Goal: Task Accomplishment & Management: Use online tool/utility

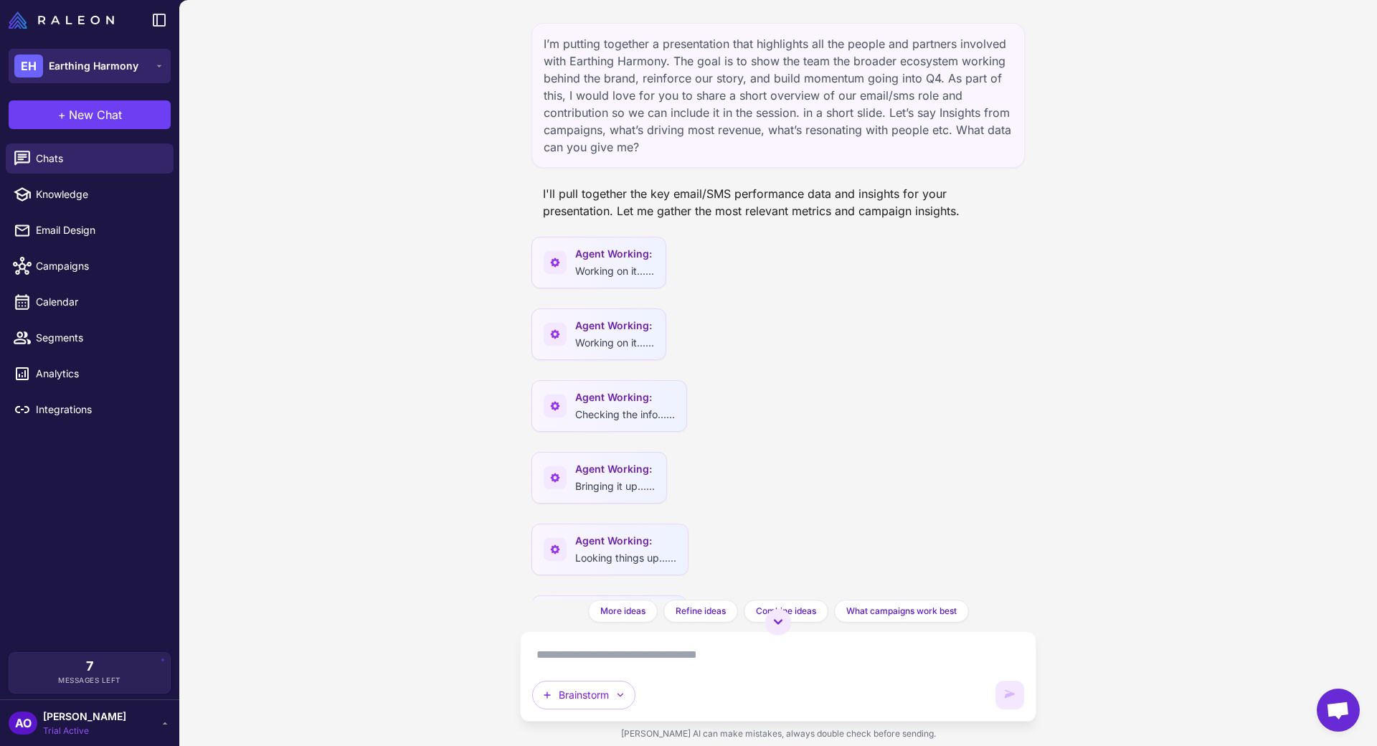
scroll to position [3263, 0]
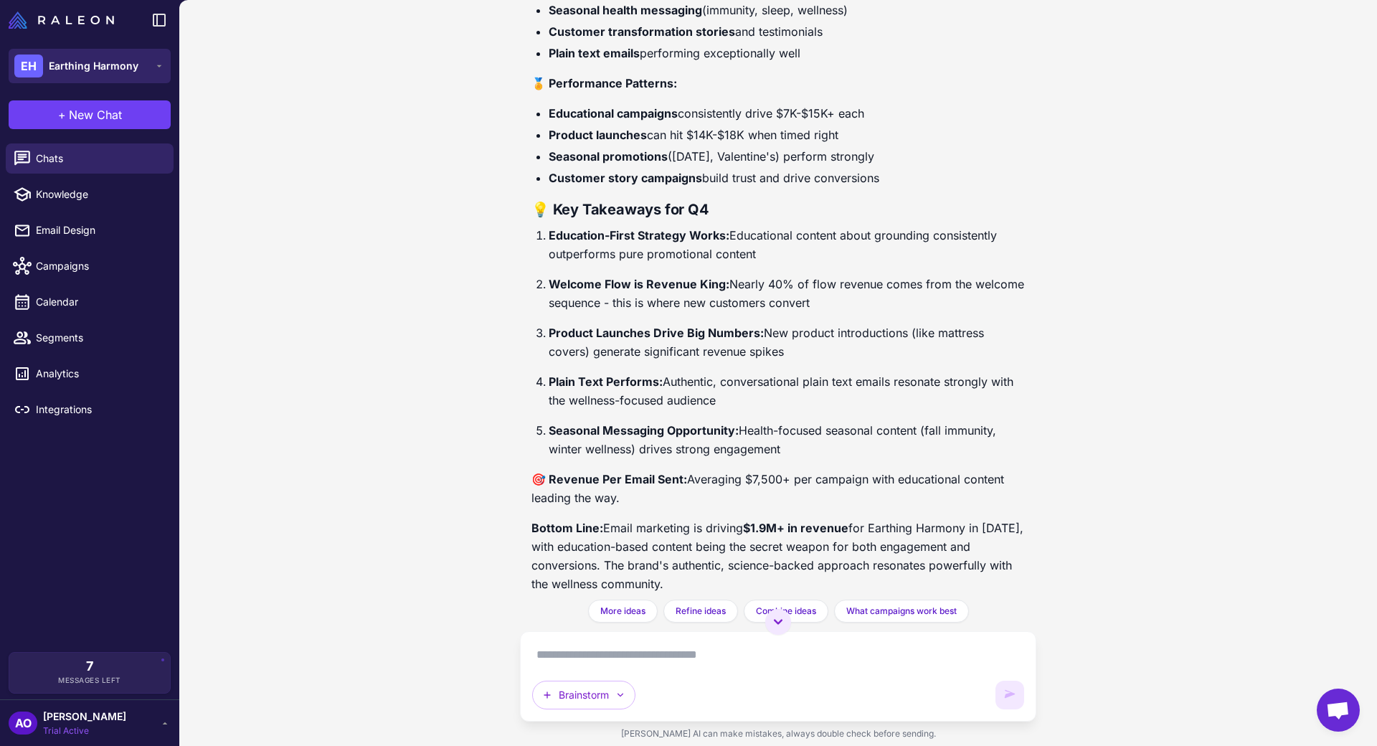
click at [148, 74] on button "EH Earthing Harmony" at bounding box center [90, 66] width 162 height 34
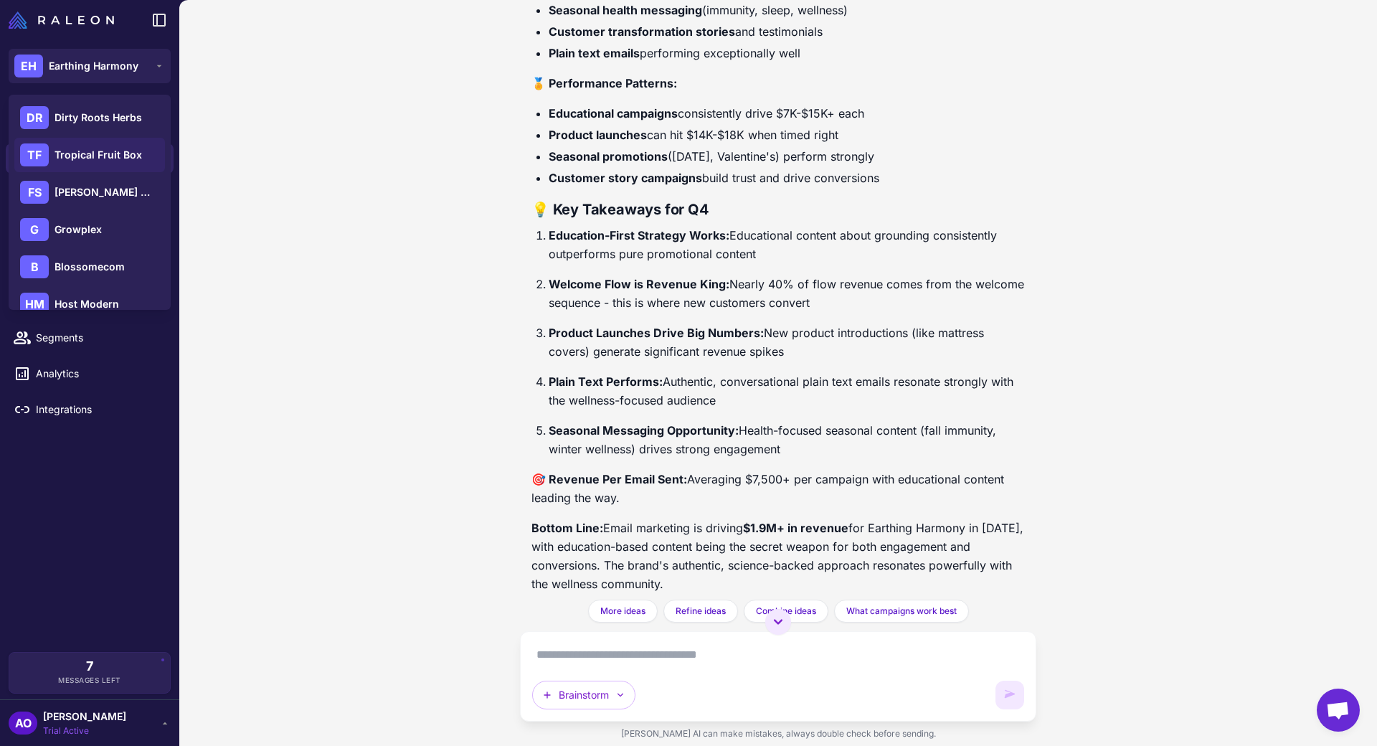
click at [110, 151] on span "Tropical Fruit Box" at bounding box center [97, 155] width 87 height 16
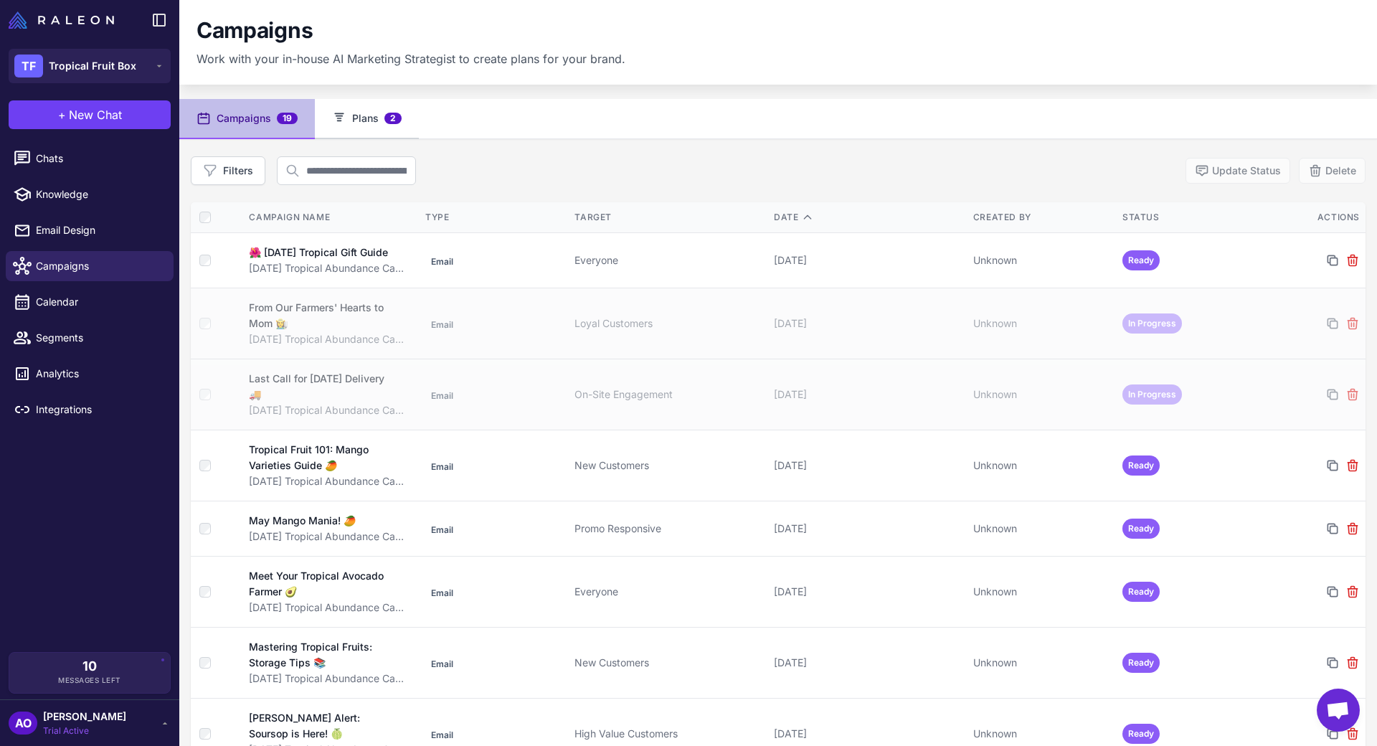
click at [346, 125] on button "Plans 2" at bounding box center [367, 119] width 104 height 40
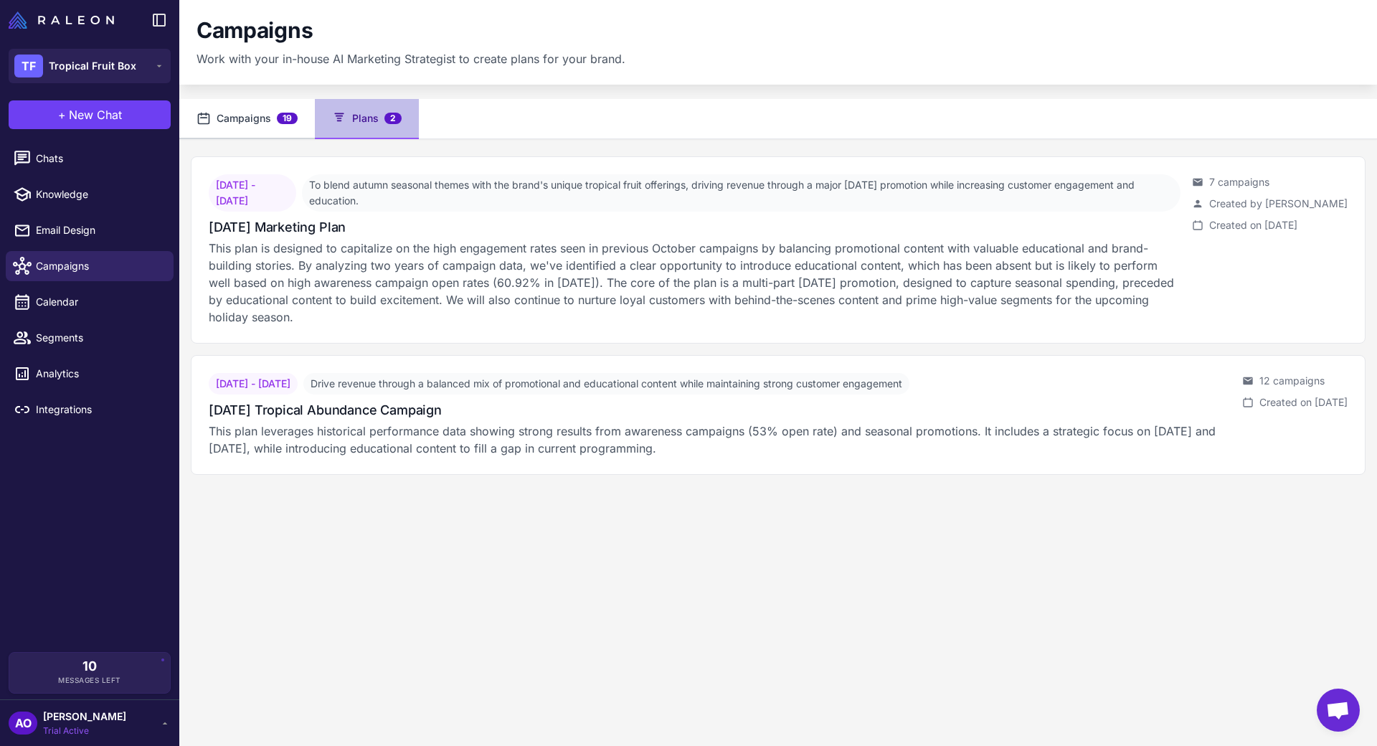
click at [261, 116] on button "Campaigns 19" at bounding box center [247, 119] width 136 height 40
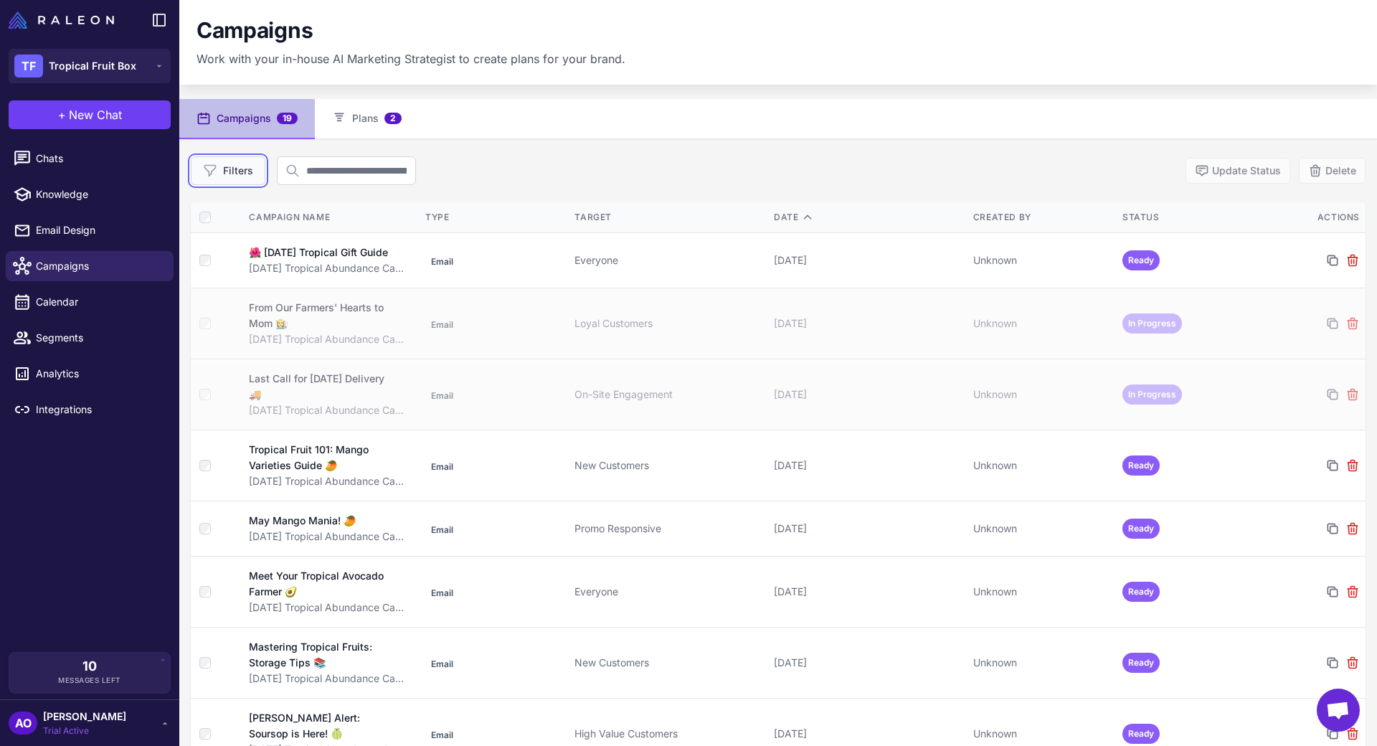
click at [251, 158] on button "Filters" at bounding box center [228, 170] width 75 height 29
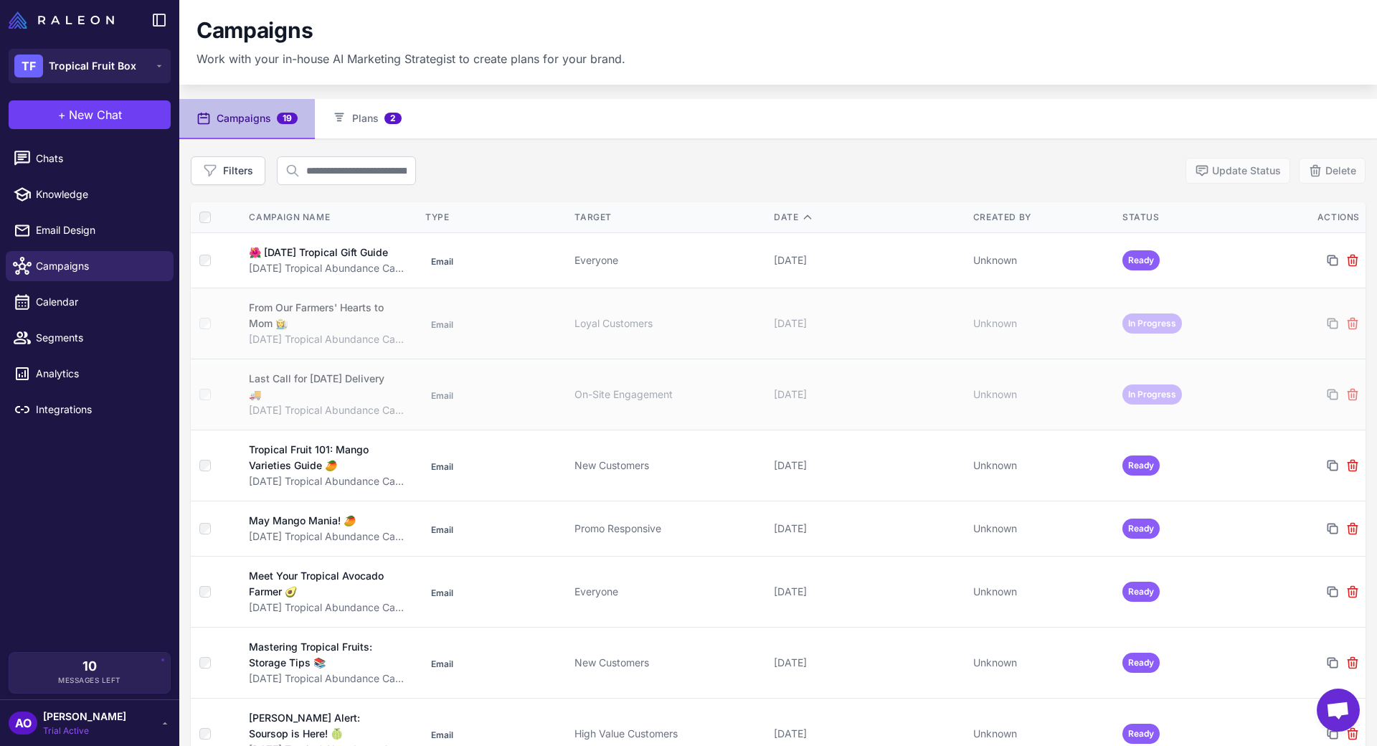
click at [211, 219] on div at bounding box center [215, 217] width 32 height 11
click at [1325, 168] on button "Delete" at bounding box center [1331, 171] width 67 height 26
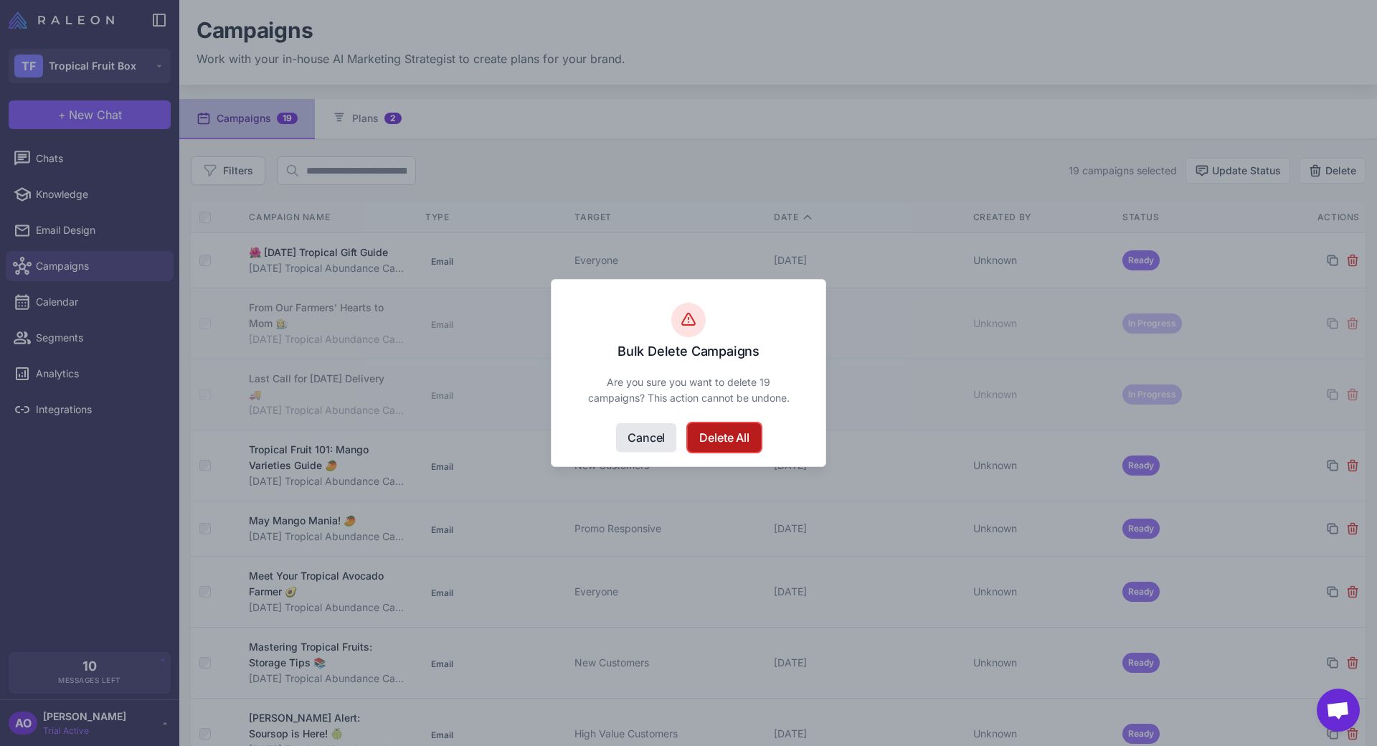
click at [745, 438] on button "Delete All" at bounding box center [724, 437] width 72 height 29
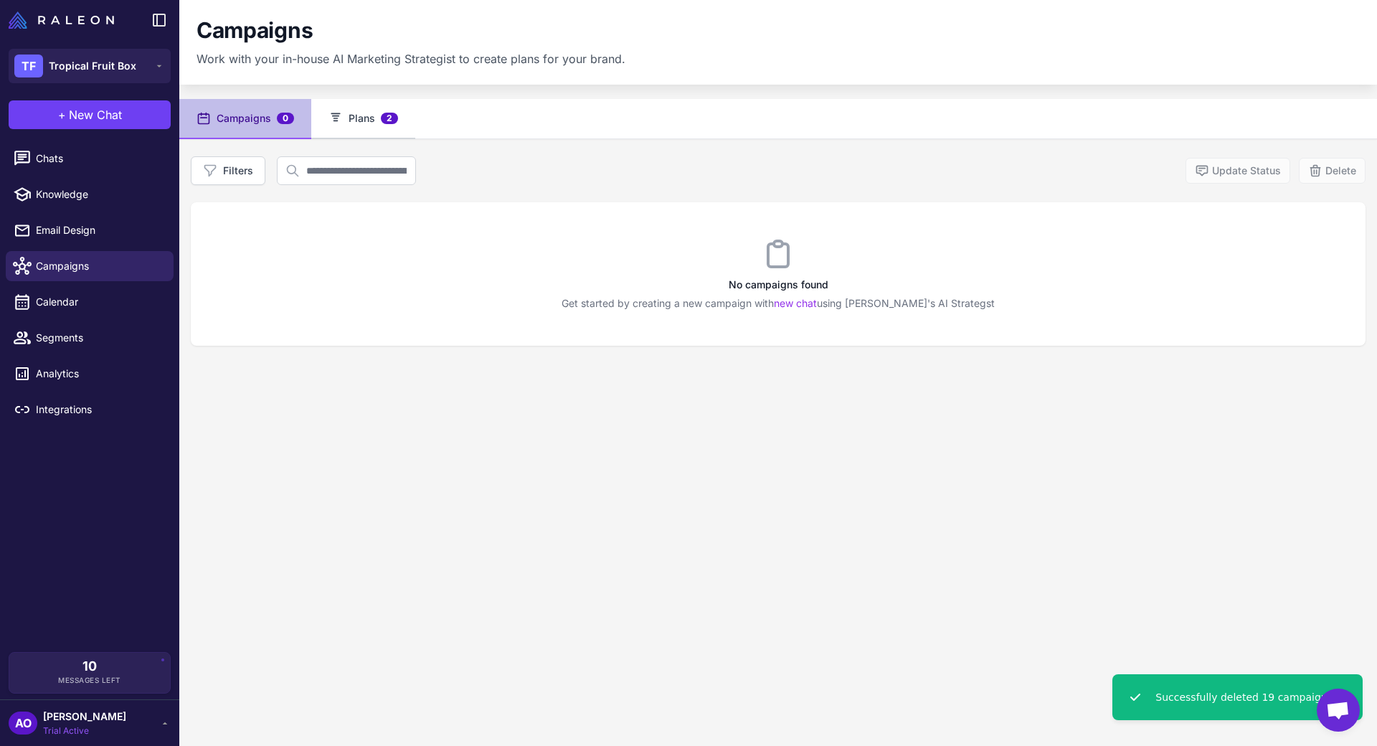
click at [368, 123] on button "Plans 2" at bounding box center [363, 119] width 104 height 40
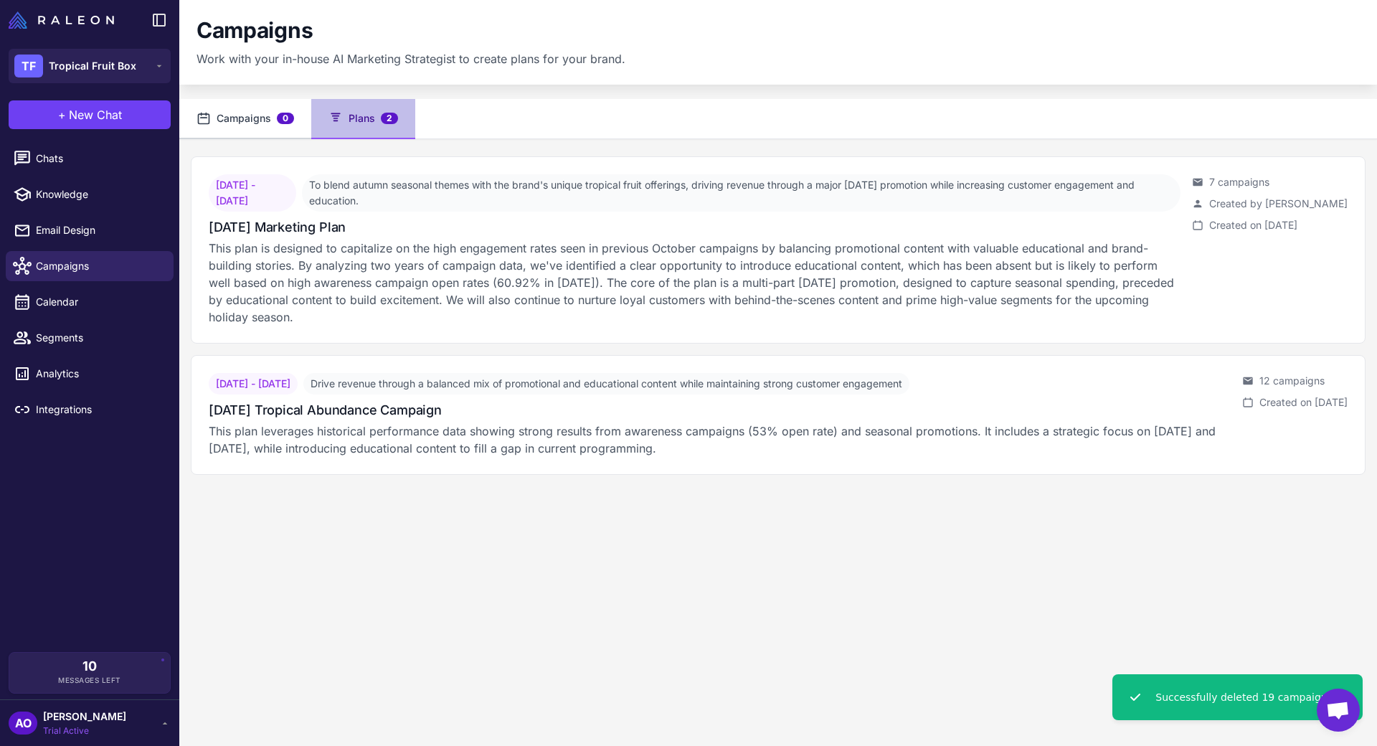
click at [254, 113] on button "Campaigns 0" at bounding box center [245, 119] width 132 height 40
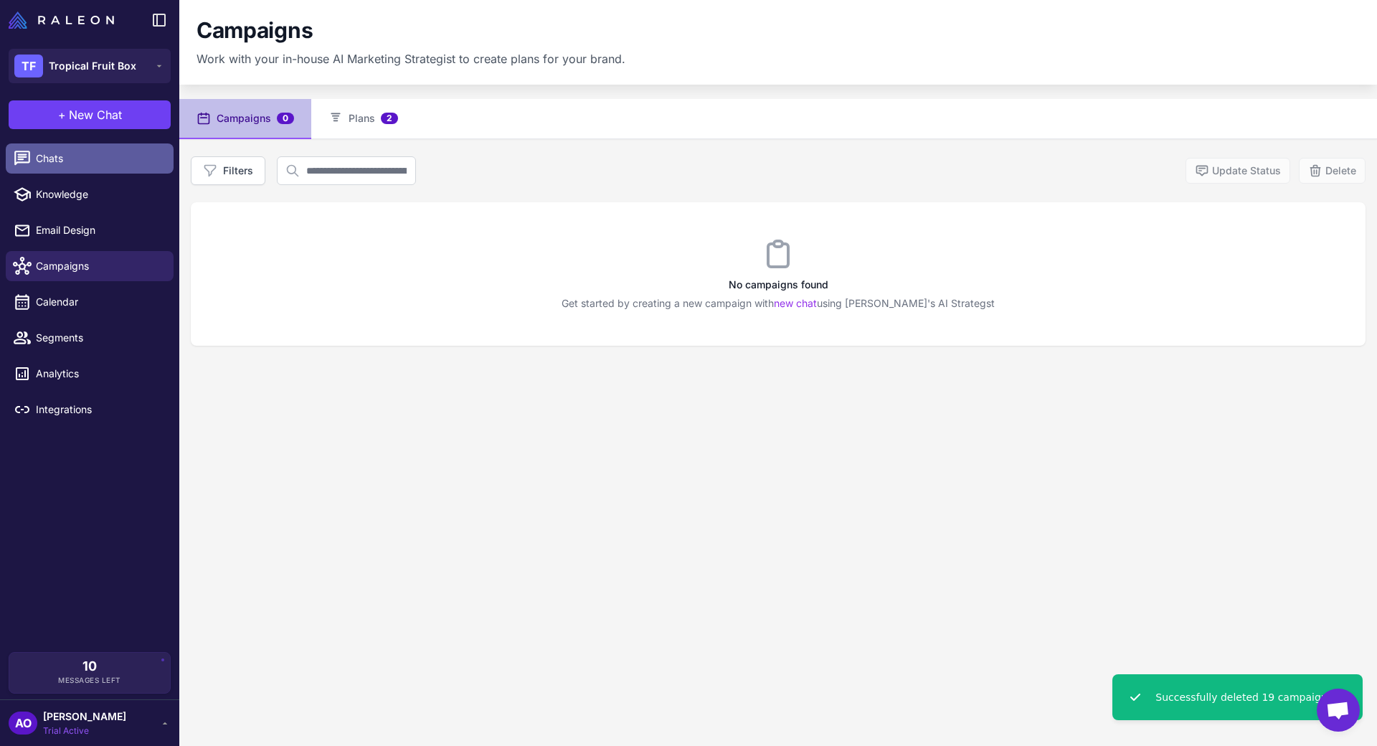
click at [57, 151] on span "Chats" at bounding box center [99, 159] width 126 height 16
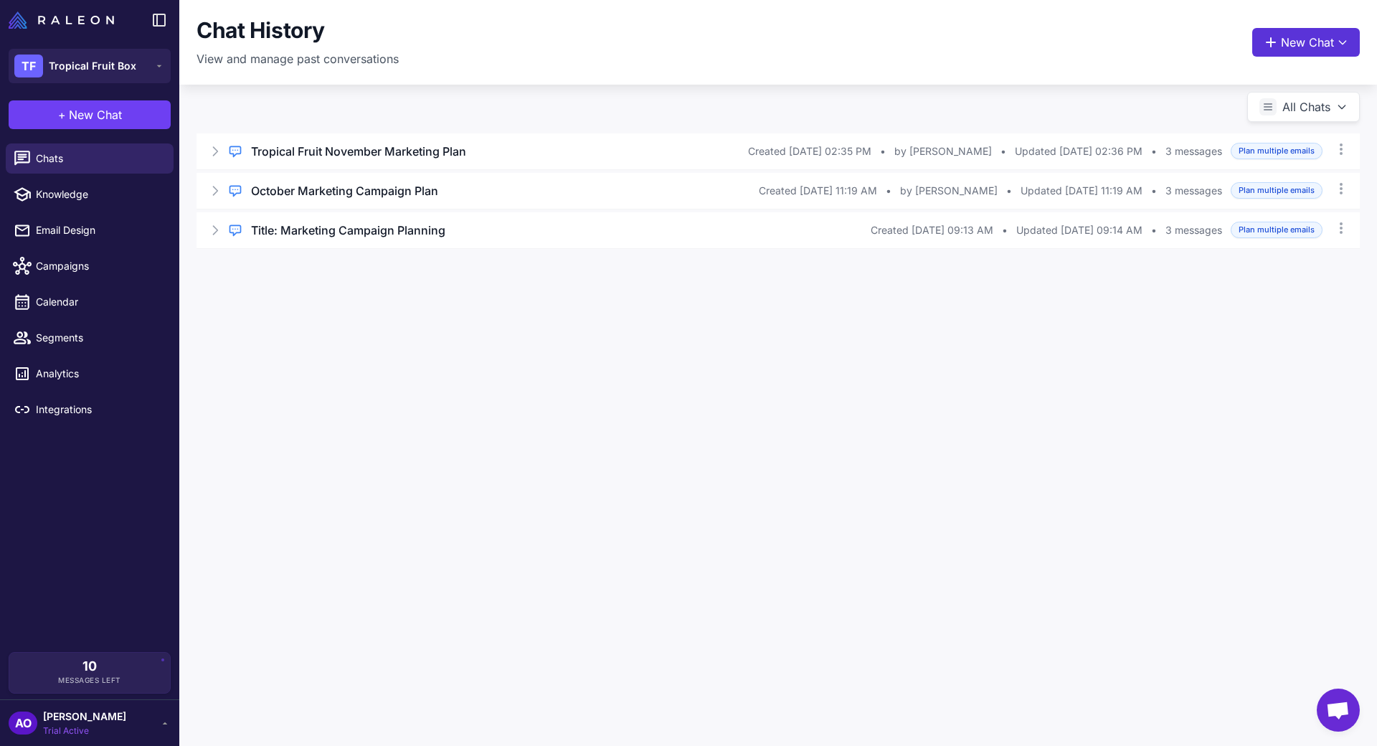
click at [1310, 51] on button "New Chat" at bounding box center [1306, 42] width 108 height 29
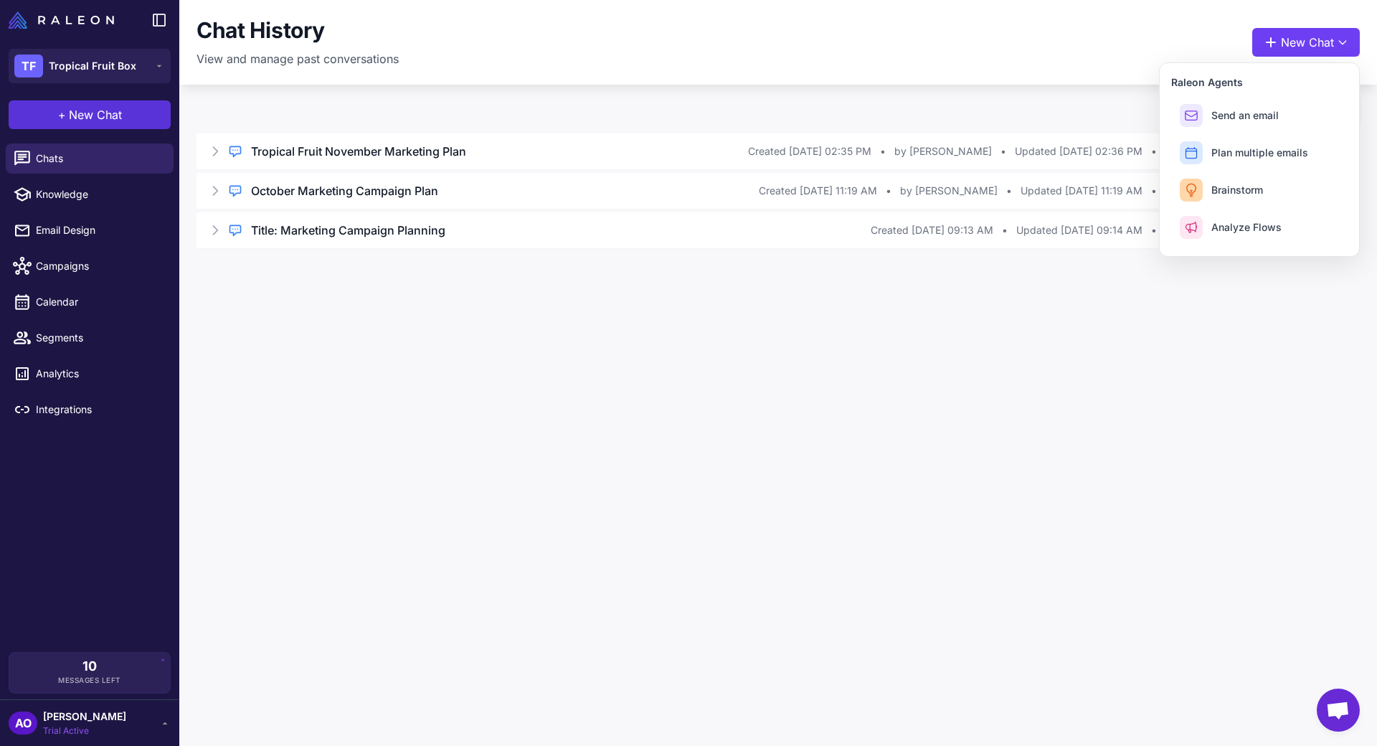
click at [121, 117] on span "New Chat" at bounding box center [95, 114] width 53 height 17
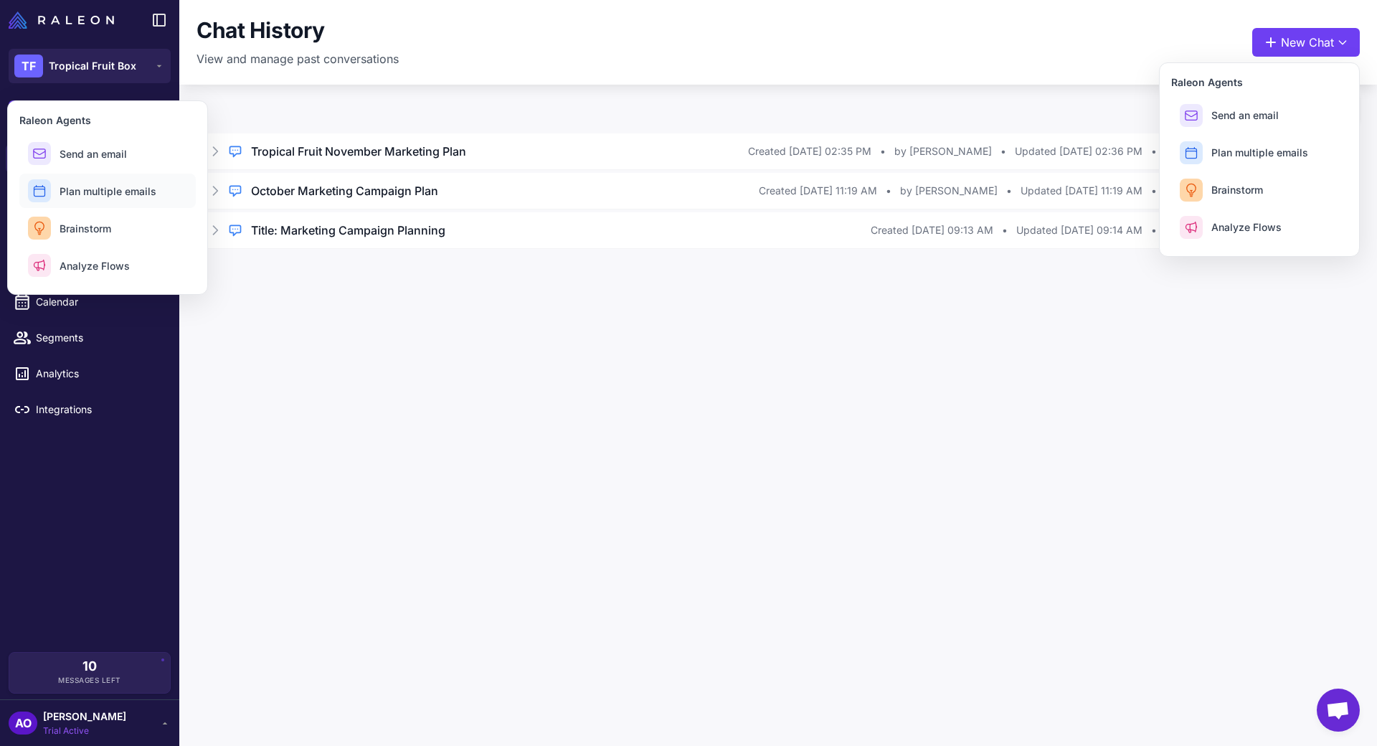
click at [117, 184] on span "Plan multiple emails" at bounding box center [108, 191] width 97 height 15
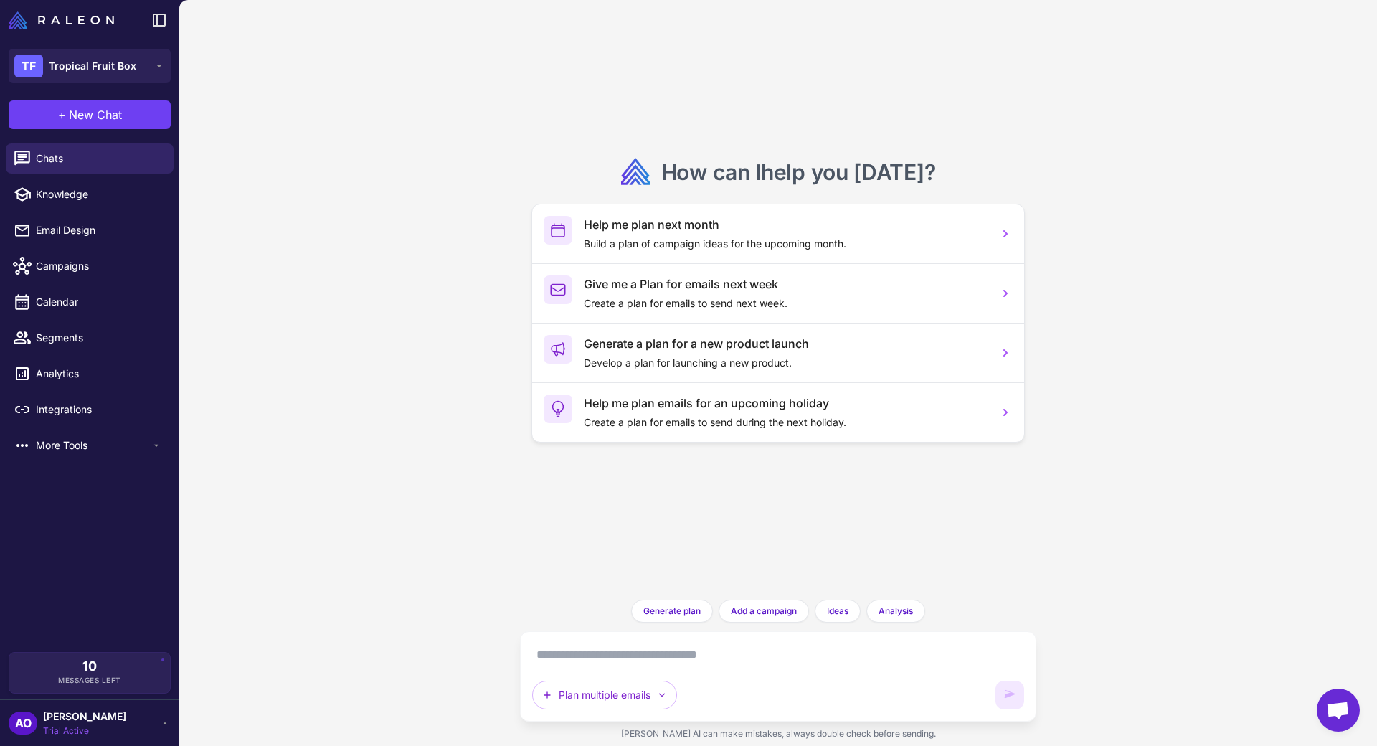
click at [650, 640] on div "Plan multiple emails" at bounding box center [778, 676] width 516 height 90
click at [637, 657] on textarea at bounding box center [778, 654] width 492 height 23
paste textarea "**********"
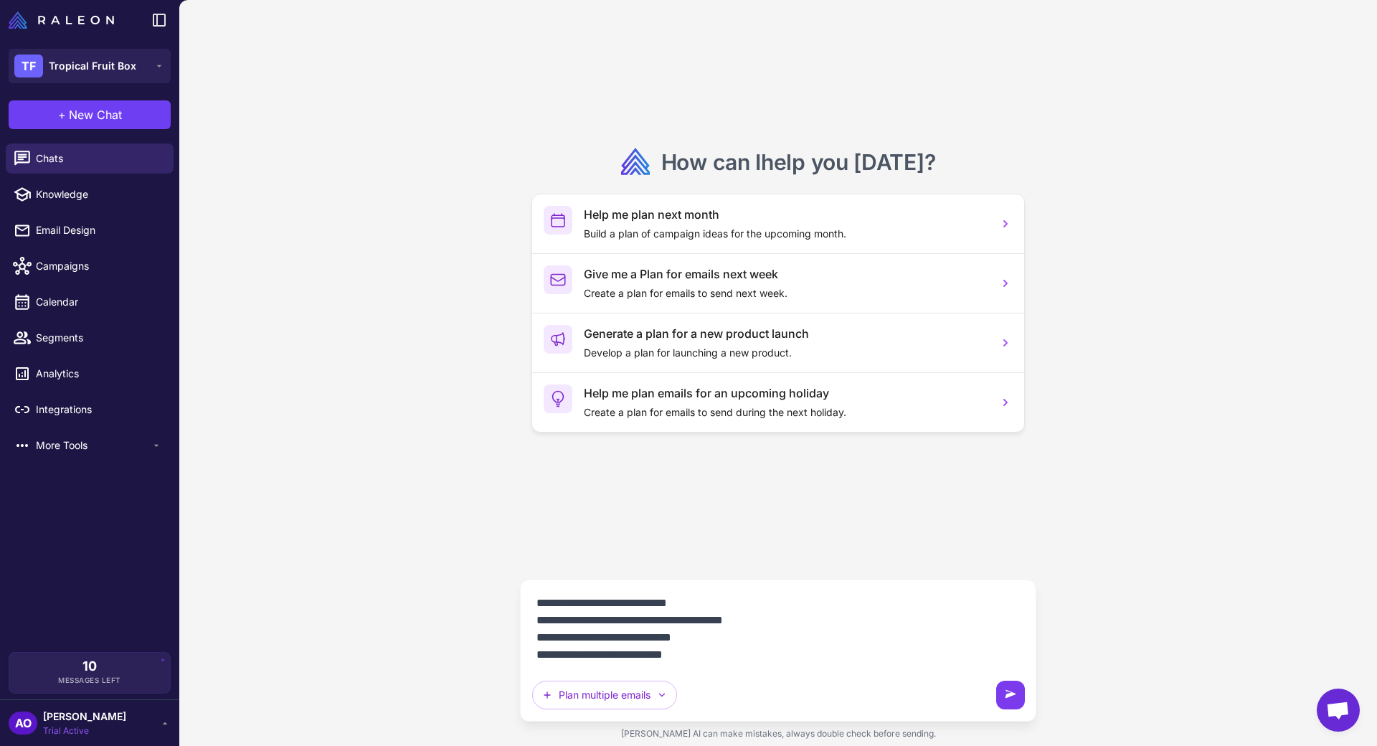
type textarea "**********"
click at [1006, 695] on icon at bounding box center [1010, 694] width 11 height 8
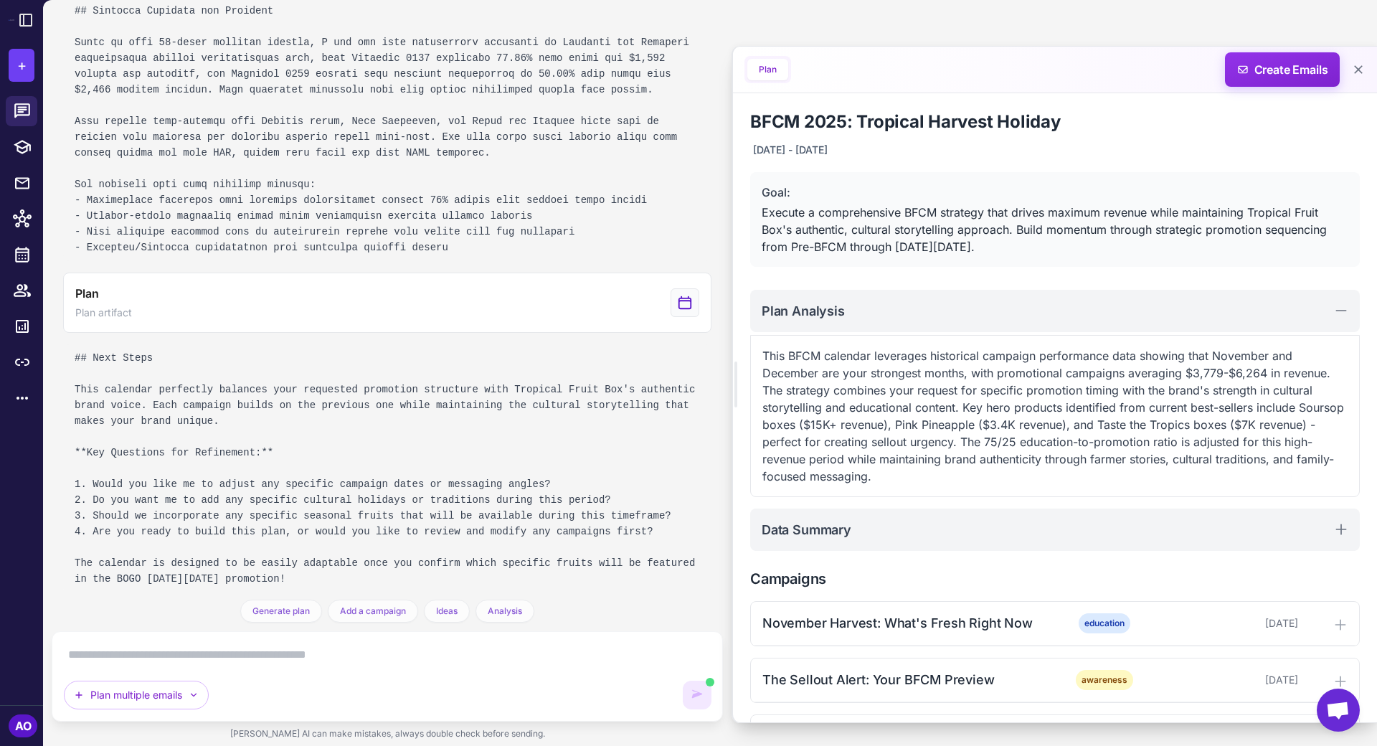
scroll to position [743, 0]
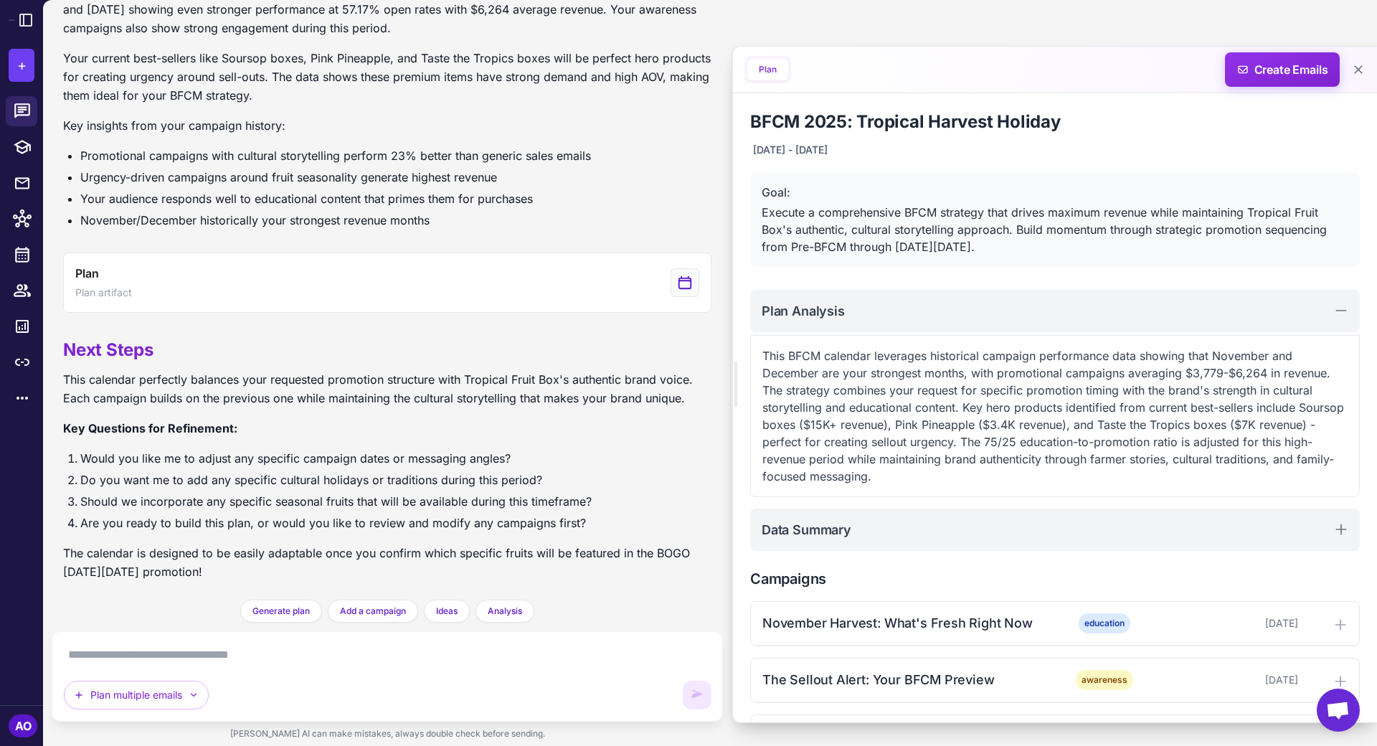
click at [976, 282] on div "BFCM 2025: Tropical Harvest Holiday [DATE] - [DATE] Goal: Execute a comprehensi…" at bounding box center [1055, 718] width 644 height 1250
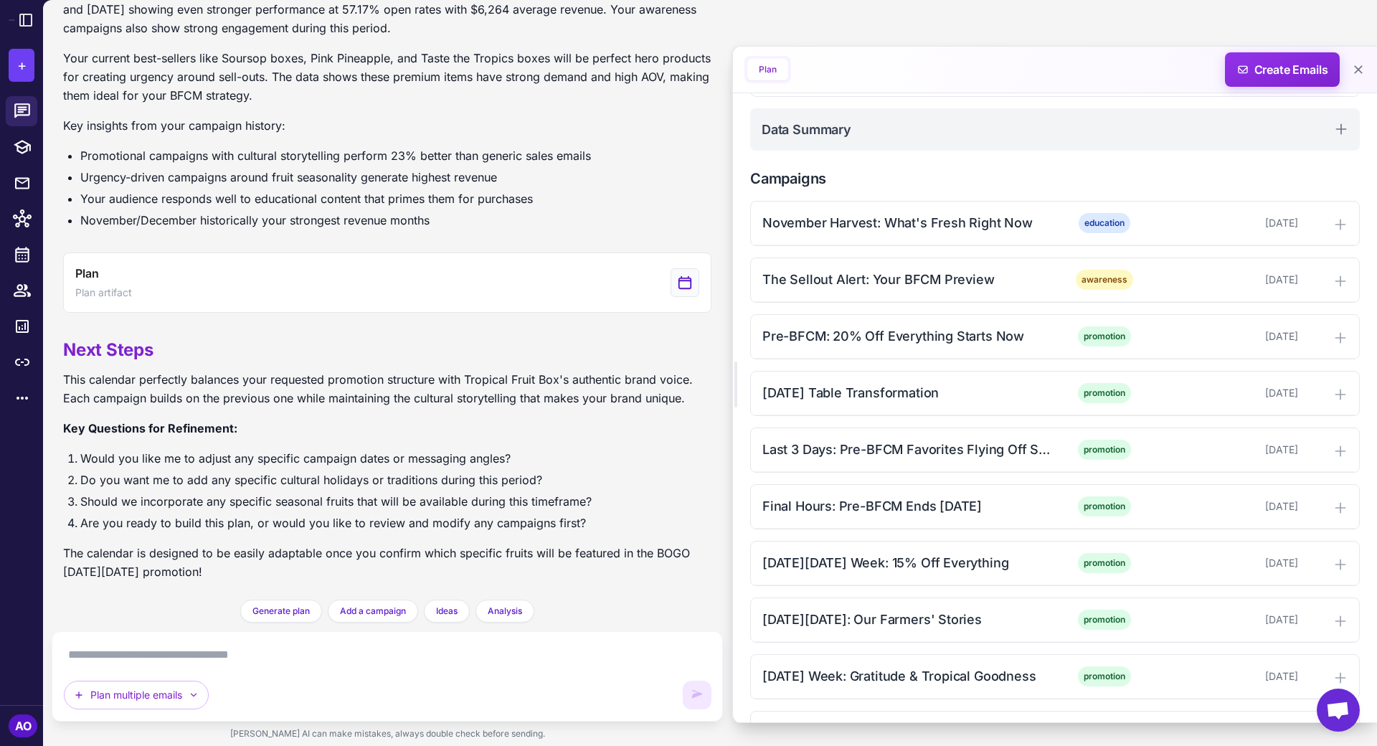
scroll to position [411, 0]
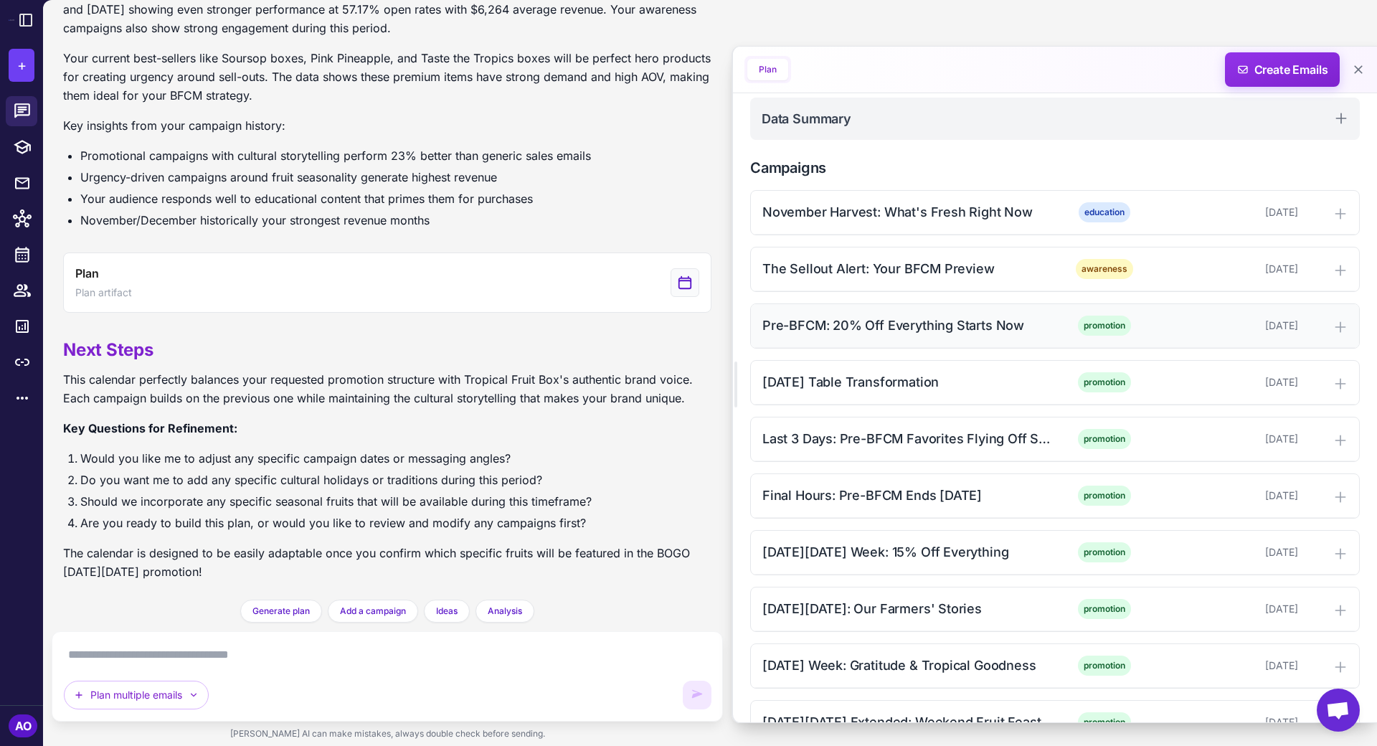
click at [1340, 322] on icon at bounding box center [1339, 326] width 9 height 9
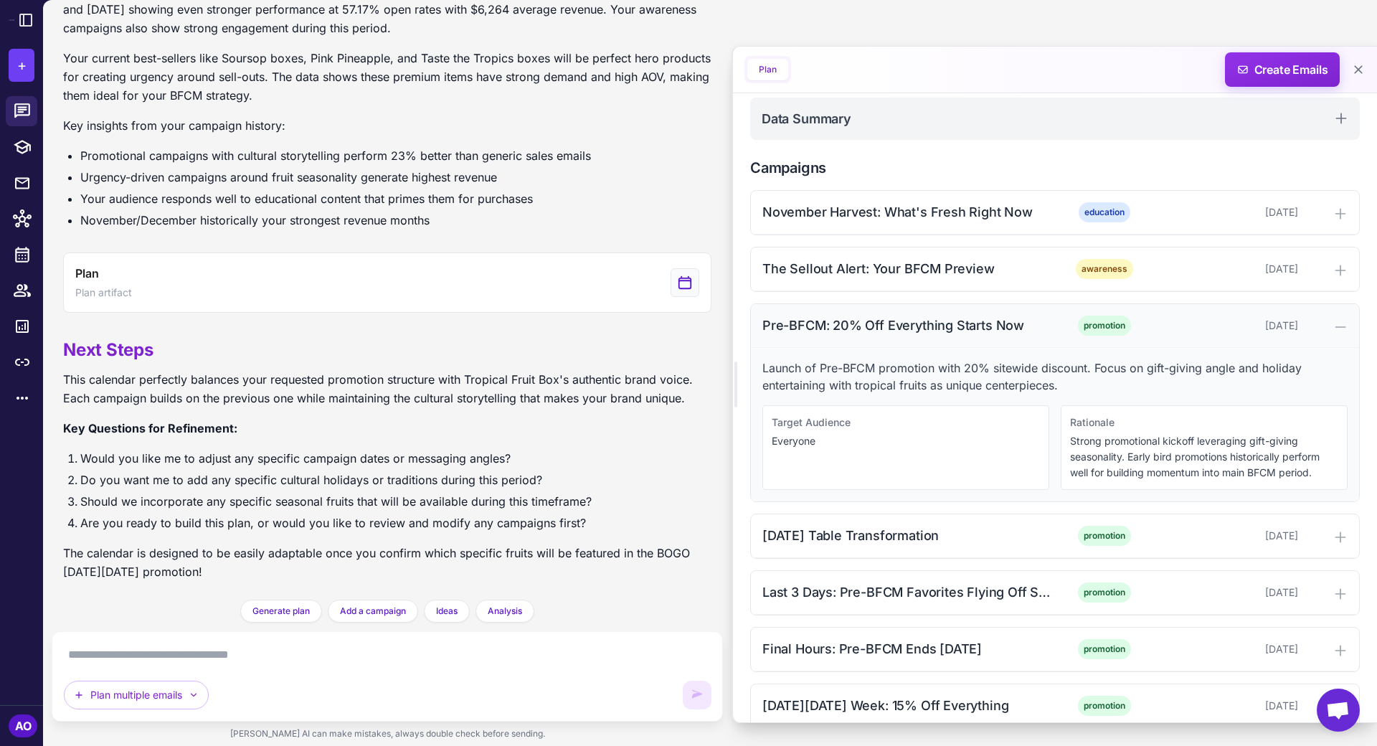
click at [1340, 327] on icon at bounding box center [1339, 327] width 9 height 0
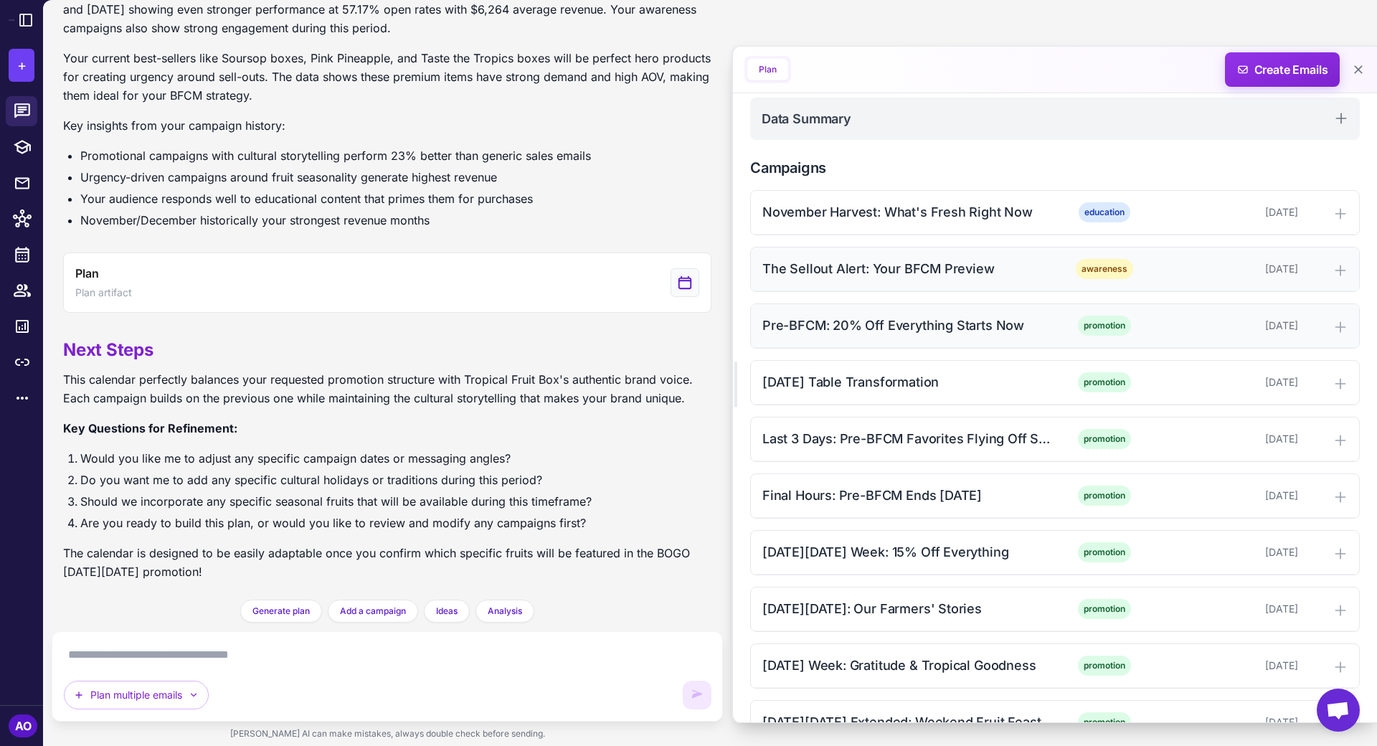
click at [1341, 276] on div "The Sellout Alert: Your BFCM Preview awareness [DATE]" at bounding box center [1055, 269] width 608 height 44
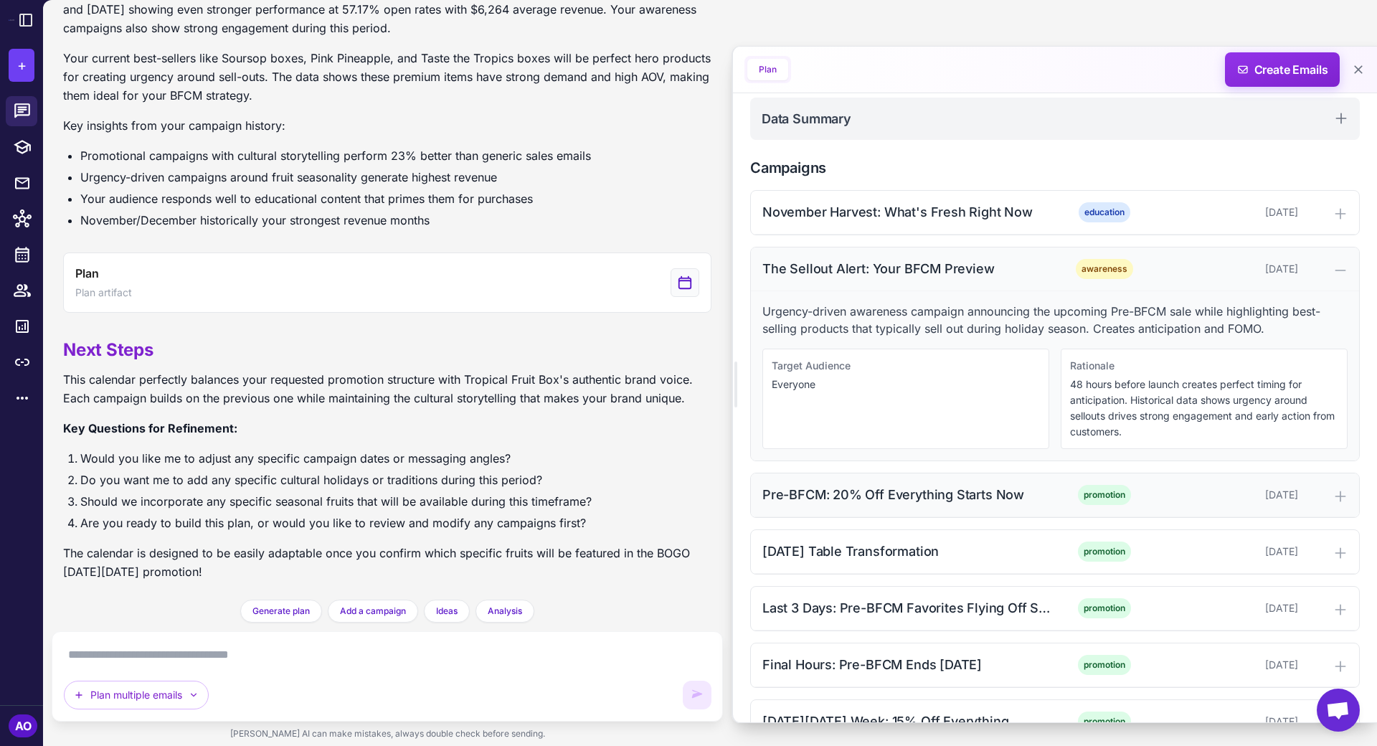
click at [1341, 269] on icon at bounding box center [1340, 270] width 14 height 14
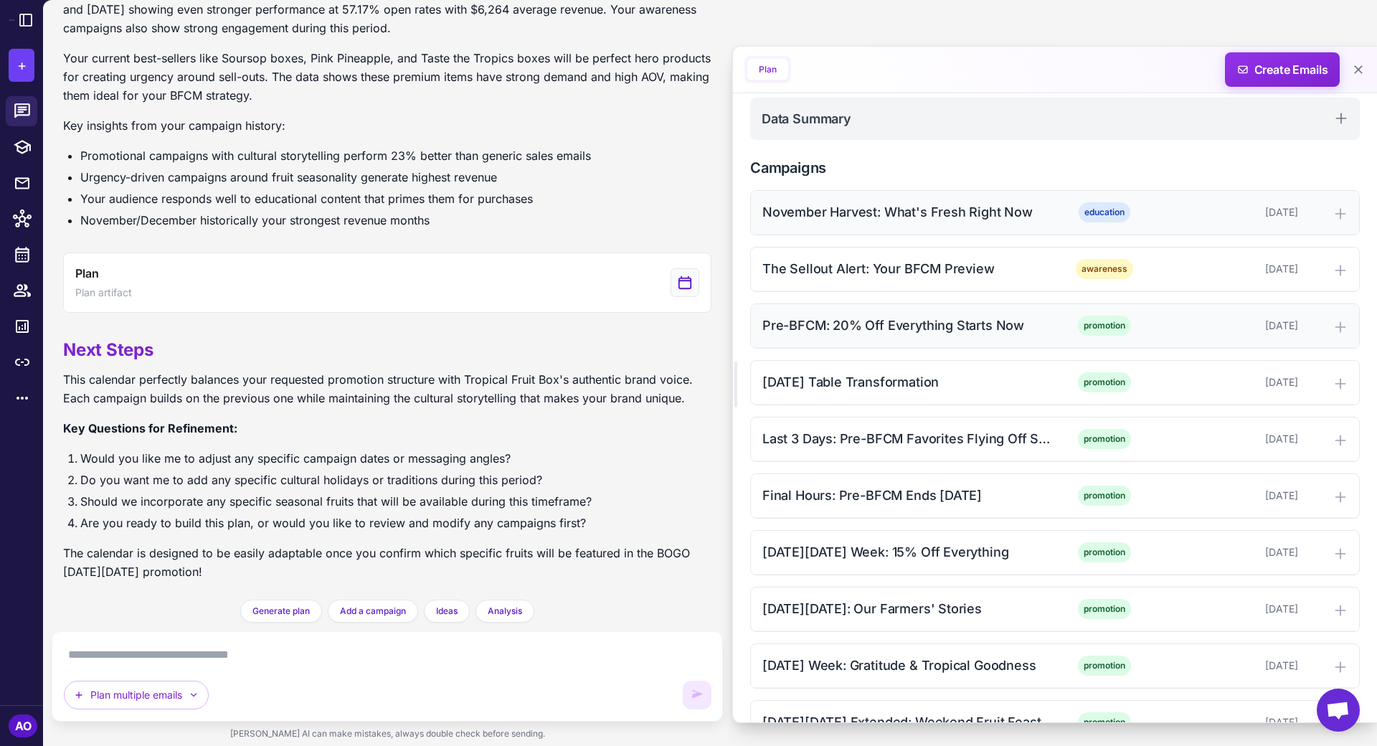
click at [1339, 219] on div "November Harvest: What's Fresh Right Now education [DATE]" at bounding box center [1055, 213] width 608 height 44
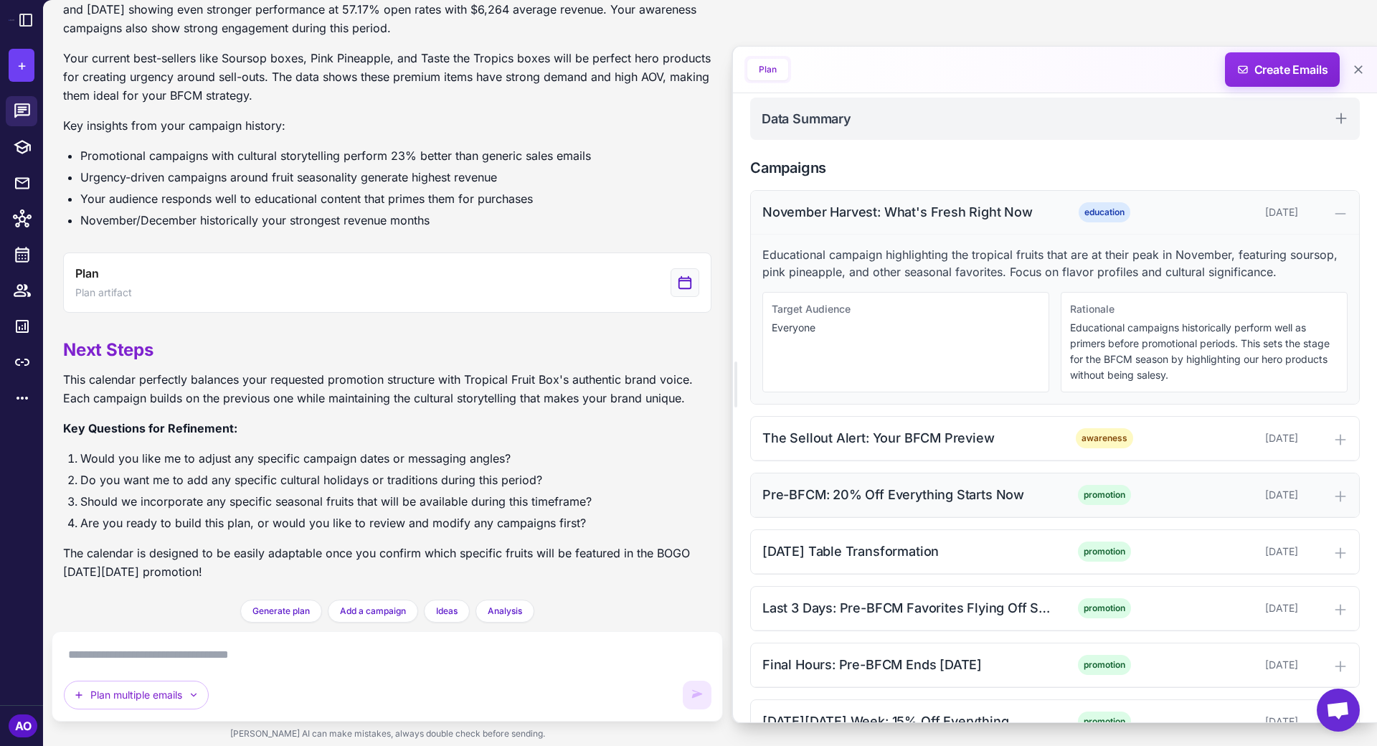
click at [1339, 214] on icon at bounding box center [1339, 214] width 9 height 0
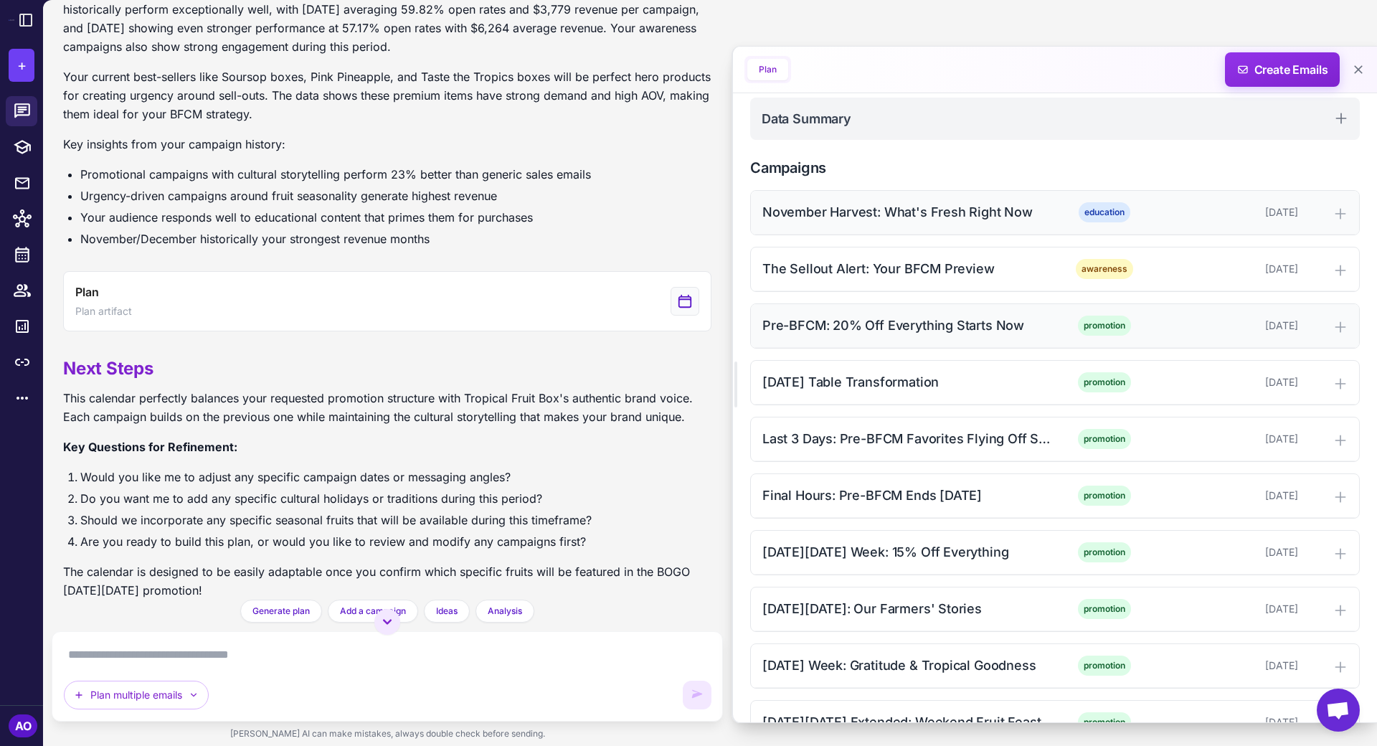
scroll to position [743, 0]
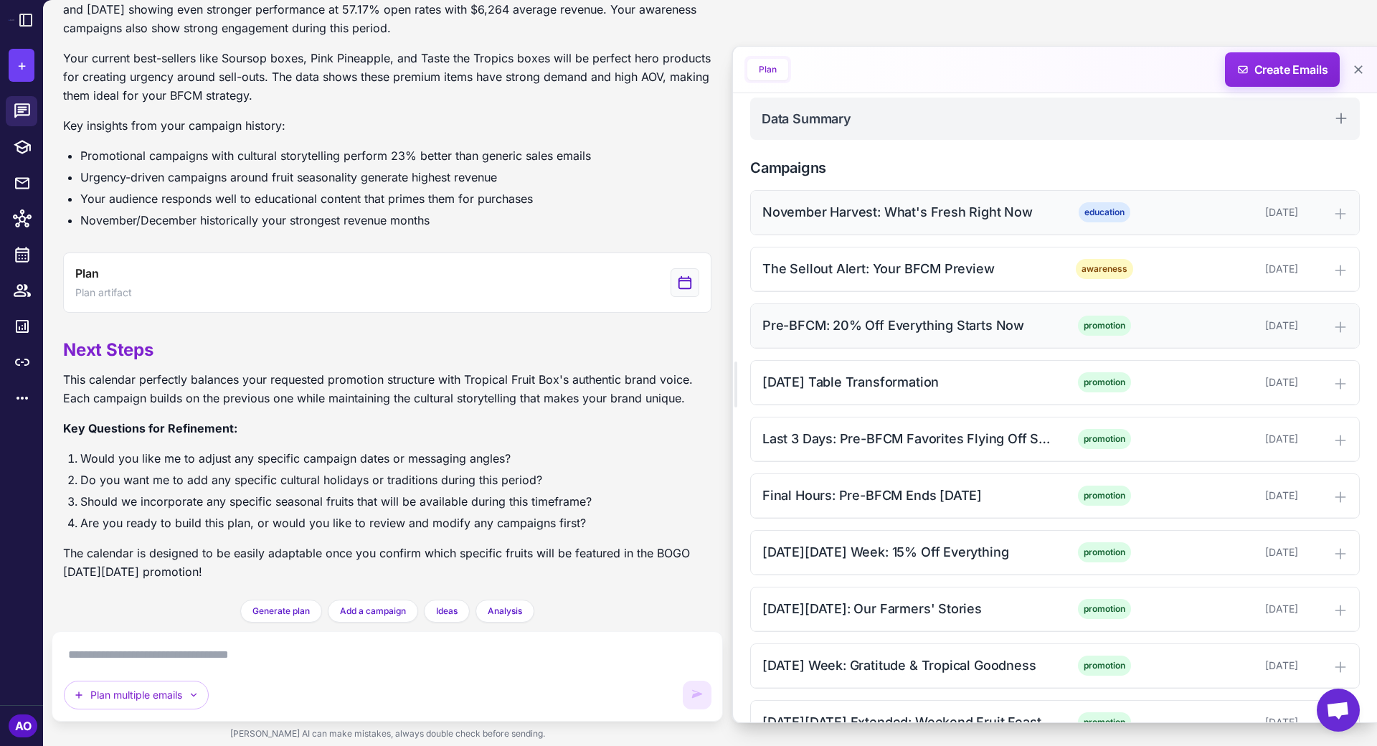
click at [908, 210] on div "November Harvest: What's Fresh Right Now" at bounding box center [907, 211] width 290 height 19
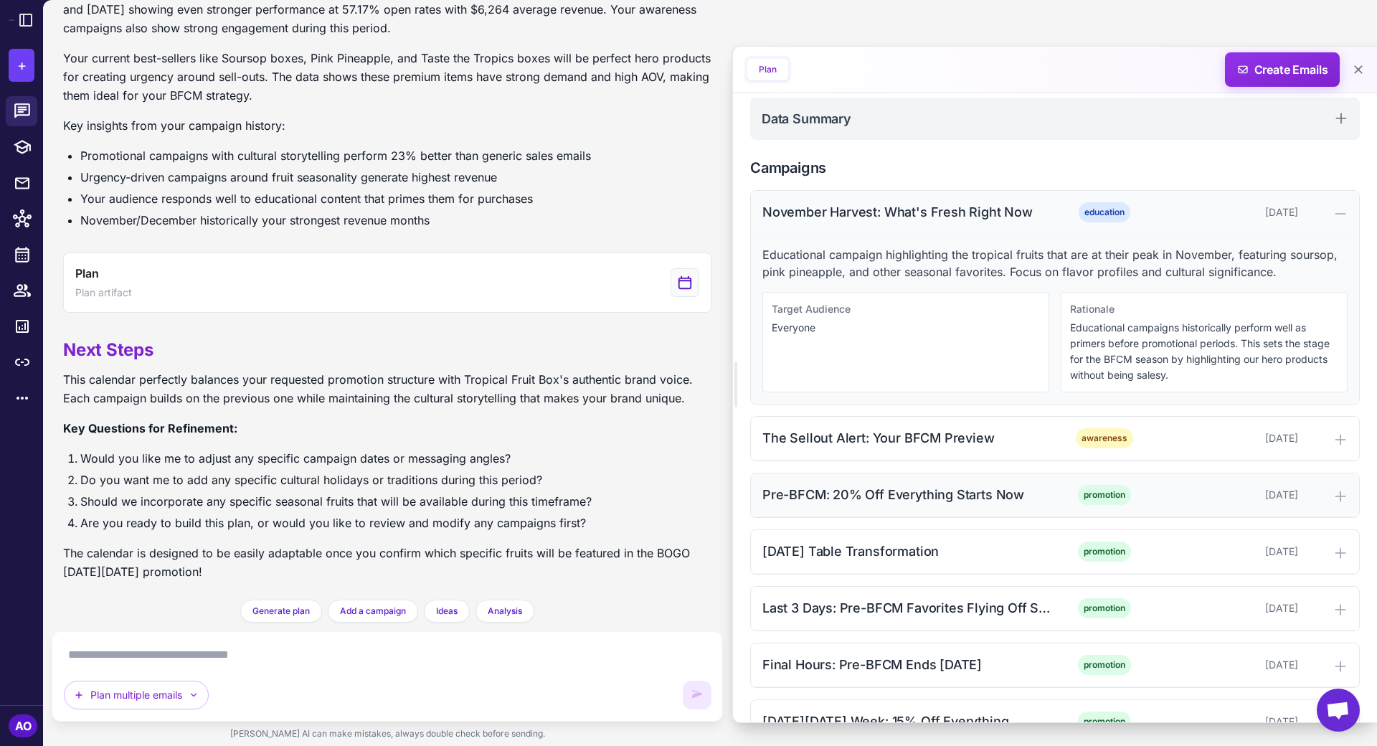
click at [908, 210] on div "November Harvest: What's Fresh Right Now" at bounding box center [907, 211] width 290 height 19
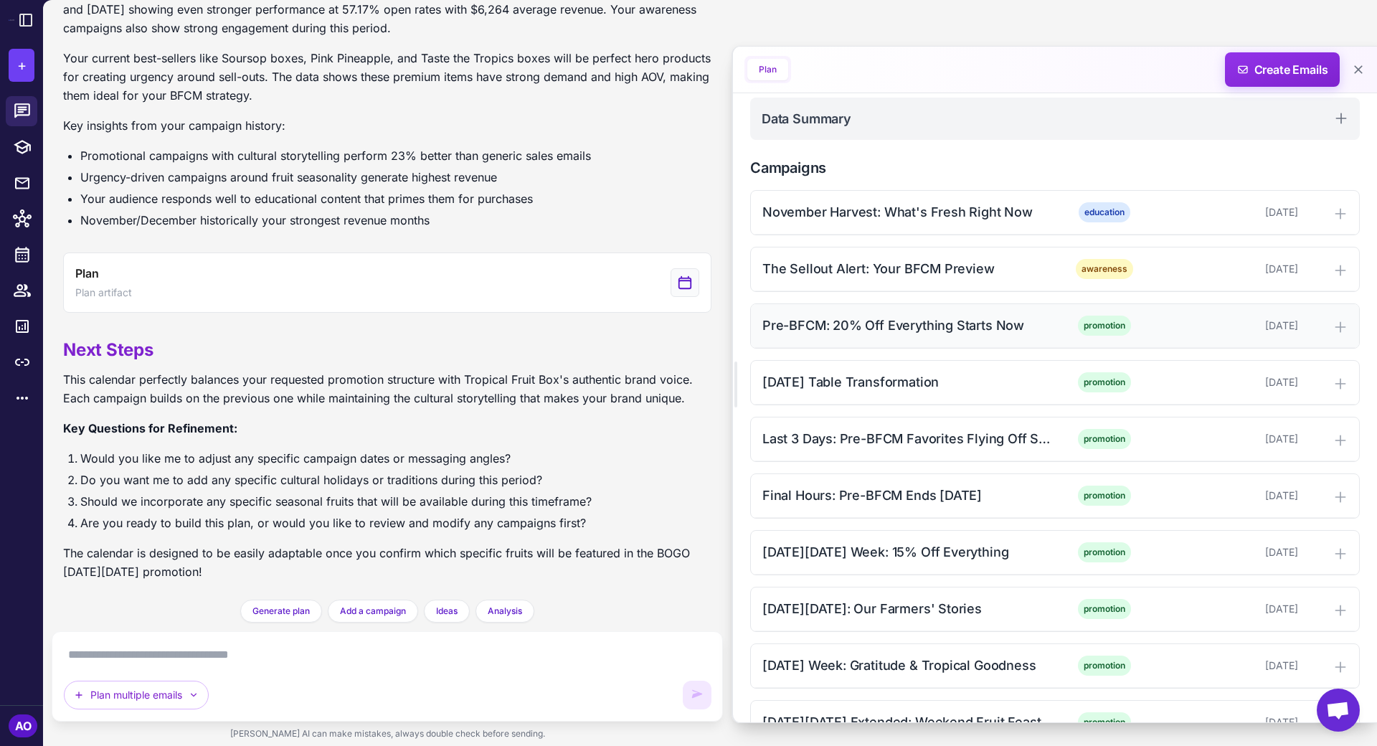
scroll to position [419, 0]
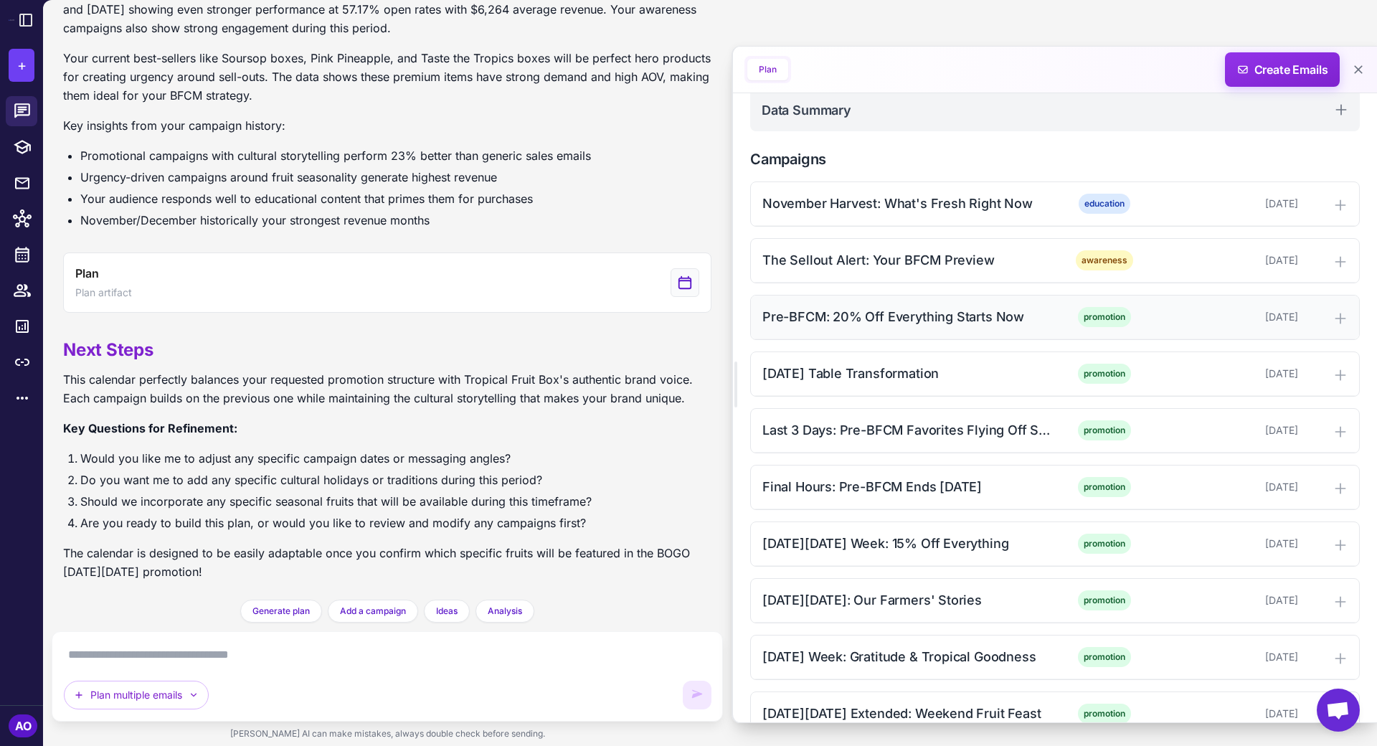
click at [911, 310] on div "Pre-BFCM: 20% Off Everything Starts Now" at bounding box center [907, 316] width 290 height 19
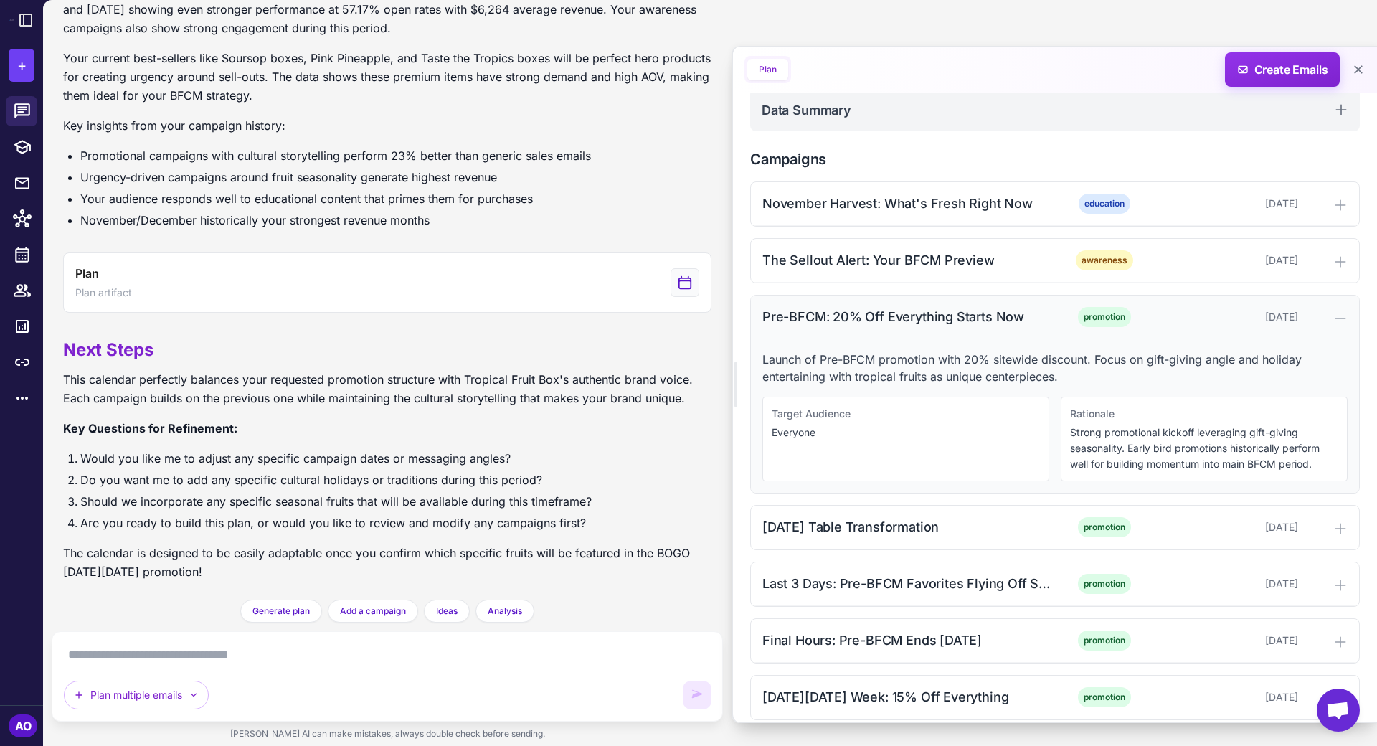
click at [911, 310] on div "Pre-BFCM: 20% Off Everything Starts Now" at bounding box center [907, 316] width 290 height 19
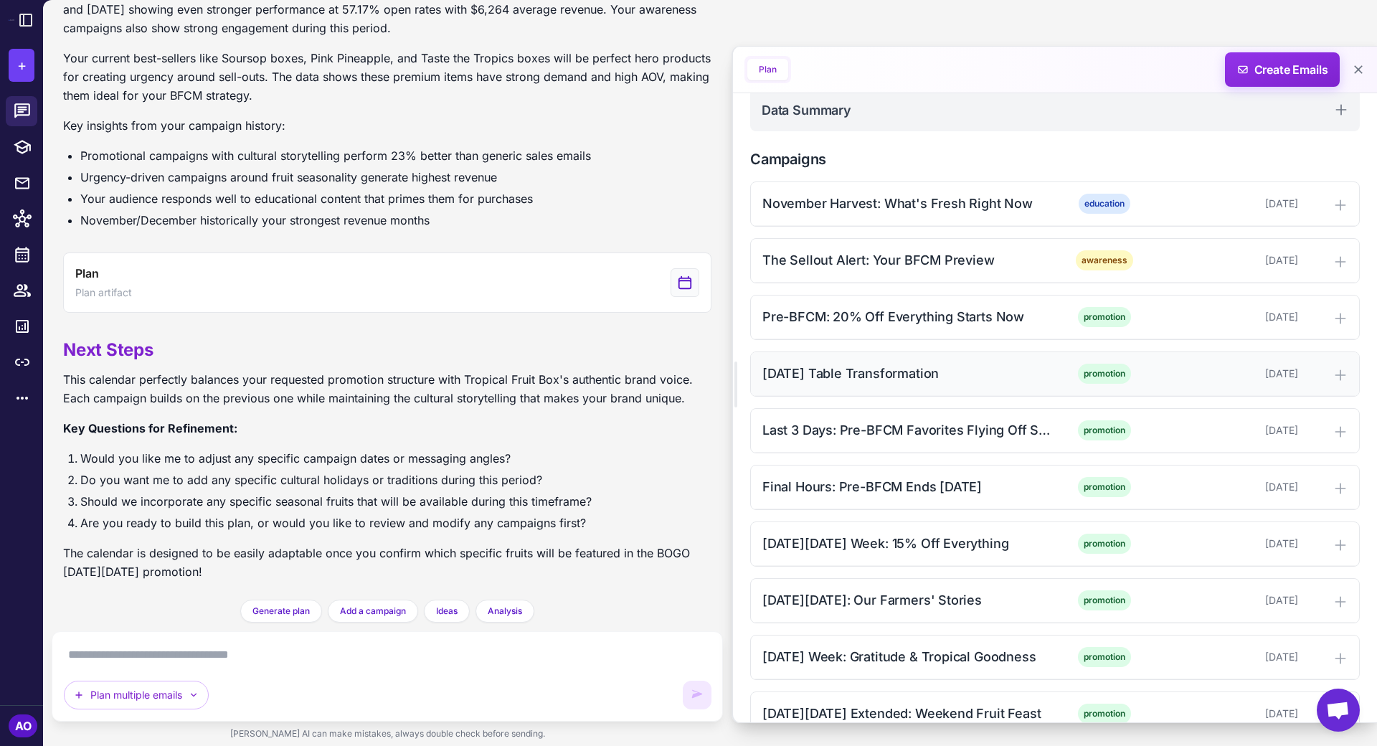
click at [895, 366] on div "[DATE] Table Transformation" at bounding box center [907, 373] width 290 height 19
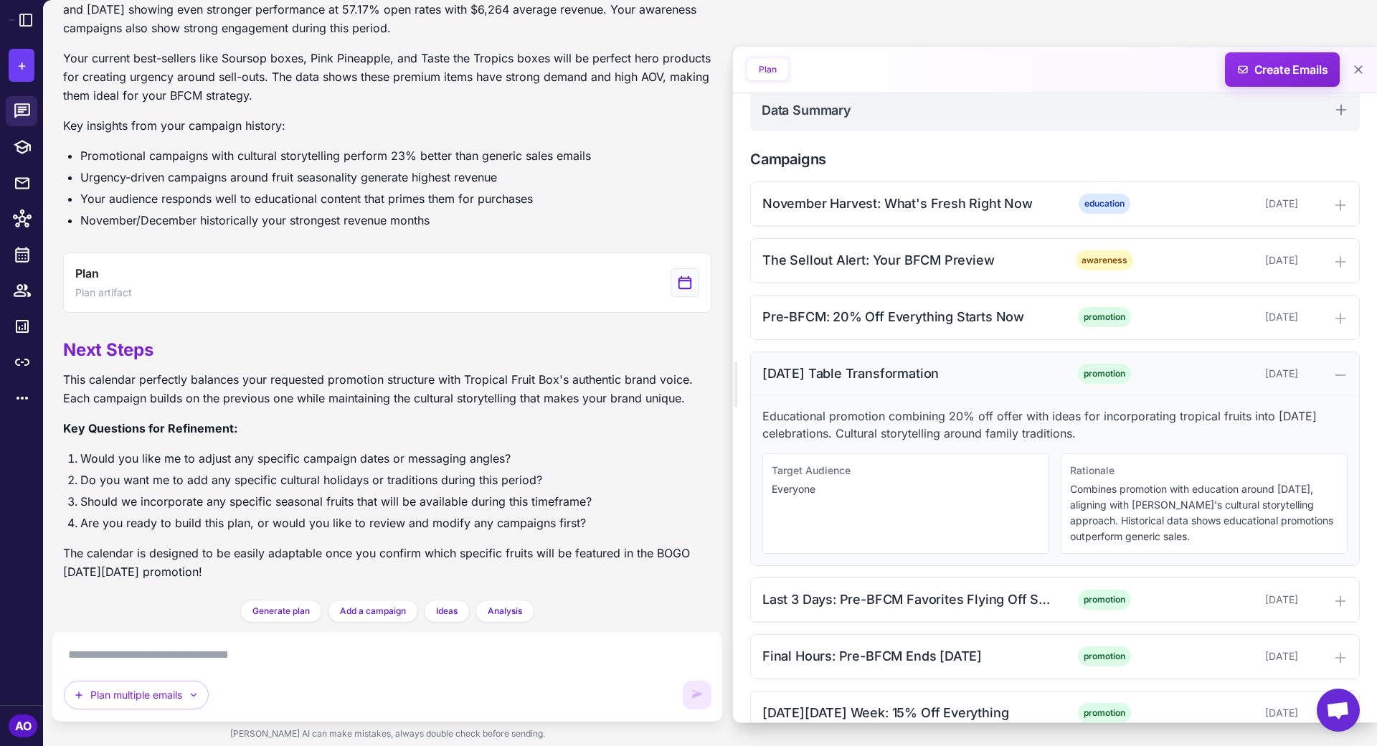
click at [895, 366] on div "[DATE] Table Transformation" at bounding box center [907, 373] width 290 height 19
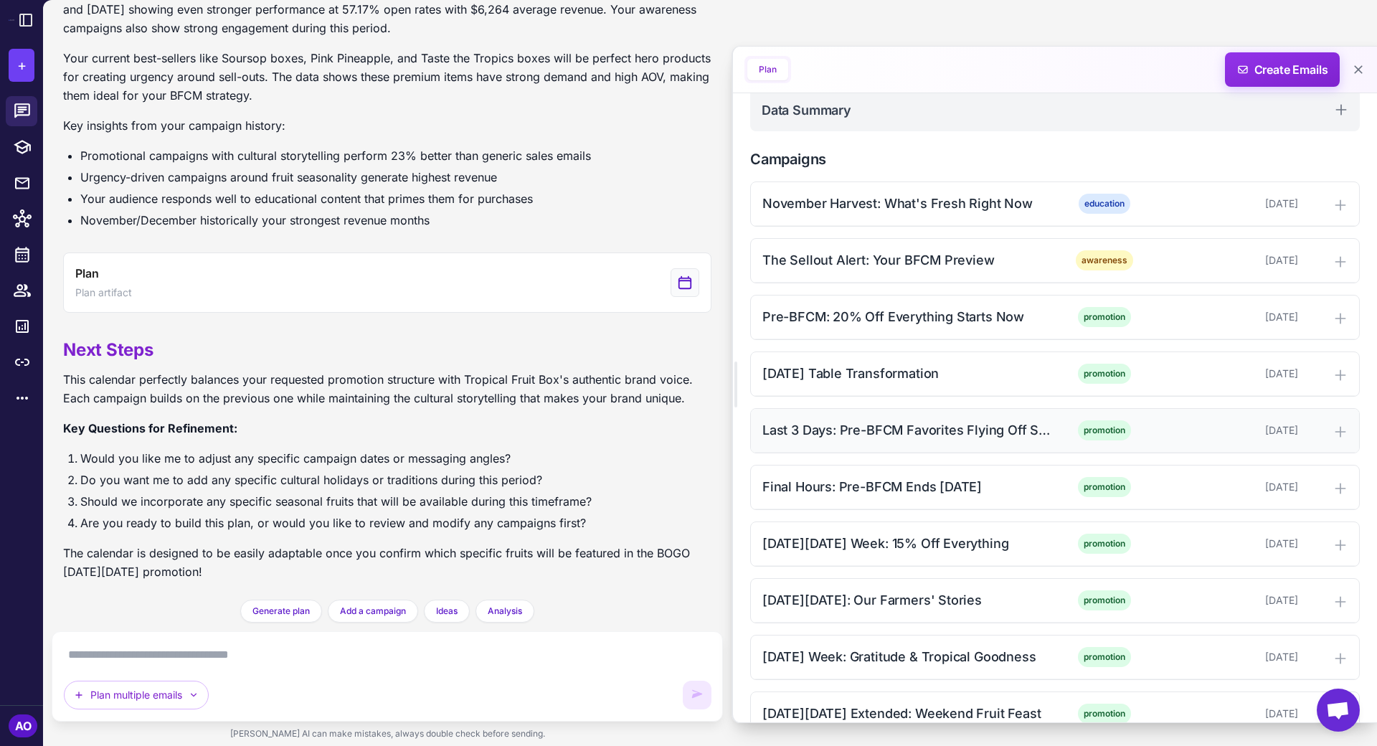
click at [895, 434] on div "Last 3 Days: Pre-BFCM Favorites Flying Off Shelves promotion [DATE]" at bounding box center [1055, 431] width 608 height 44
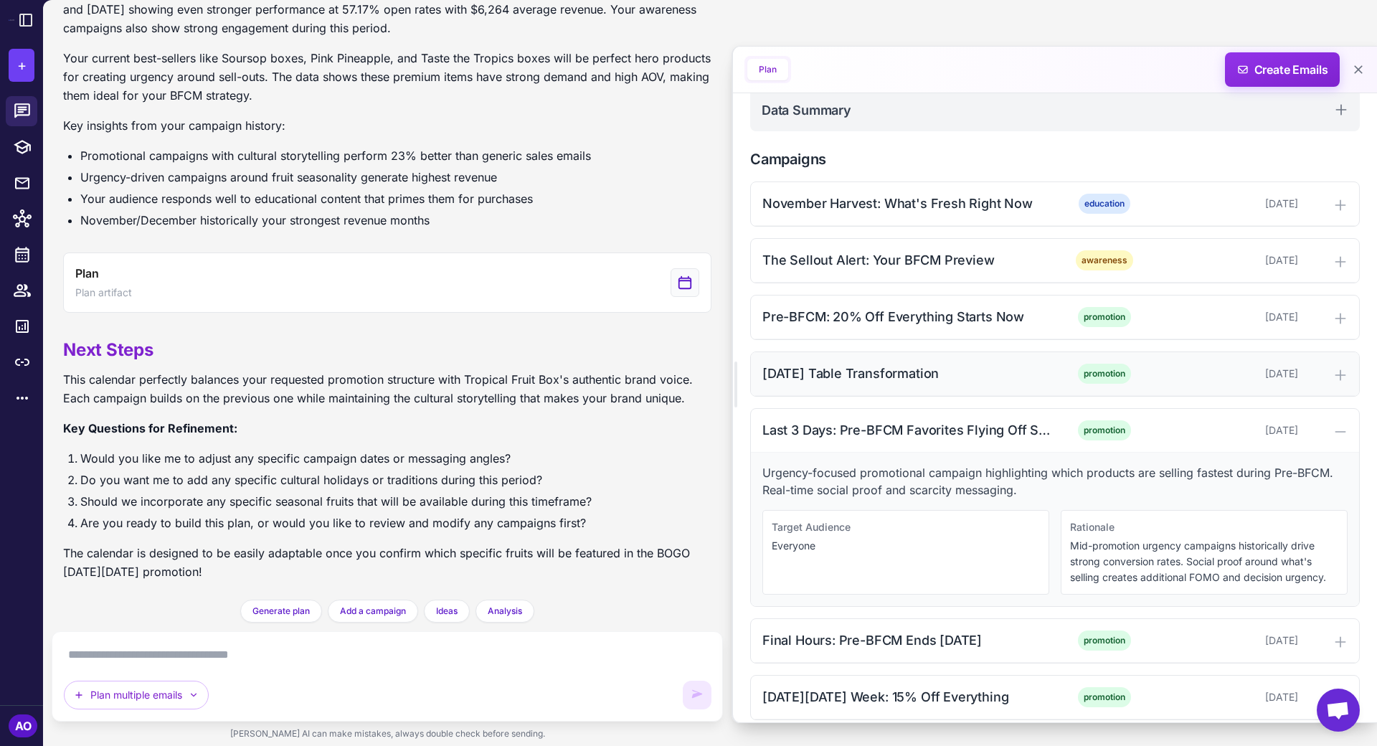
click at [868, 354] on div "[DATE] Table Transformation promotion [DATE]" at bounding box center [1055, 374] width 608 height 44
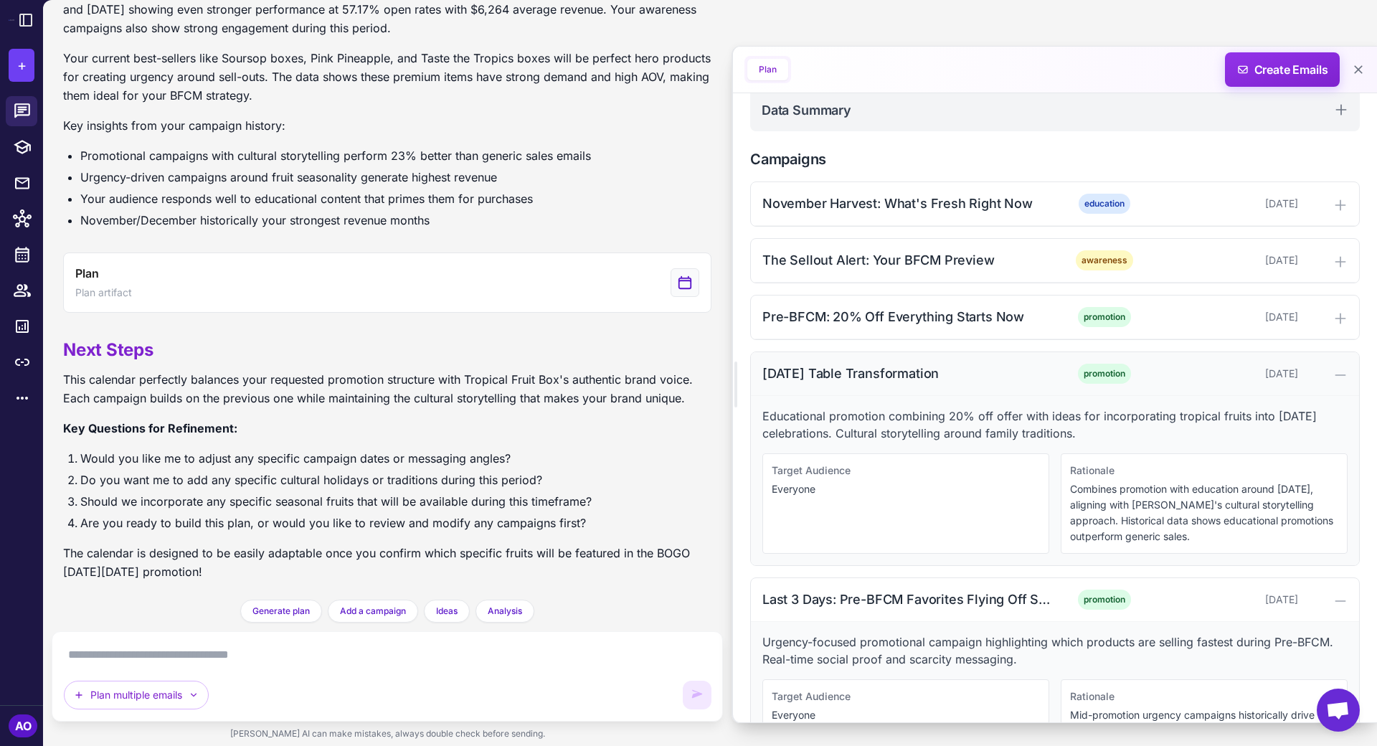
click at [868, 354] on div "[DATE] Table Transformation promotion [DATE]" at bounding box center [1055, 374] width 608 height 44
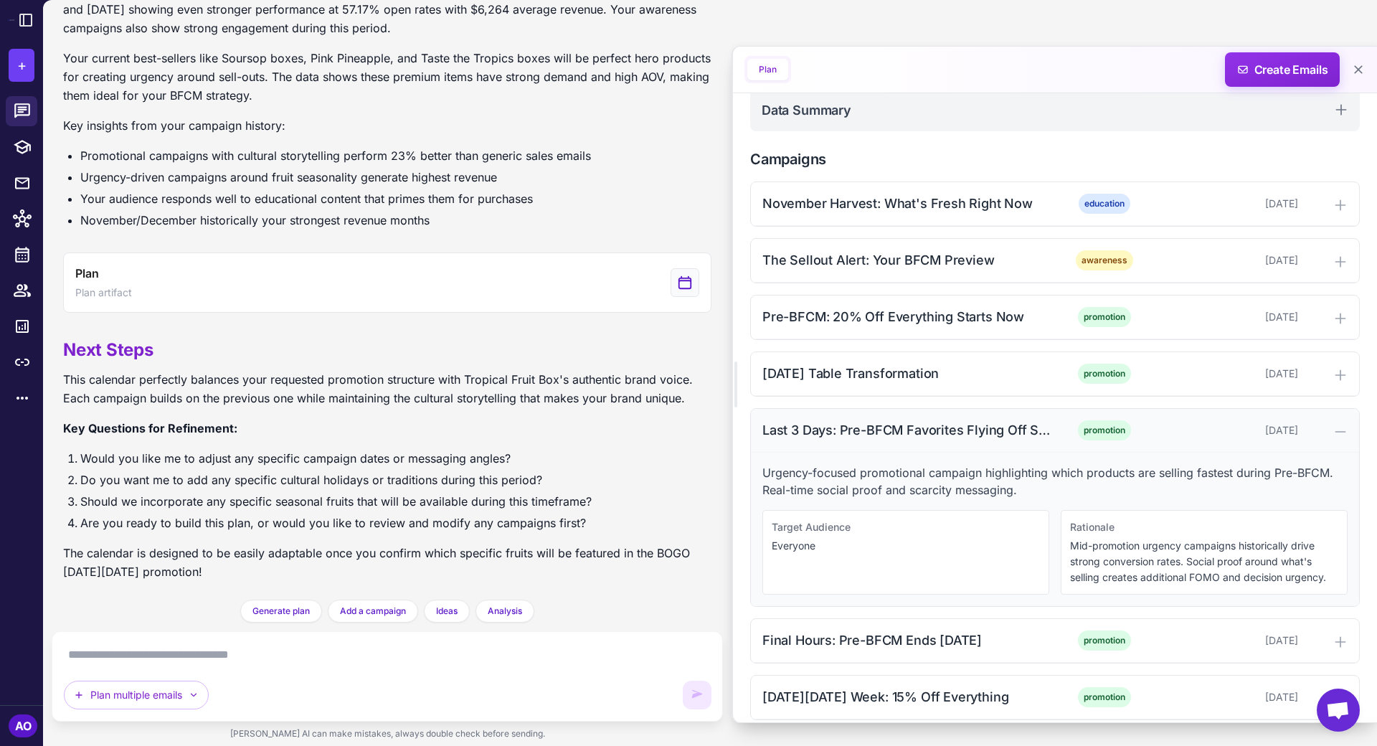
click at [857, 420] on div "Last 3 Days: Pre-BFCM Favorites Flying Off Shelves" at bounding box center [907, 429] width 290 height 19
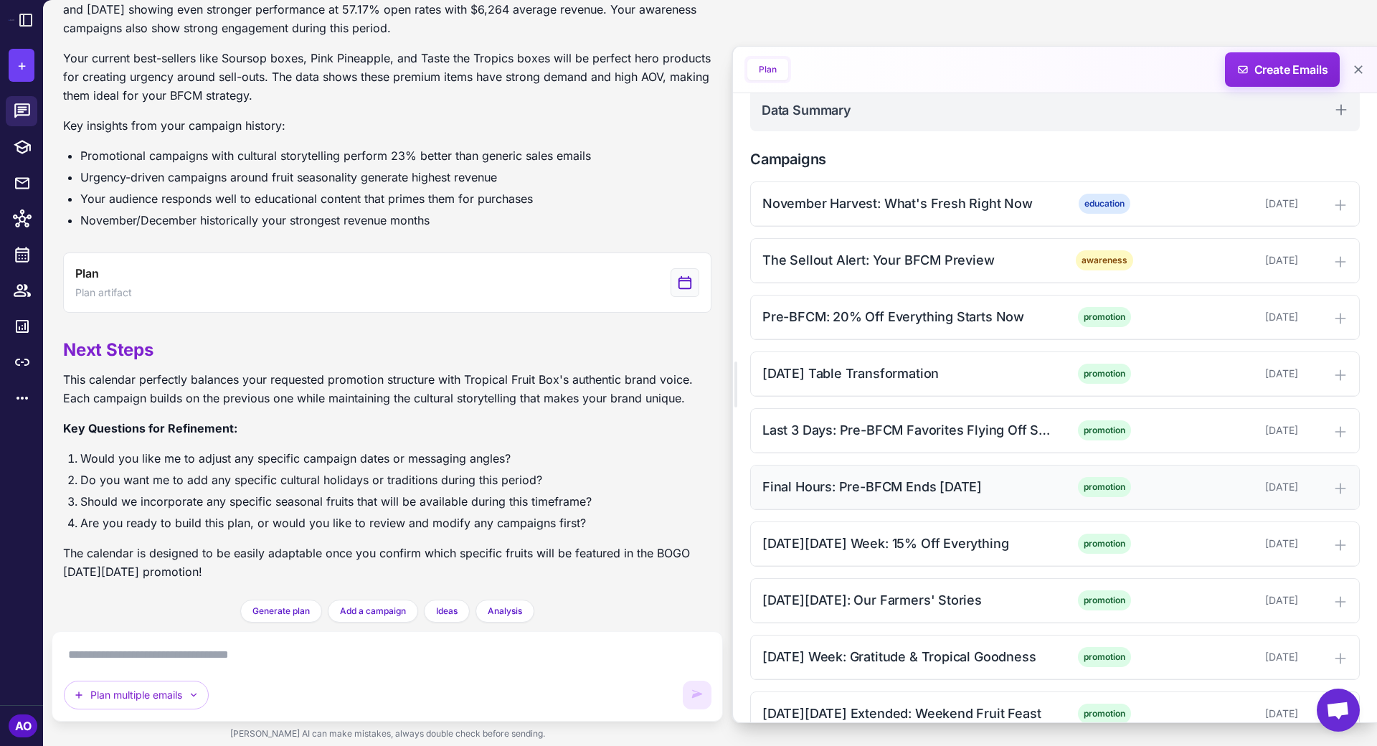
click at [853, 477] on div "Final Hours: Pre-BFCM Ends [DATE]" at bounding box center [907, 486] width 290 height 19
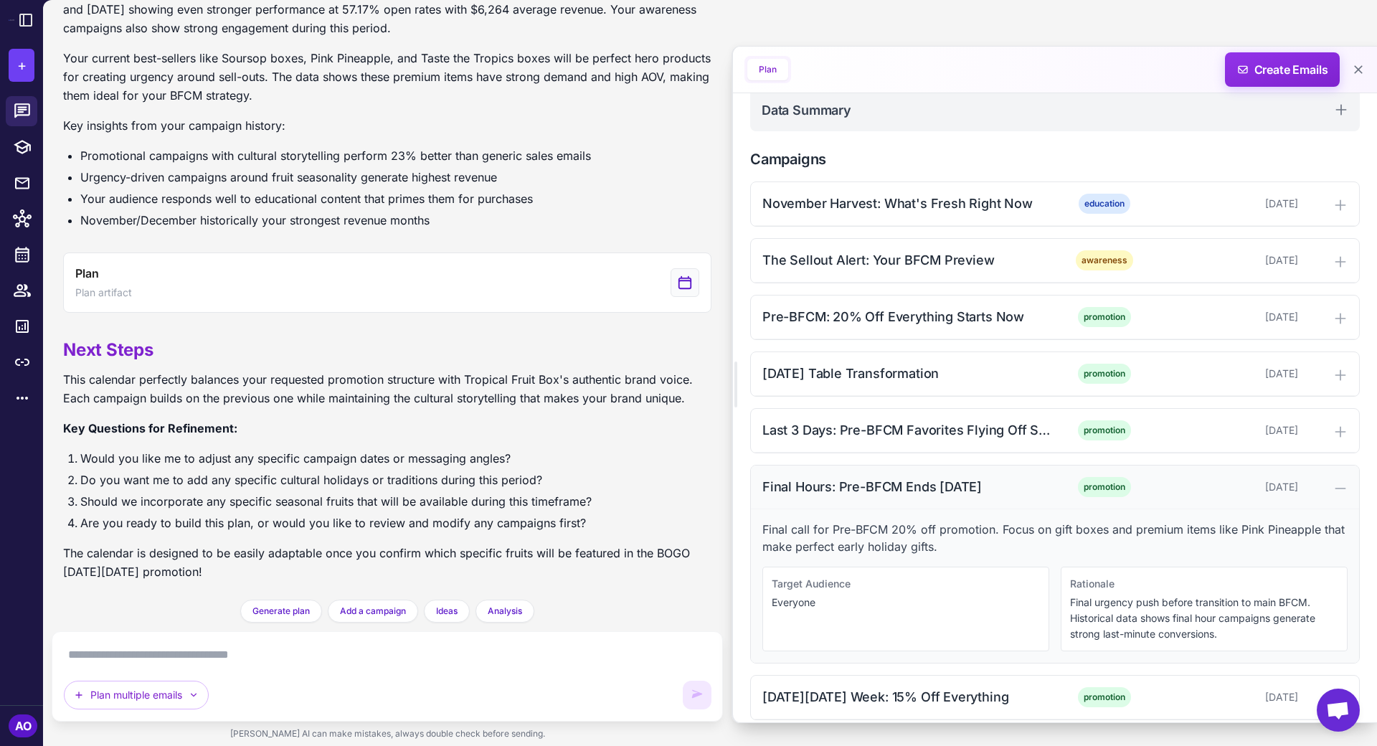
click at [853, 477] on div "Final Hours: Pre-BFCM Ends [DATE]" at bounding box center [907, 486] width 290 height 19
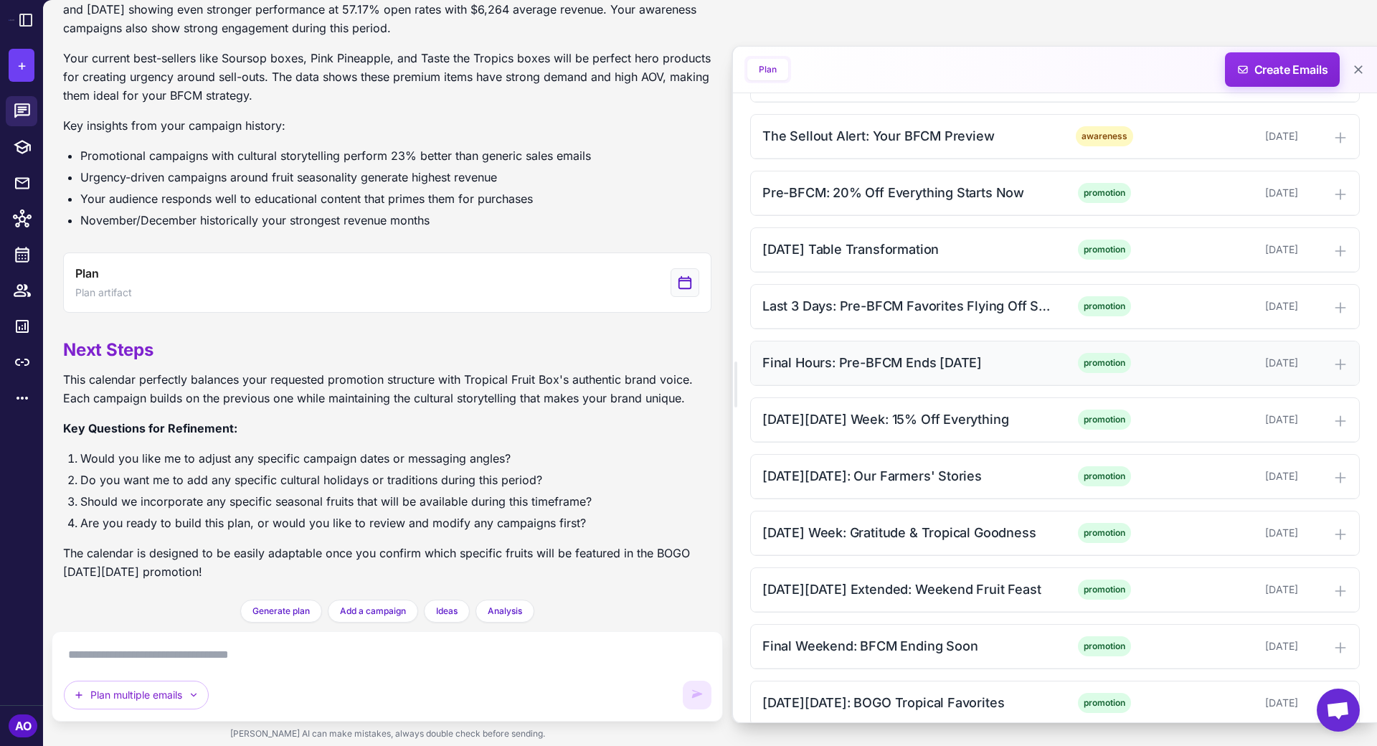
scroll to position [550, 0]
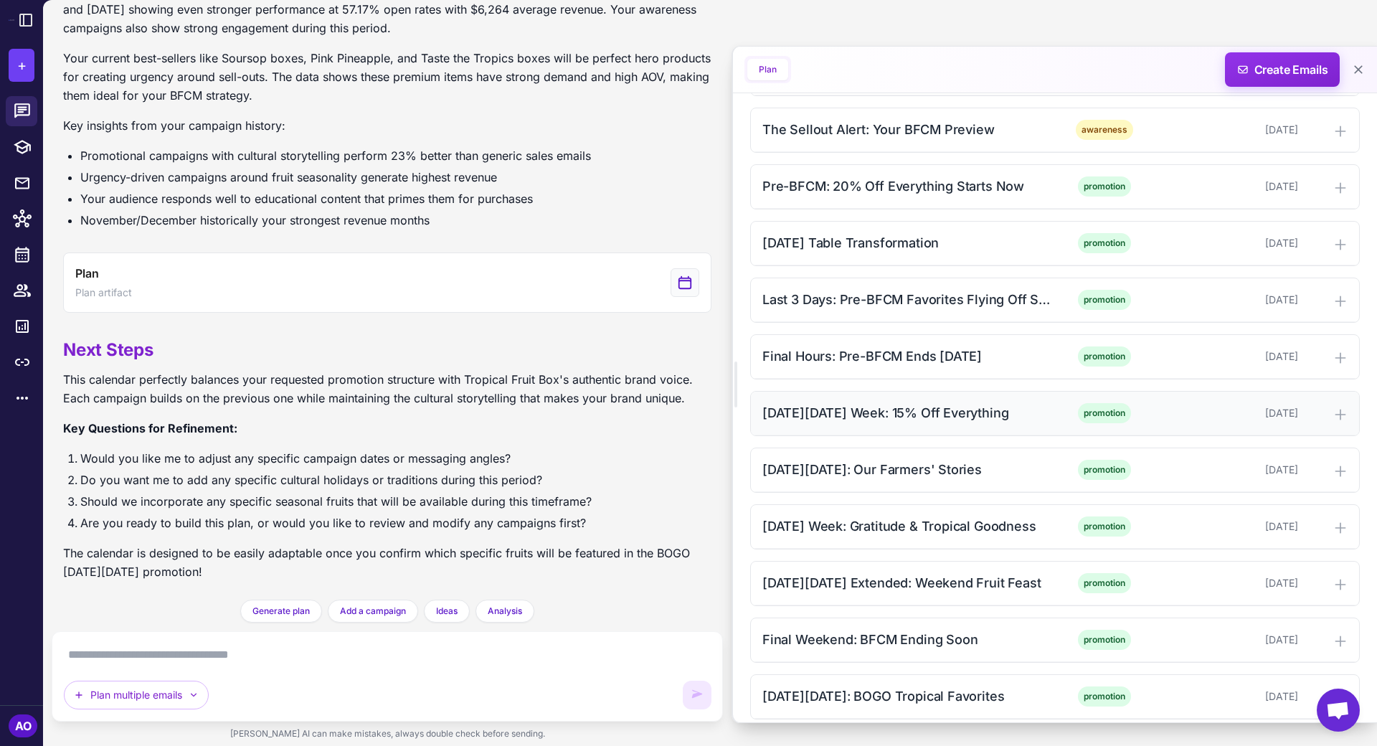
click at [837, 421] on div "[DATE][DATE] Week: 15% Off Everything promotion [DATE]" at bounding box center [1055, 413] width 608 height 44
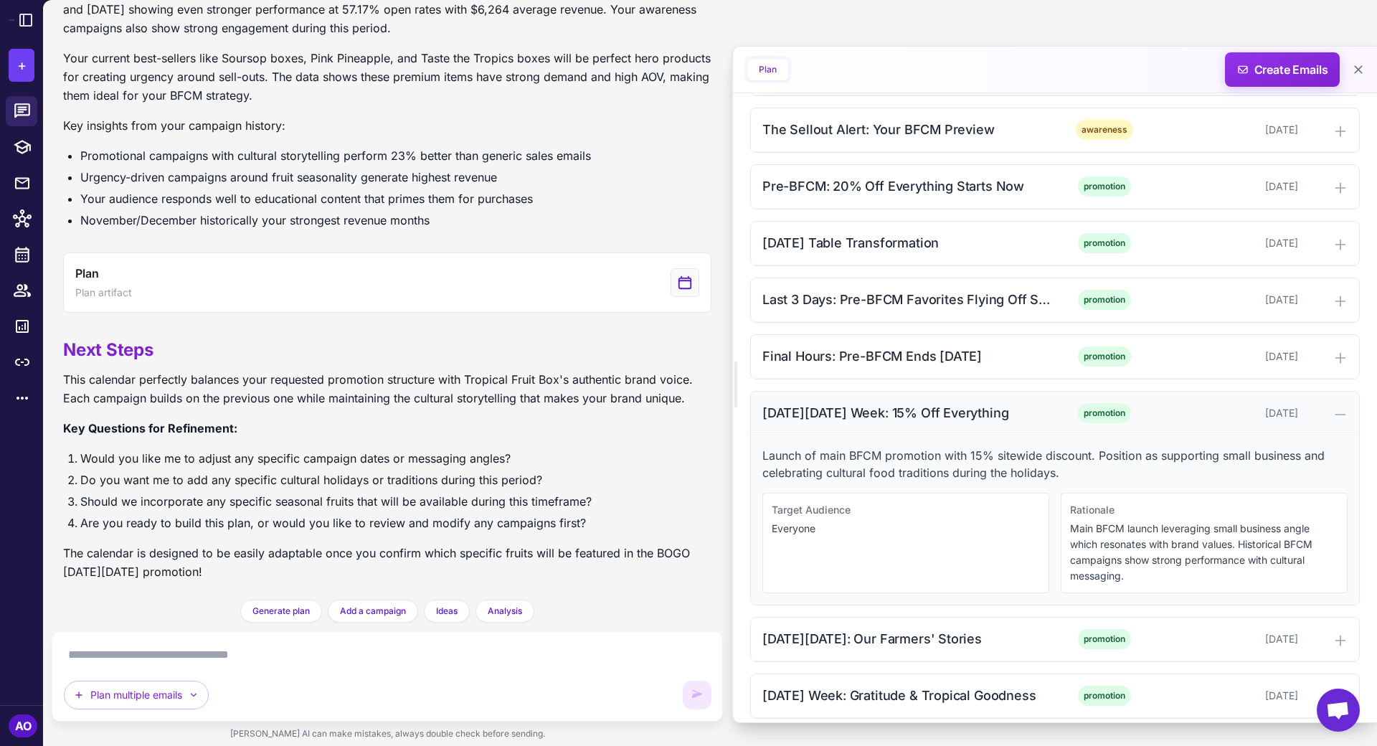
click at [837, 421] on div "[DATE][DATE] Week: 15% Off Everything promotion [DATE]" at bounding box center [1055, 413] width 608 height 44
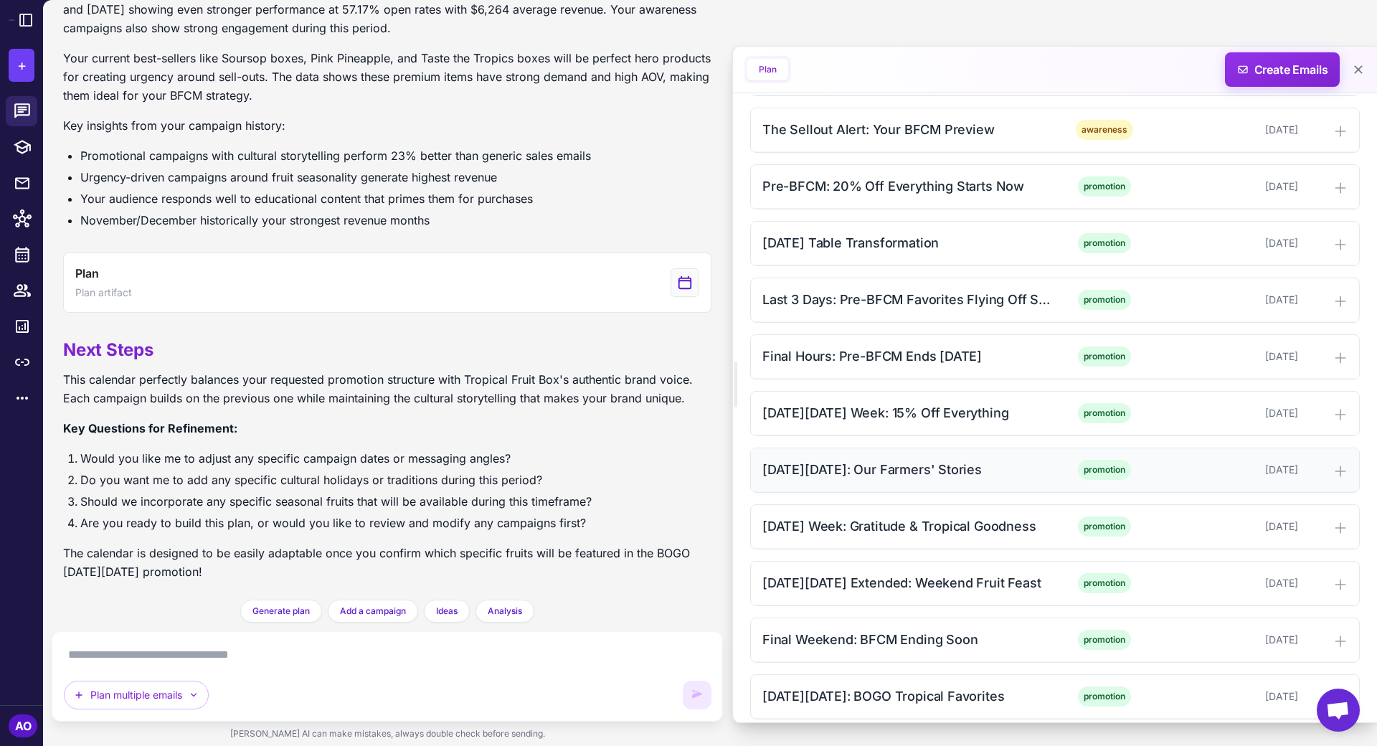
scroll to position [607, 0]
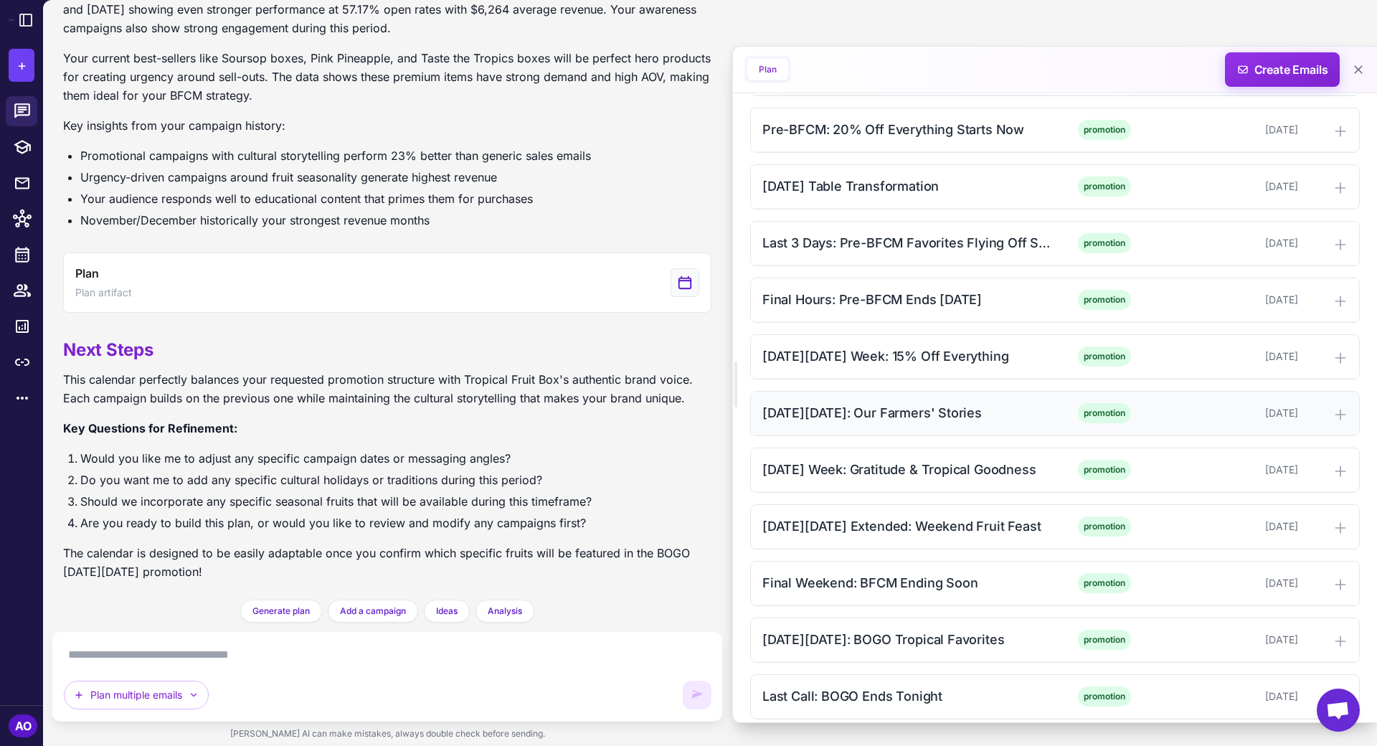
click at [848, 403] on div "[DATE][DATE]: Our Farmers' Stories" at bounding box center [907, 412] width 290 height 19
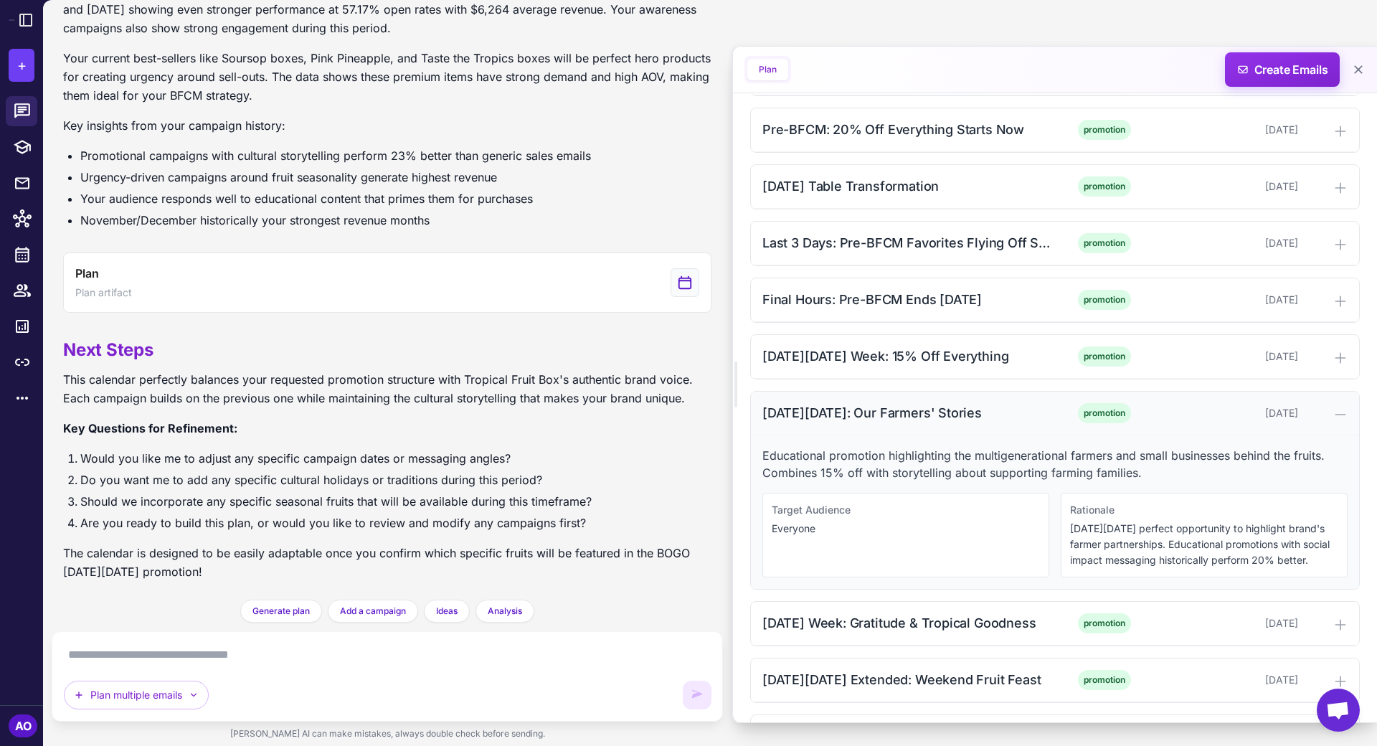
click at [845, 403] on div "[DATE][DATE]: Our Farmers' Stories" at bounding box center [907, 412] width 290 height 19
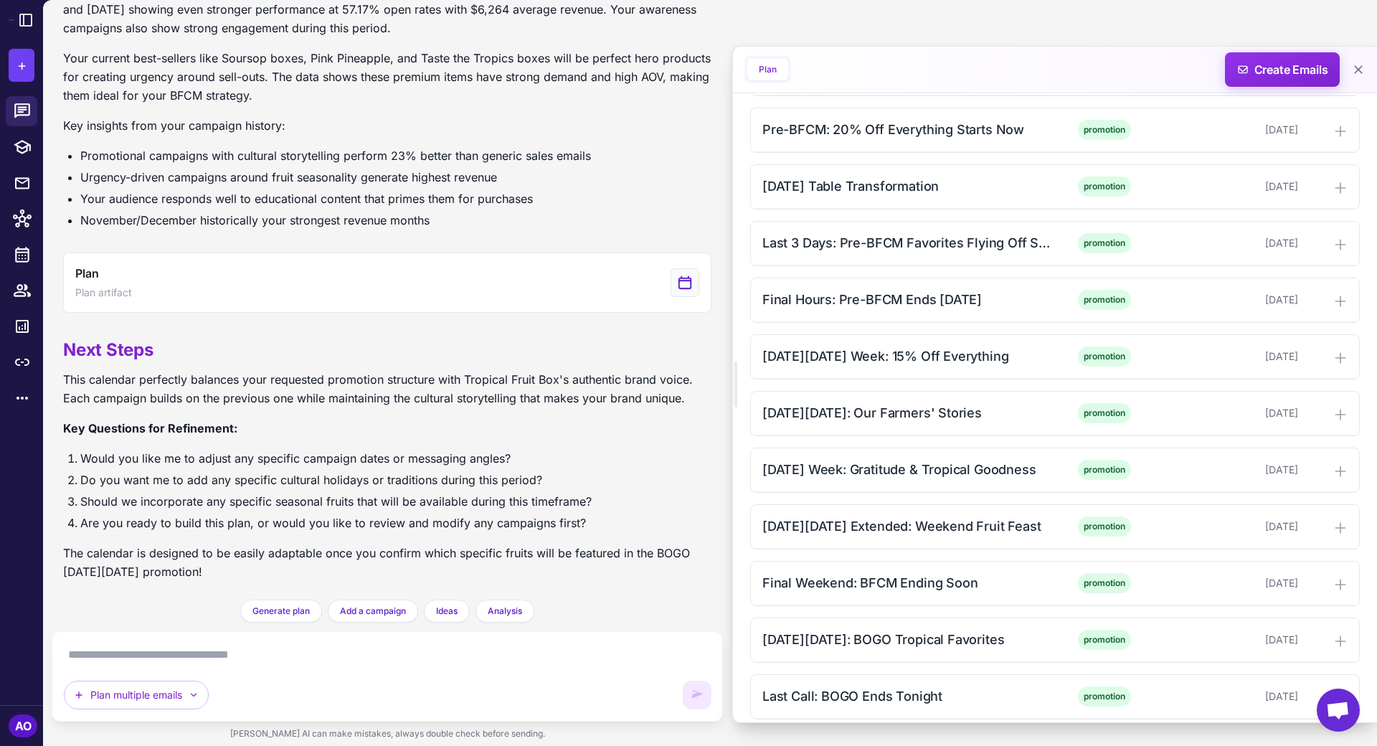
click at [388, 653] on textarea at bounding box center [387, 654] width 647 height 23
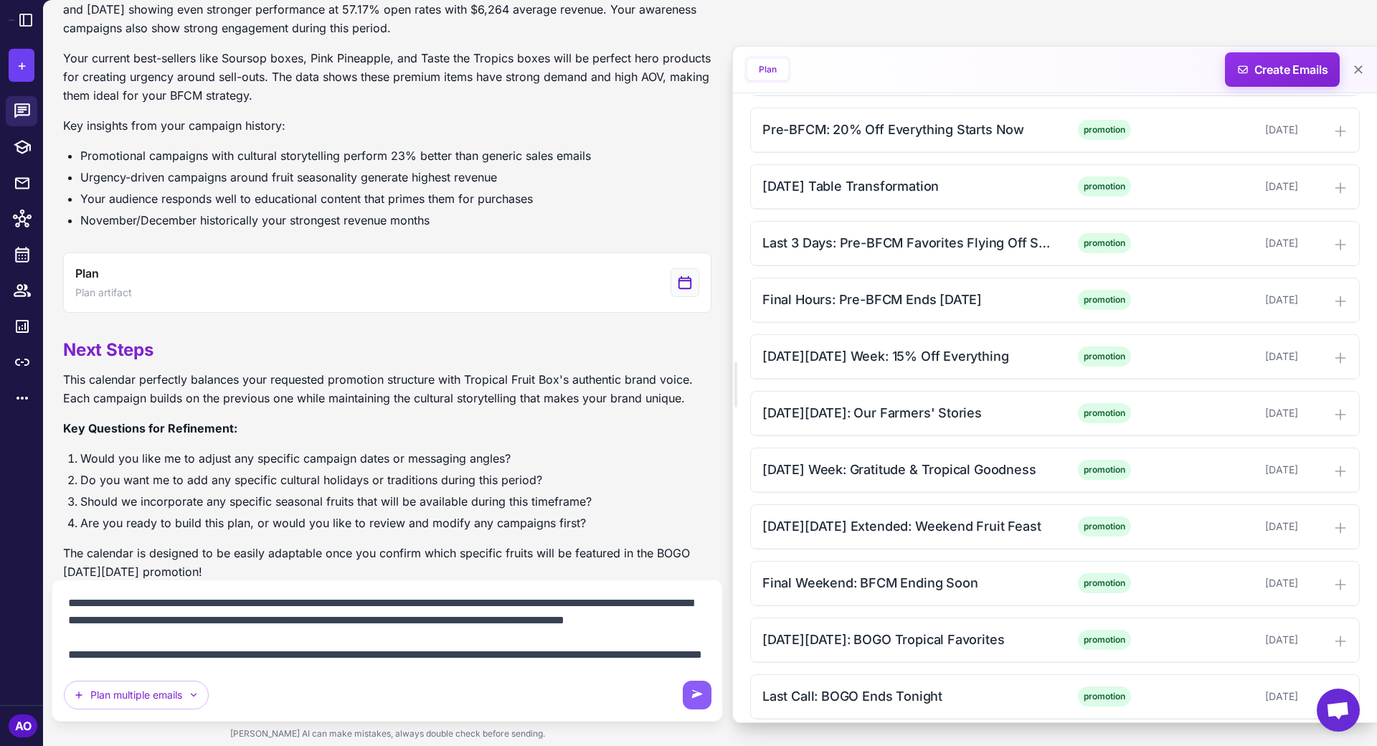
scroll to position [65, 0]
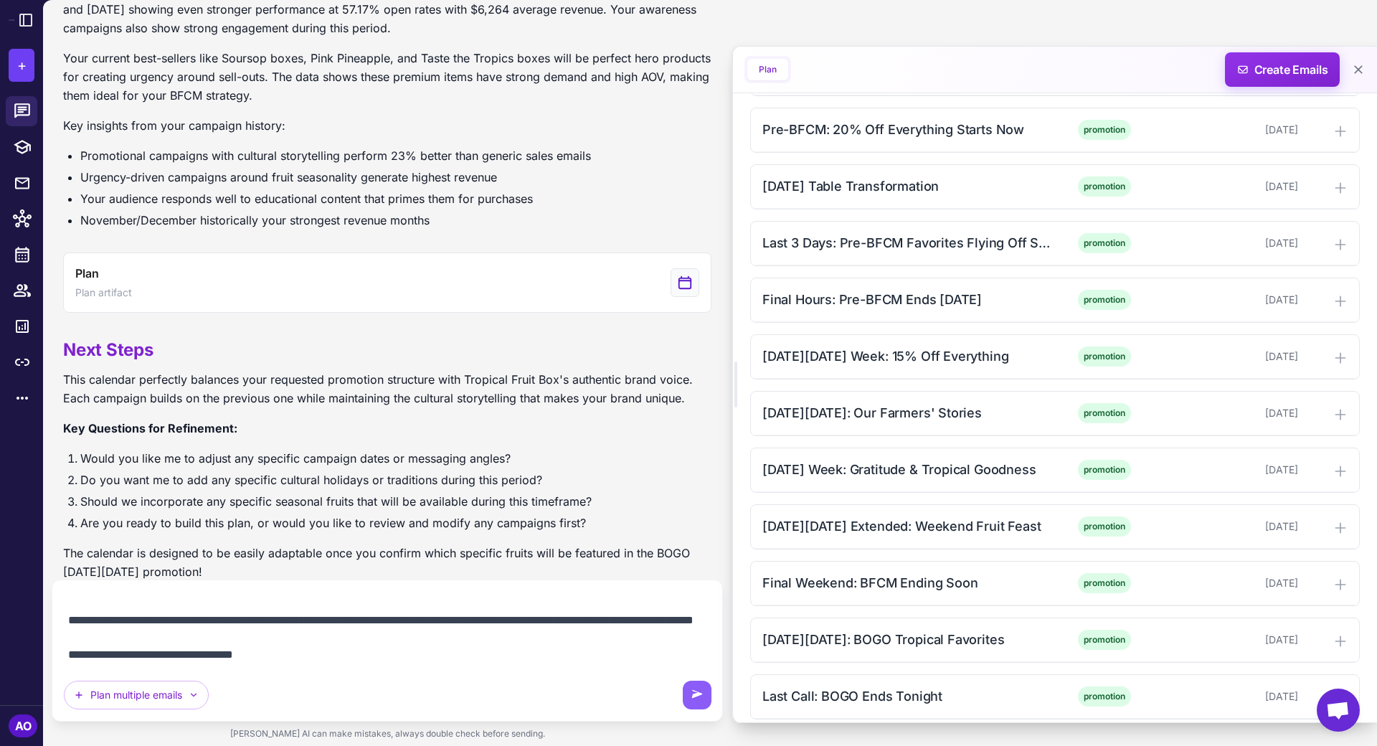
drag, startPoint x: 288, startPoint y: 657, endPoint x: 243, endPoint y: 643, distance: 46.7
click at [243, 643] on textarea "**********" at bounding box center [387, 628] width 647 height 75
type textarea "**********"
click at [959, 522] on div "[DATE][DATE] Extended: Weekend Fruit Feast" at bounding box center [907, 525] width 290 height 19
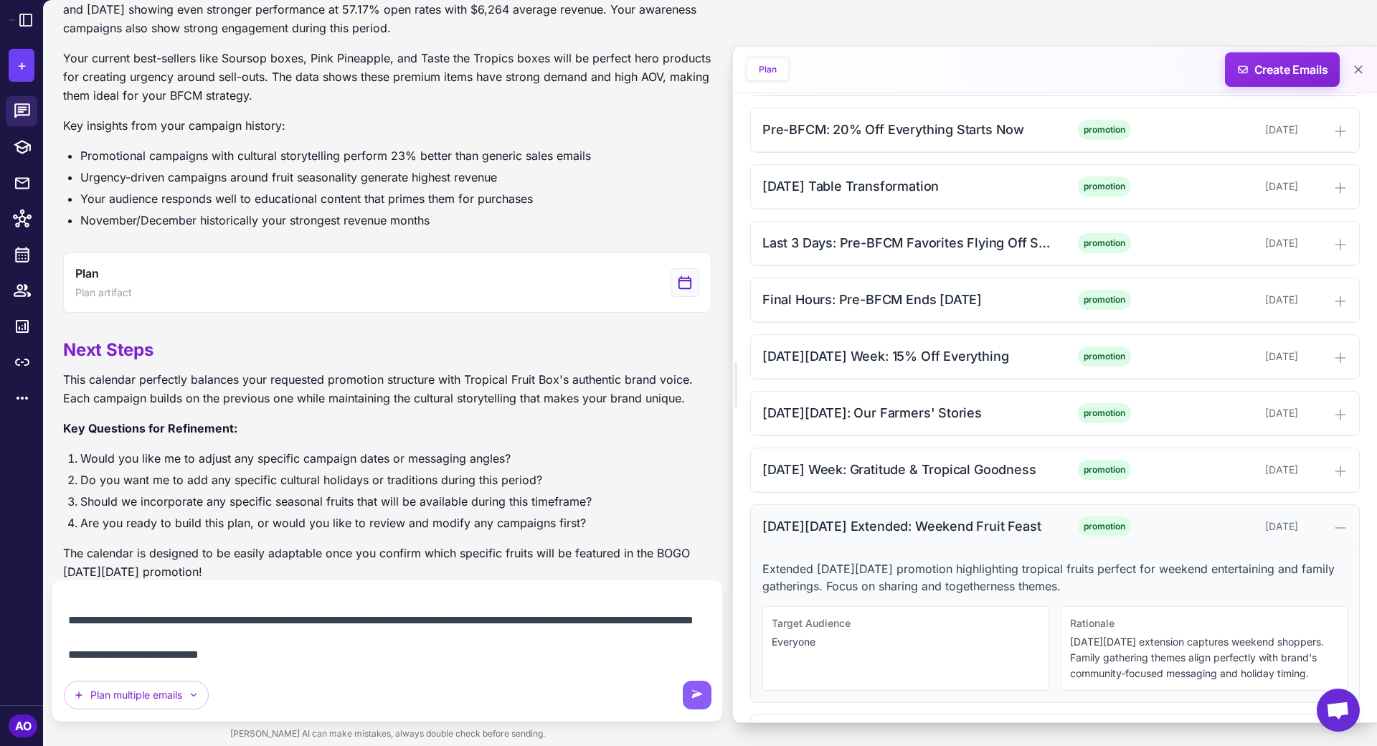
click at [959, 522] on div "[DATE][DATE] Extended: Weekend Fruit Feast" at bounding box center [907, 525] width 290 height 19
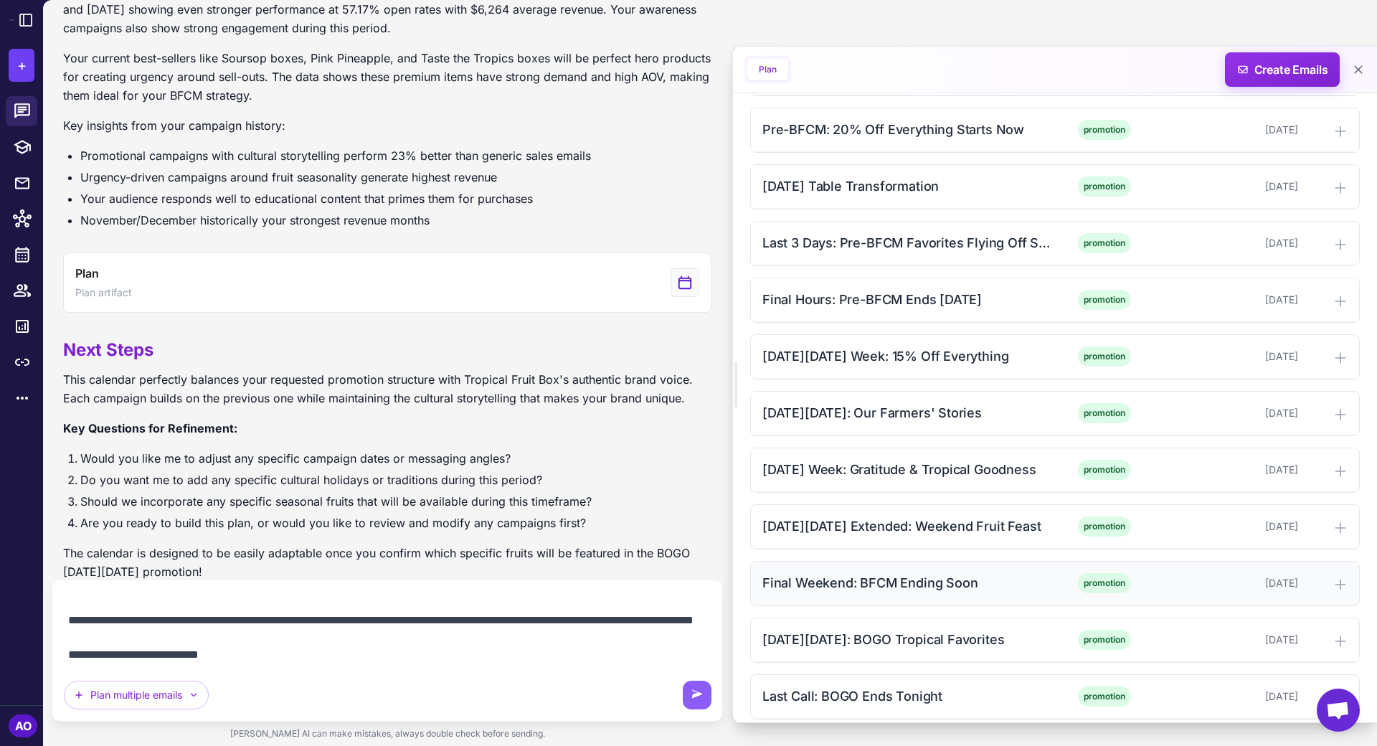
click at [924, 573] on div "Final Weekend: BFCM Ending Soon" at bounding box center [907, 582] width 290 height 19
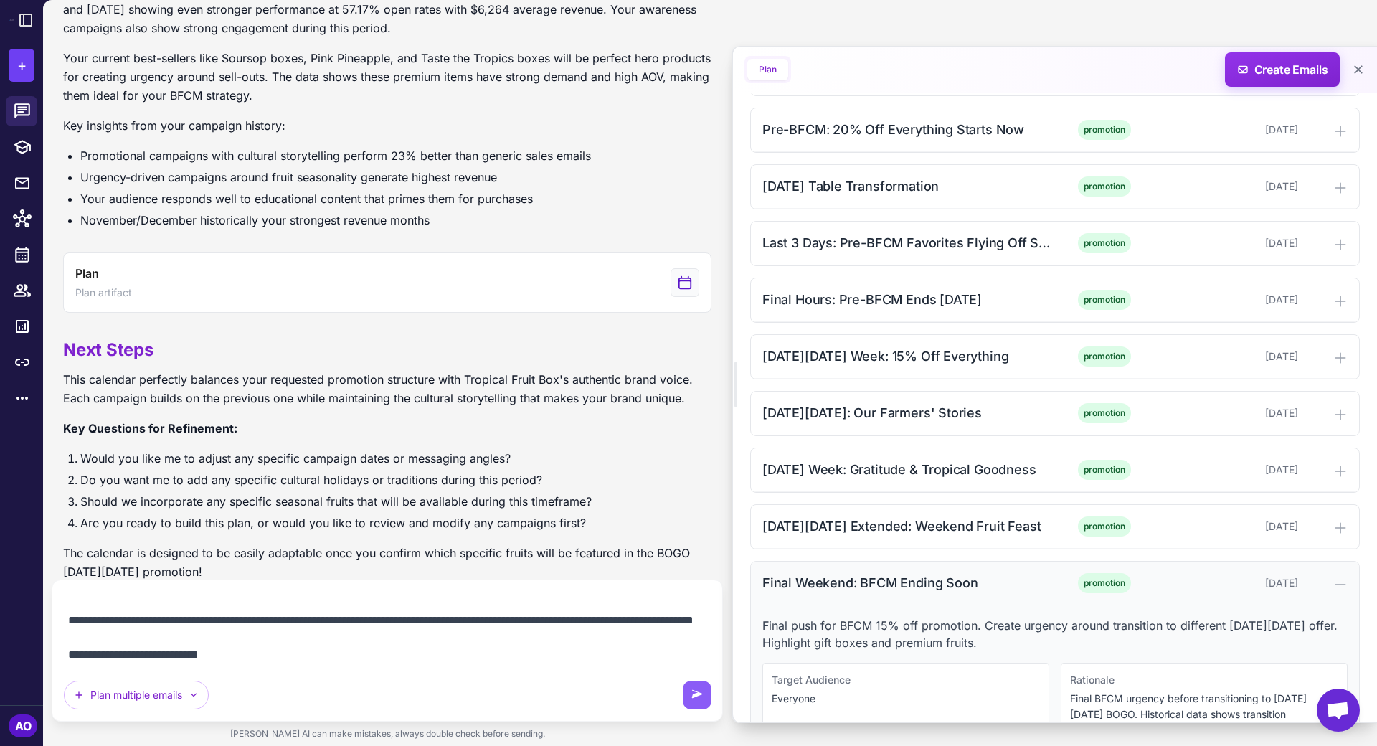
click at [924, 573] on div "Final Weekend: BFCM Ending Soon" at bounding box center [907, 582] width 290 height 19
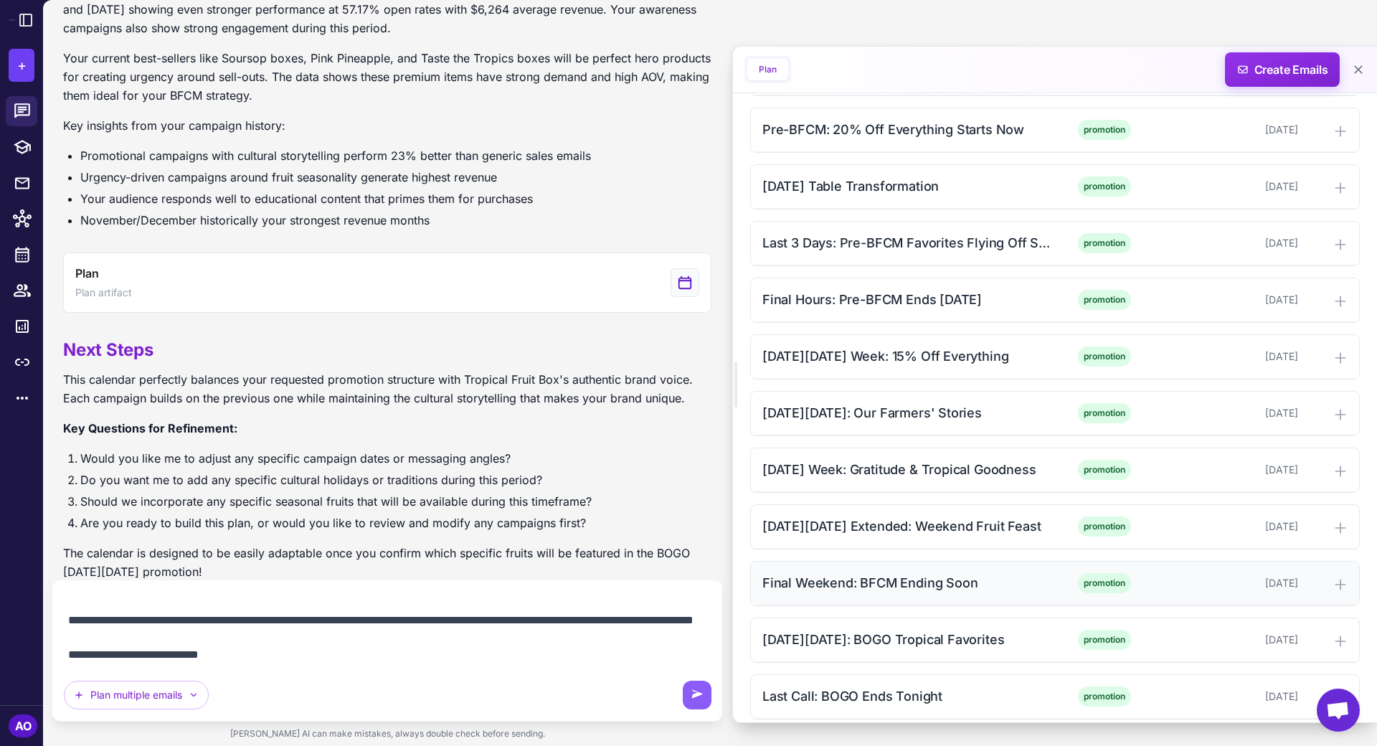
click at [925, 561] on div "Final Weekend: BFCM Ending Soon promotion [DATE]" at bounding box center [1055, 583] width 608 height 44
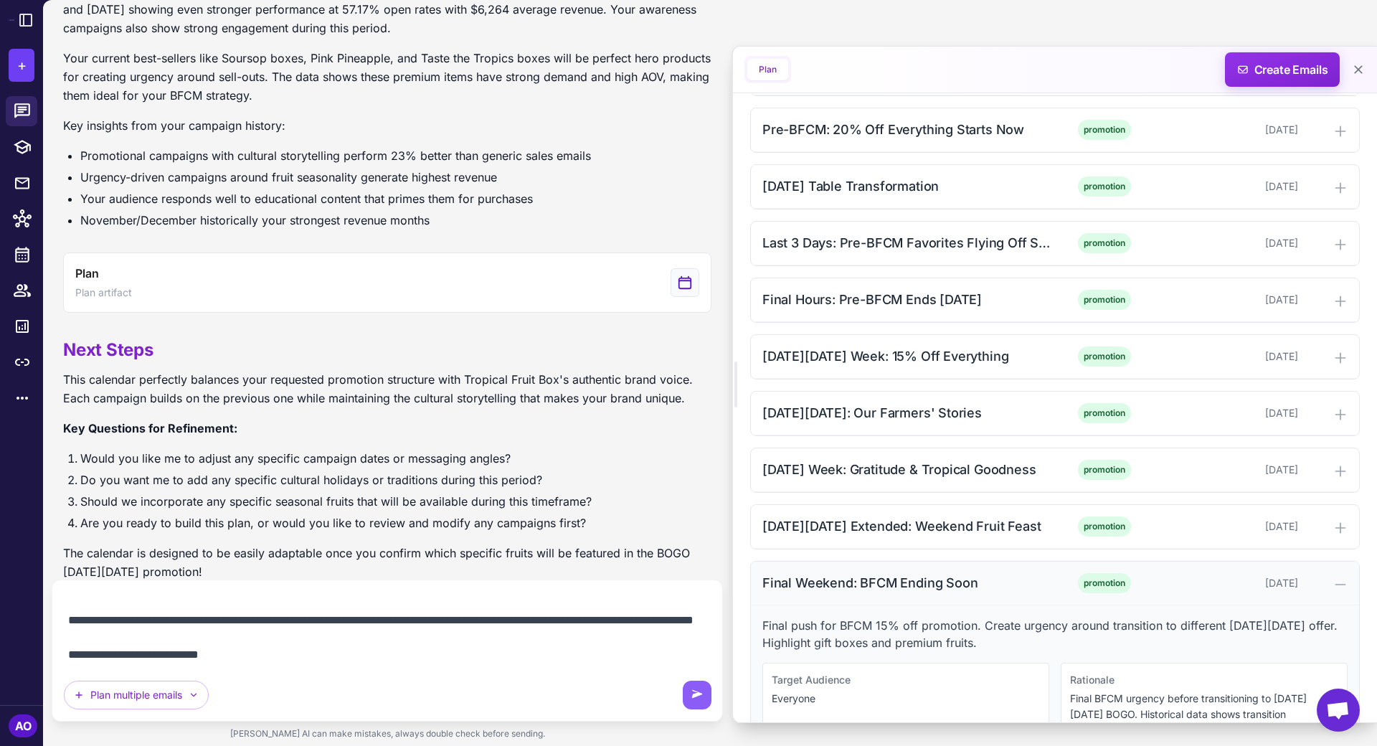
click at [925, 561] on div "Final Weekend: BFCM Ending Soon promotion [DATE]" at bounding box center [1055, 583] width 608 height 44
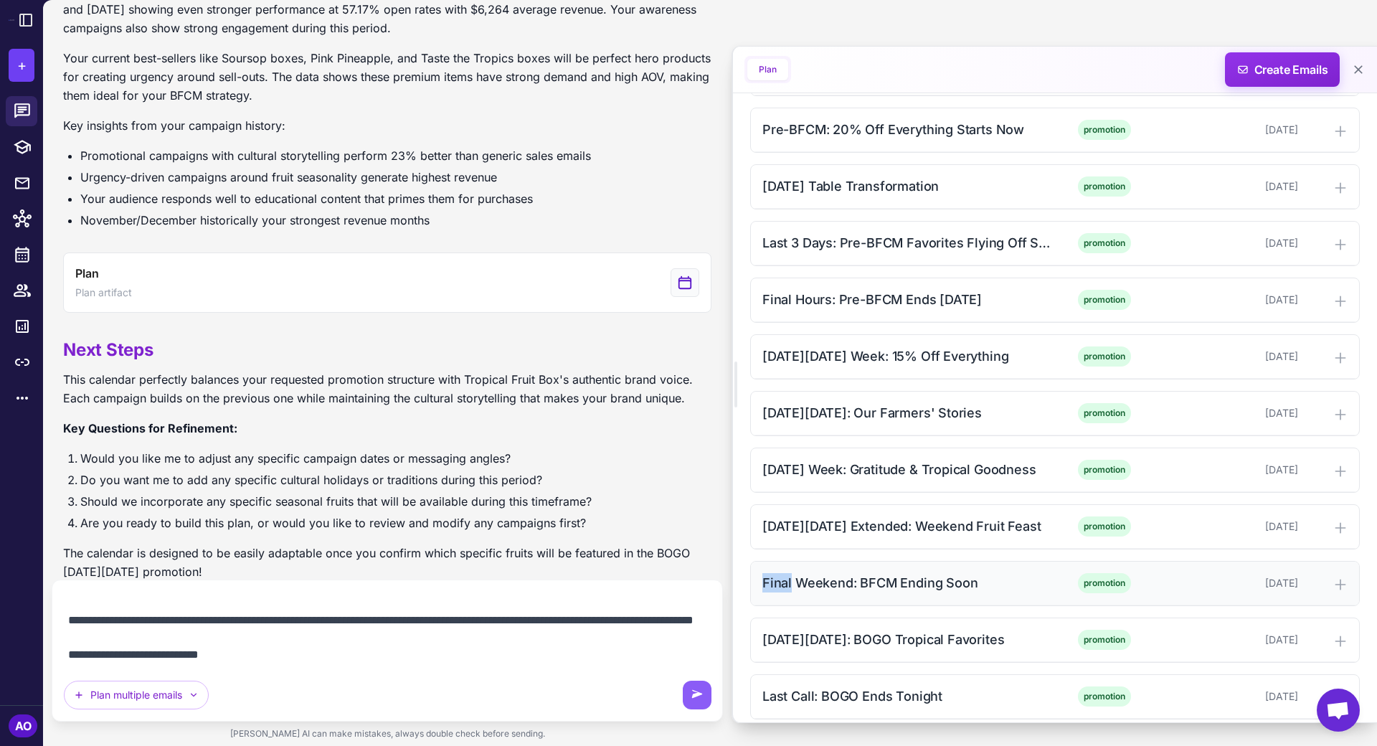
click at [925, 561] on div "Final Weekend: BFCM Ending Soon promotion [DATE]" at bounding box center [1055, 583] width 608 height 44
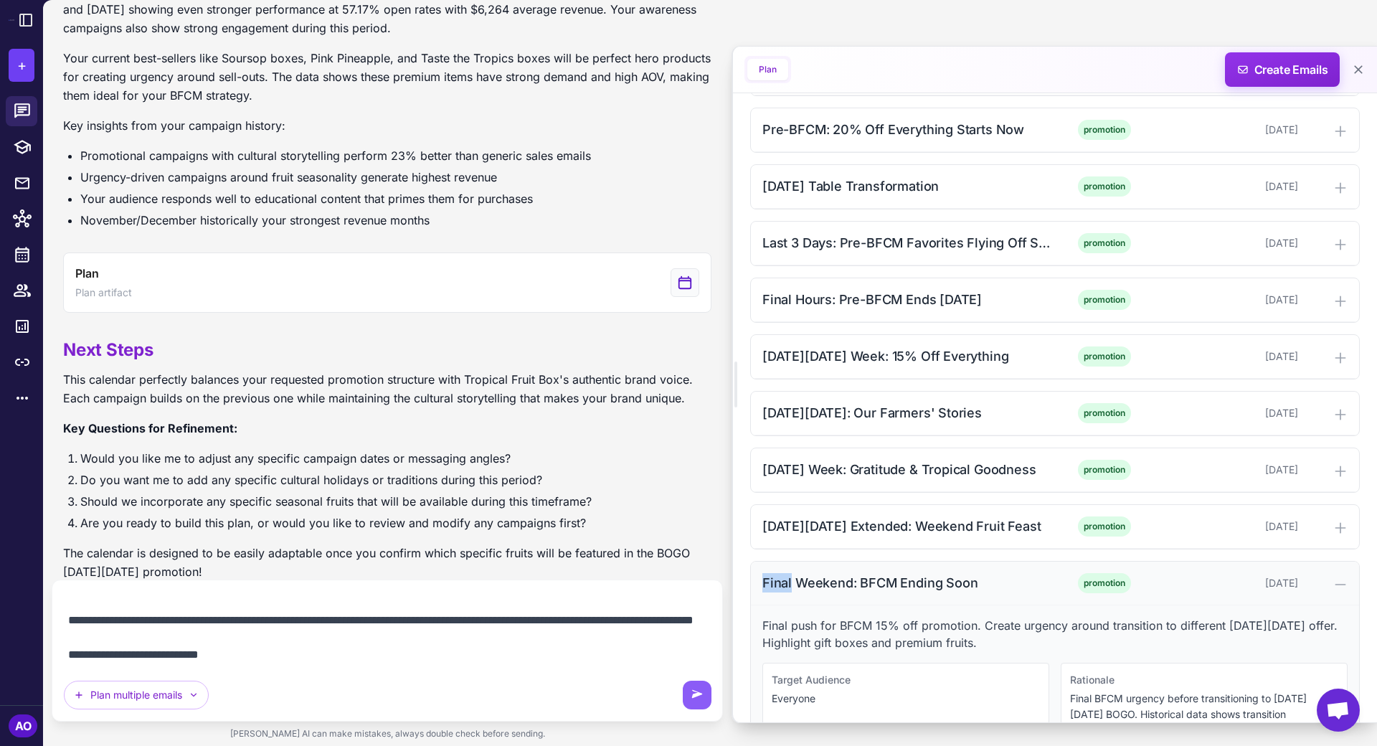
click at [925, 561] on div "Final Weekend: BFCM Ending Soon promotion [DATE]" at bounding box center [1055, 583] width 608 height 44
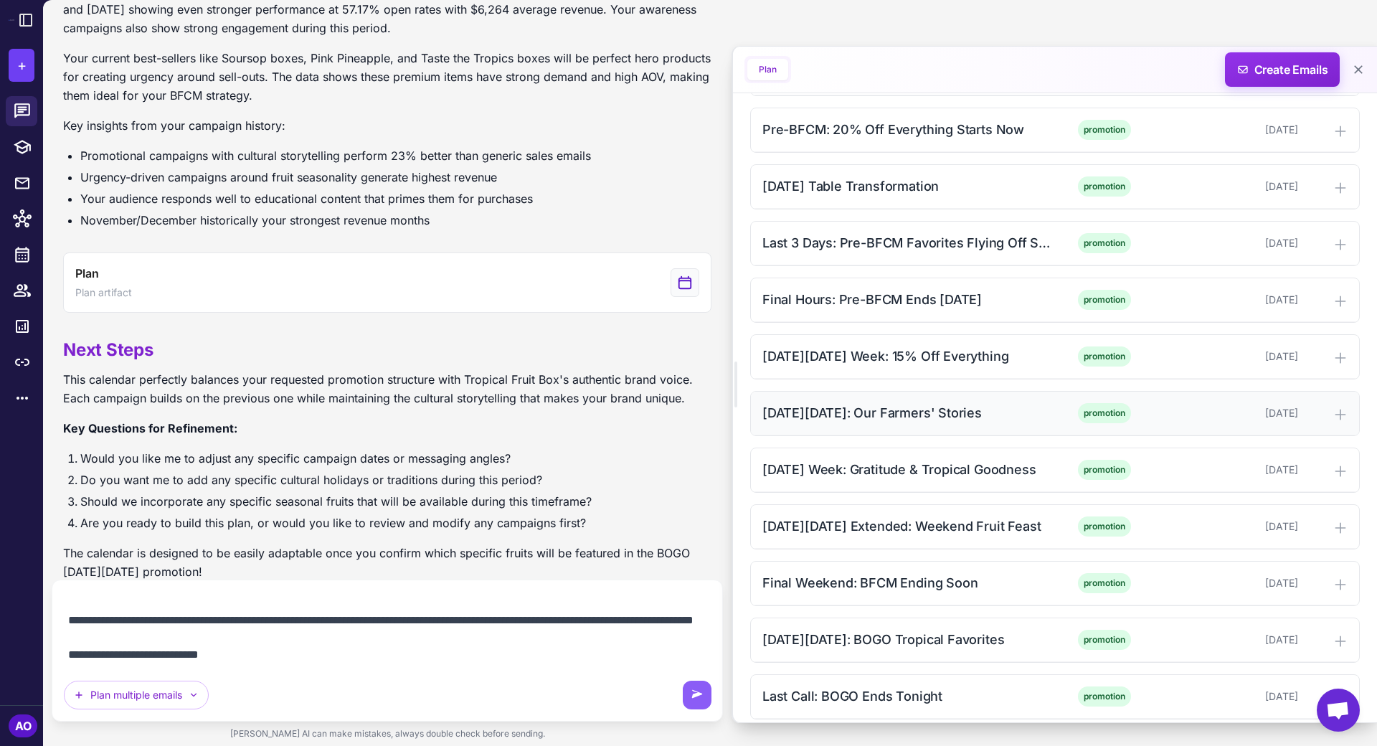
click at [859, 412] on div "[DATE][DATE]: Our Farmers' Stories" at bounding box center [907, 412] width 290 height 19
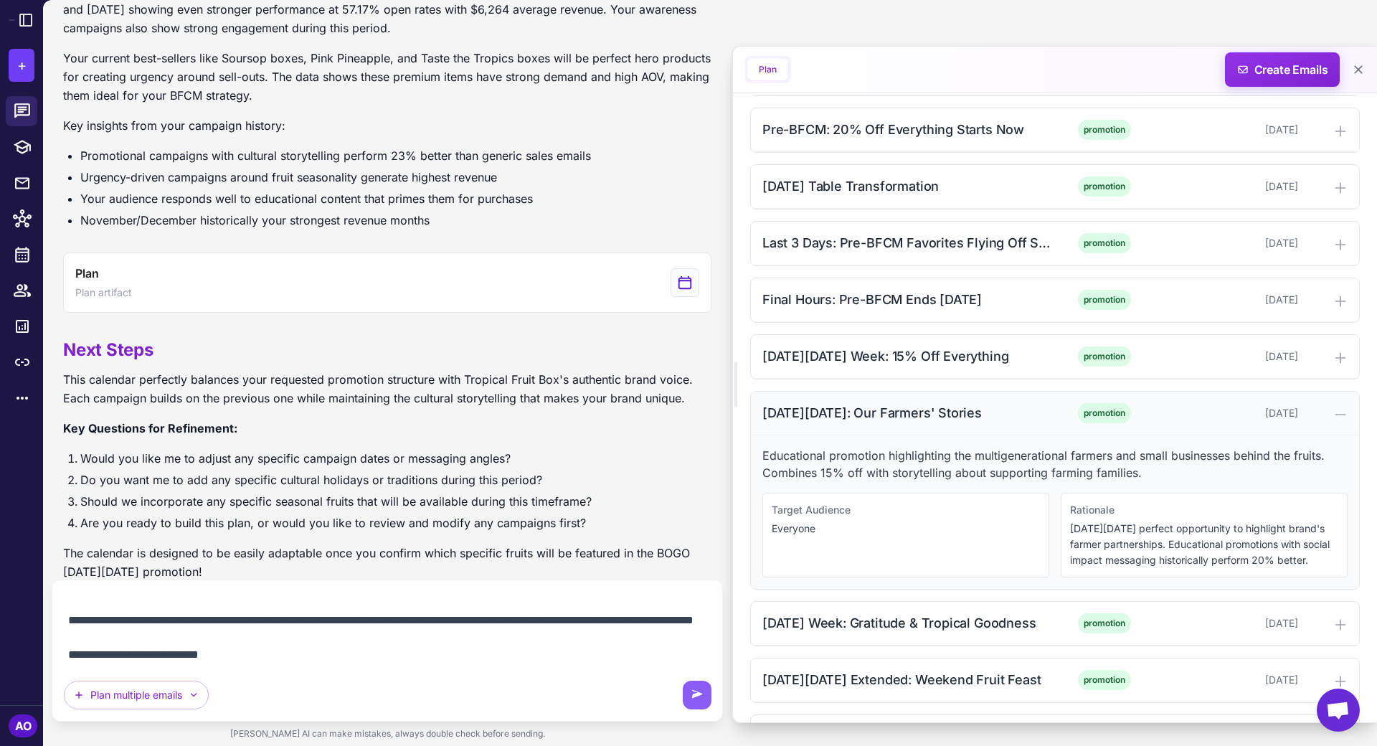
click at [859, 412] on div "[DATE][DATE]: Our Farmers' Stories" at bounding box center [907, 412] width 290 height 19
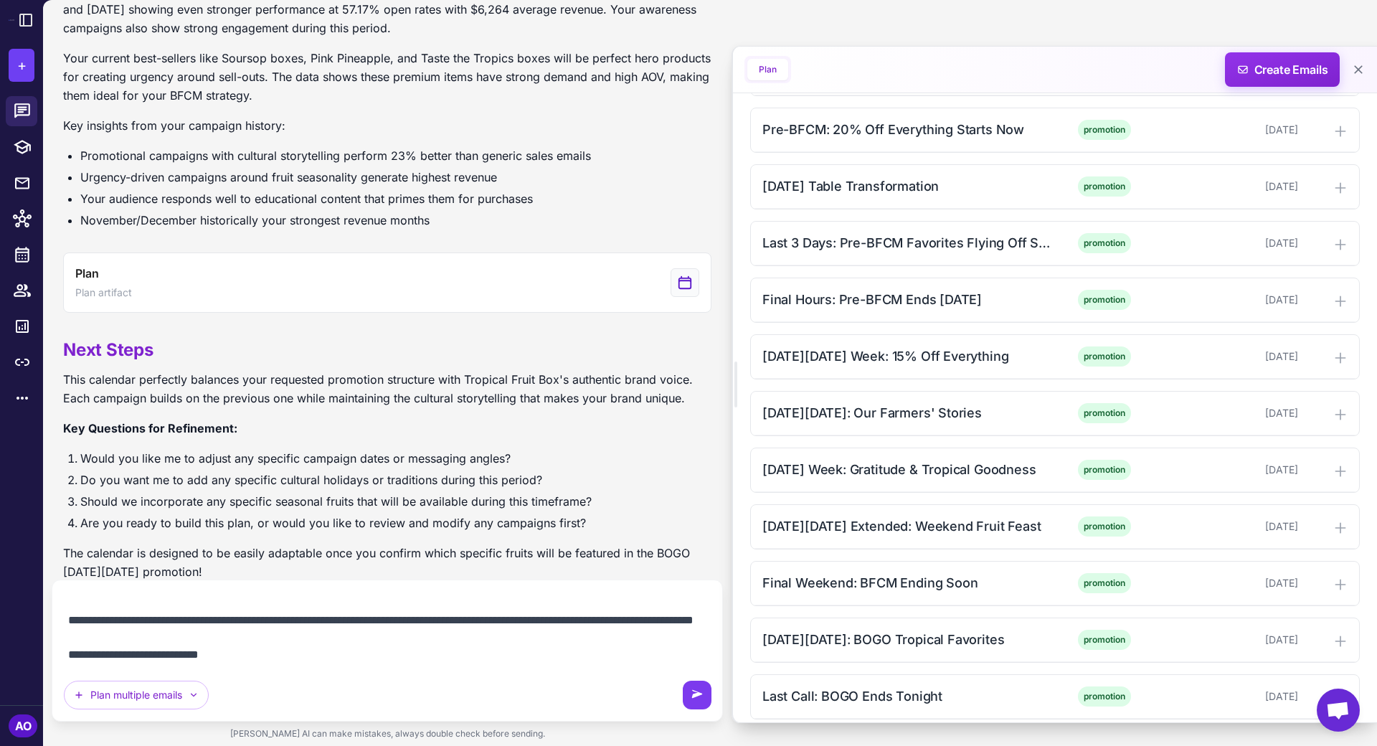
click at [698, 700] on icon at bounding box center [697, 695] width 14 height 14
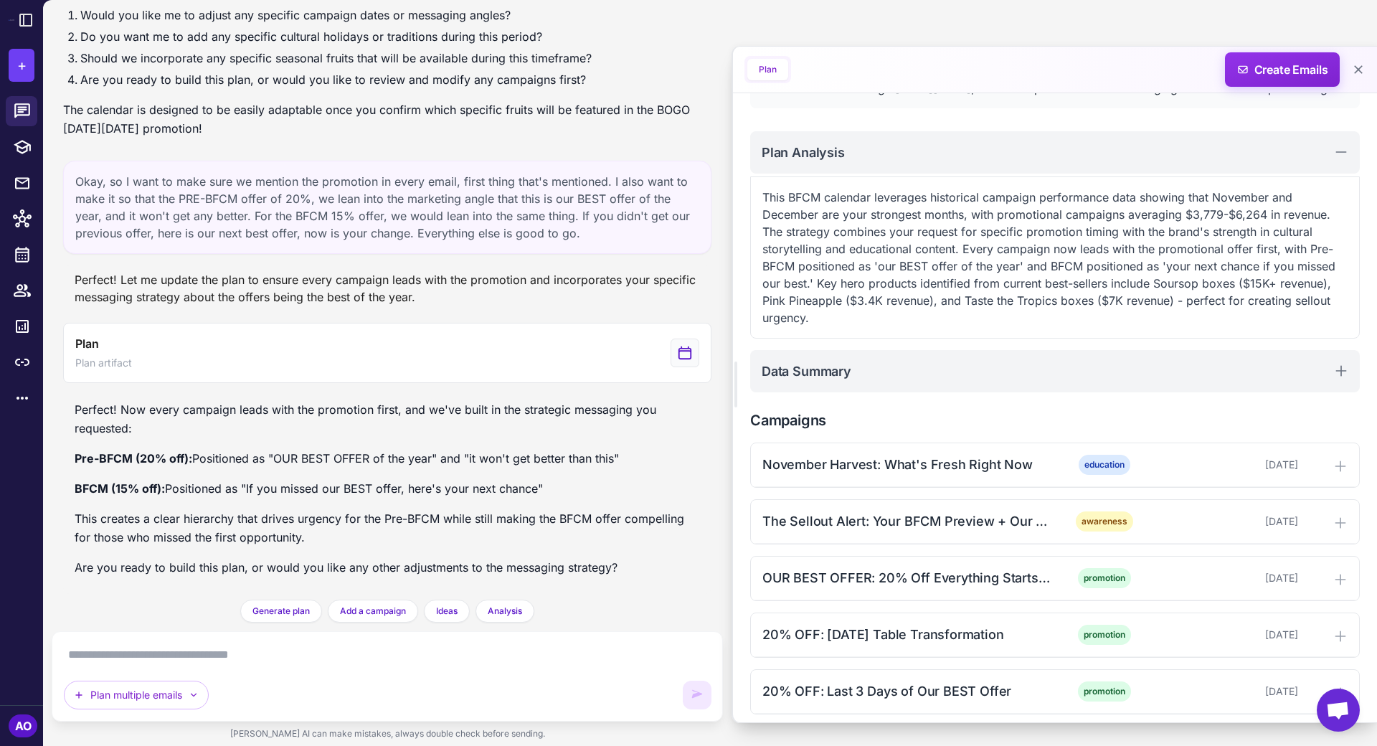
scroll to position [321, 0]
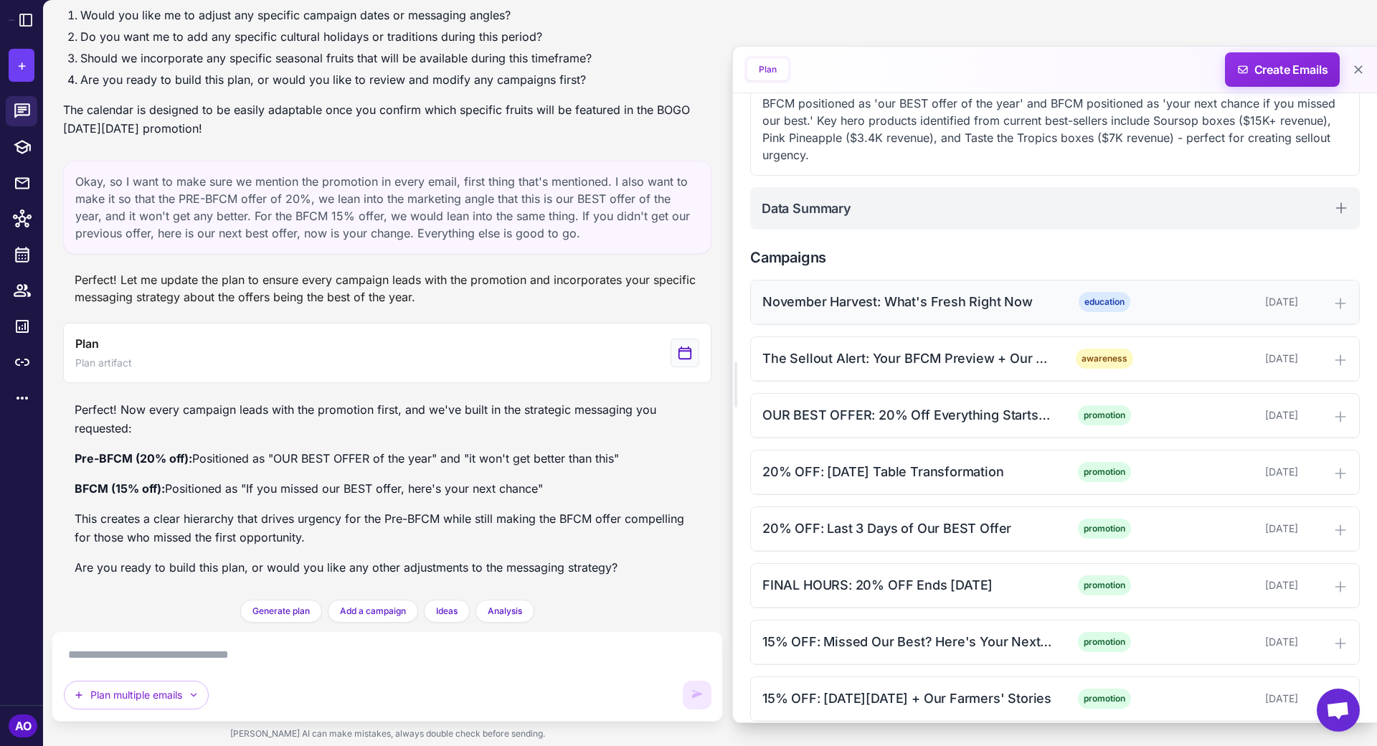
click at [887, 296] on div "November Harvest: What's Fresh Right Now" at bounding box center [907, 301] width 290 height 19
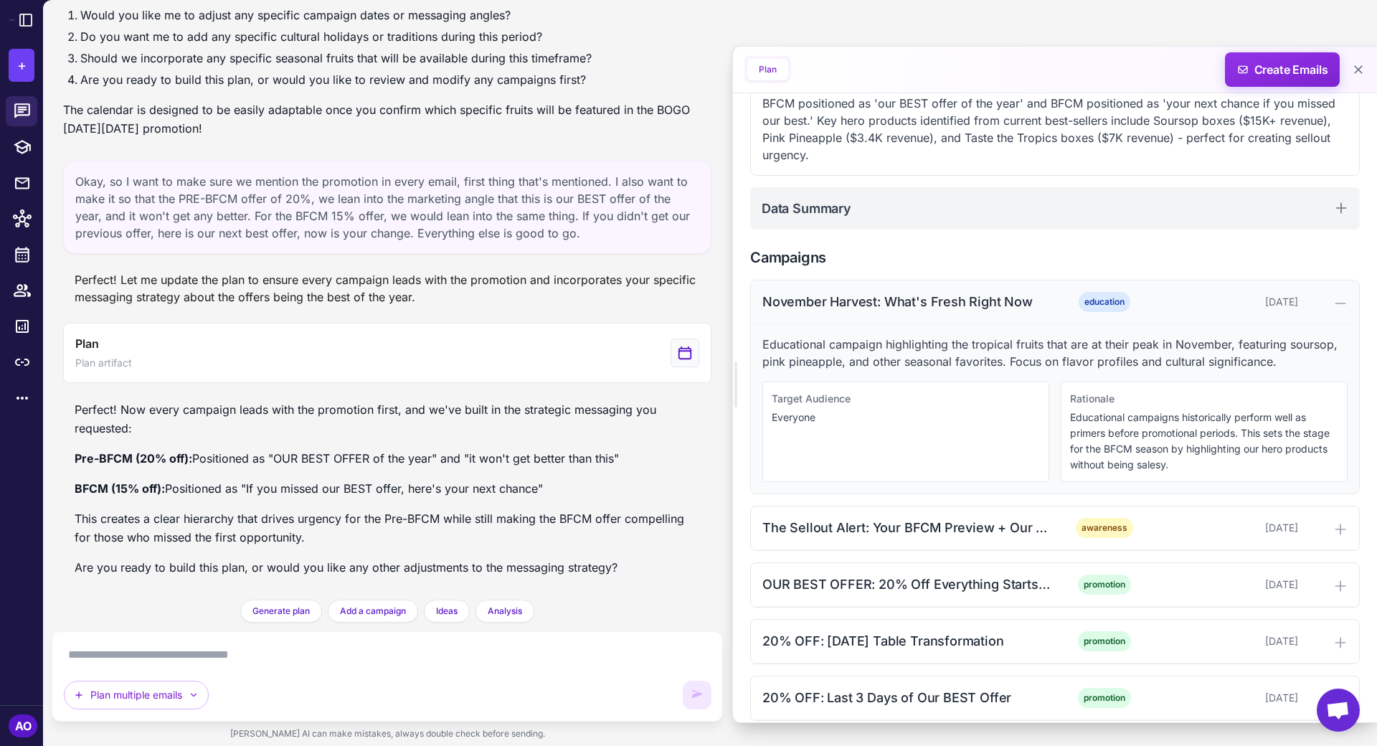
click at [840, 296] on div "November Harvest: What's Fresh Right Now" at bounding box center [907, 301] width 290 height 19
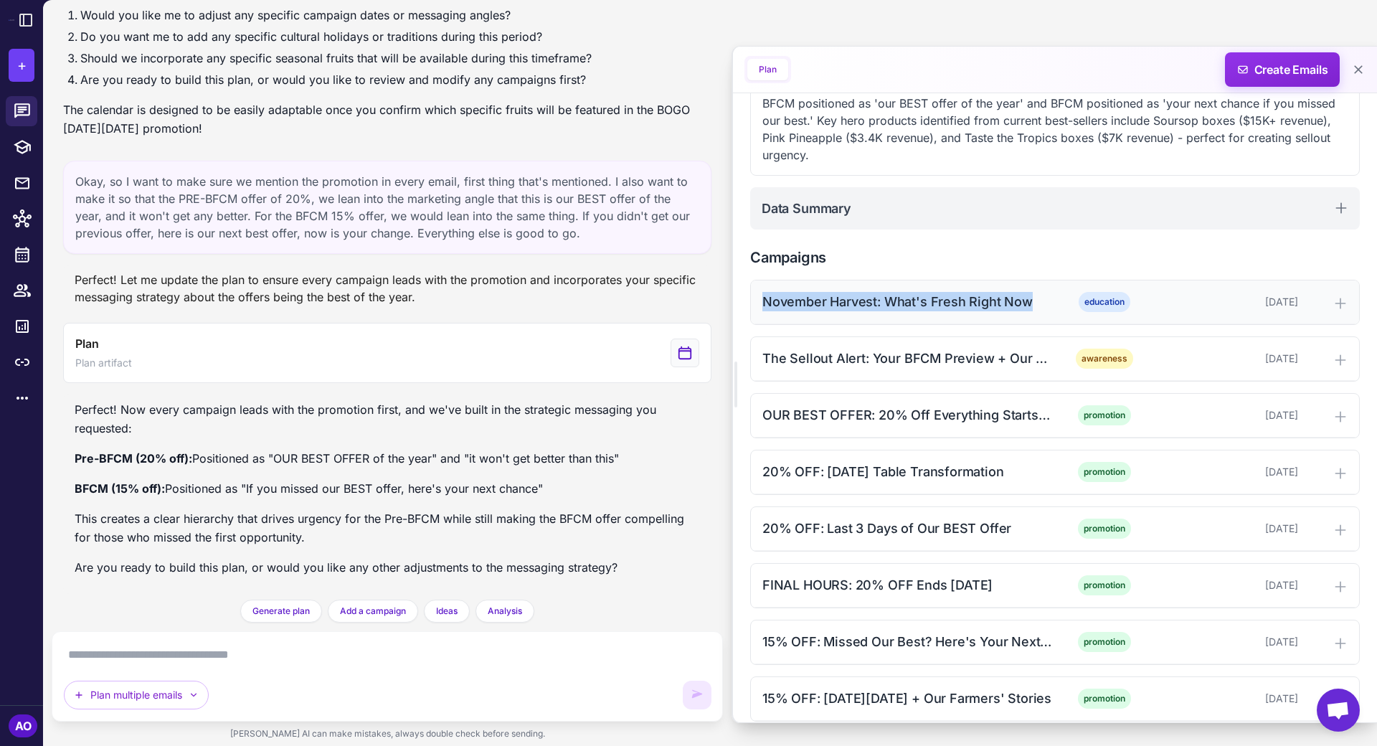
drag, startPoint x: 762, startPoint y: 297, endPoint x: 1025, endPoint y: 298, distance: 263.1
click at [1025, 298] on div "November Harvest: What's Fresh Right Now" at bounding box center [907, 301] width 290 height 19
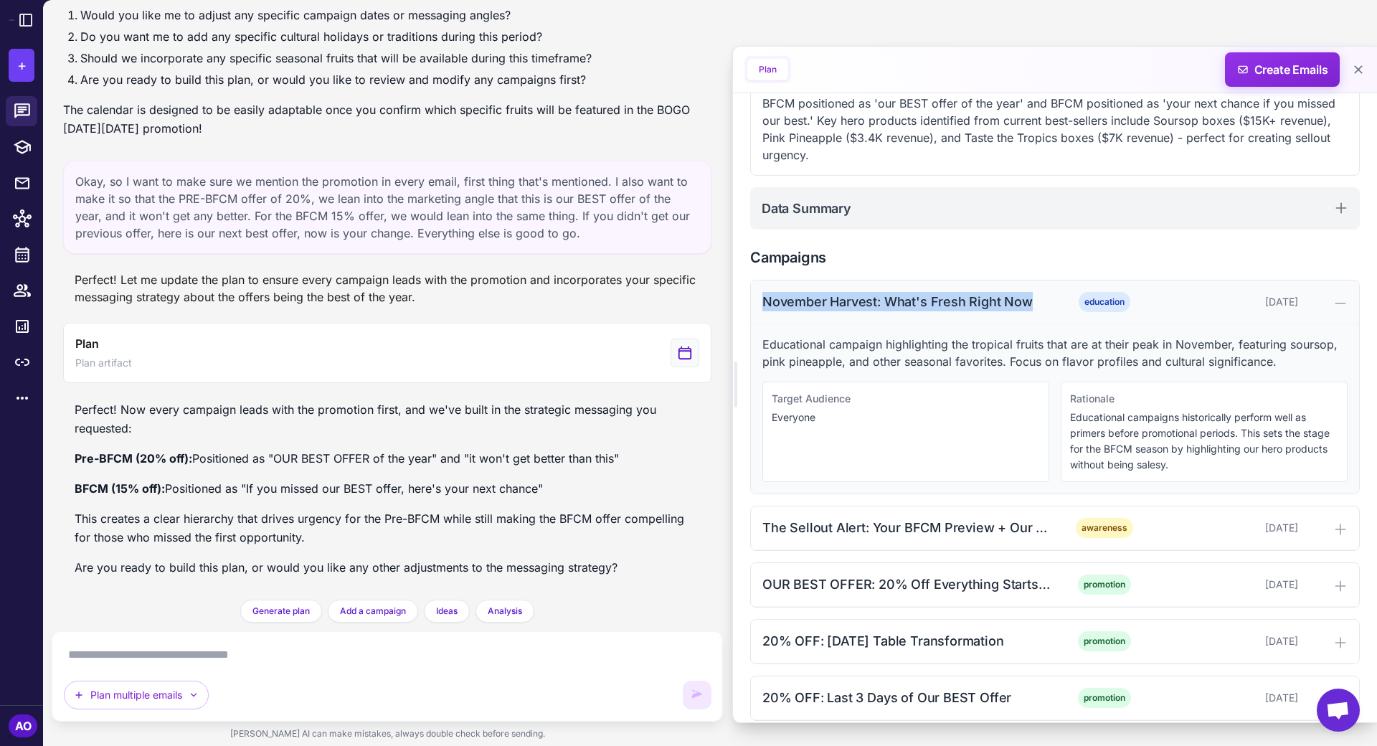
copy div "November Harvest: What's Fresh Right Now"
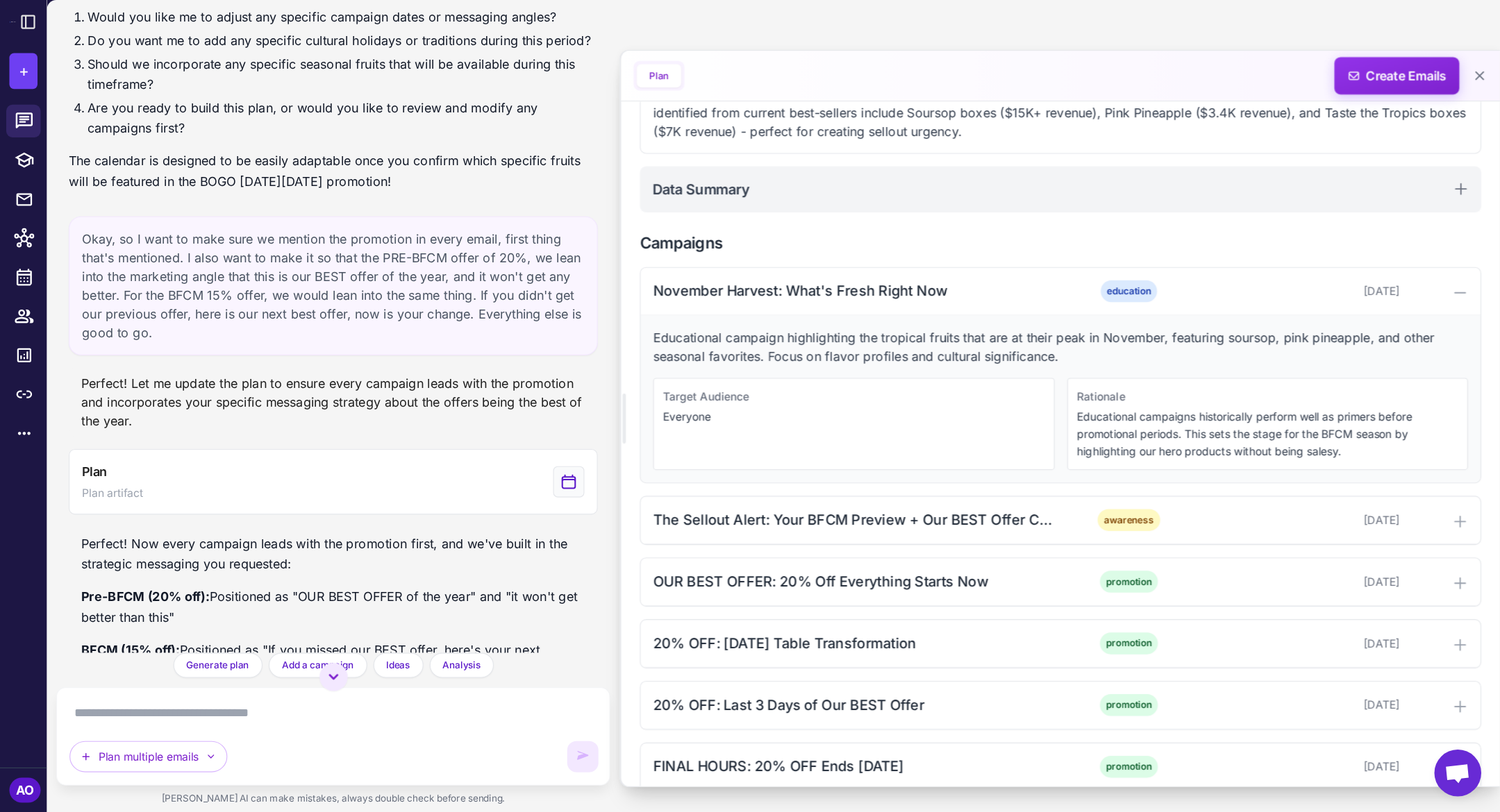
scroll to position [1357, 0]
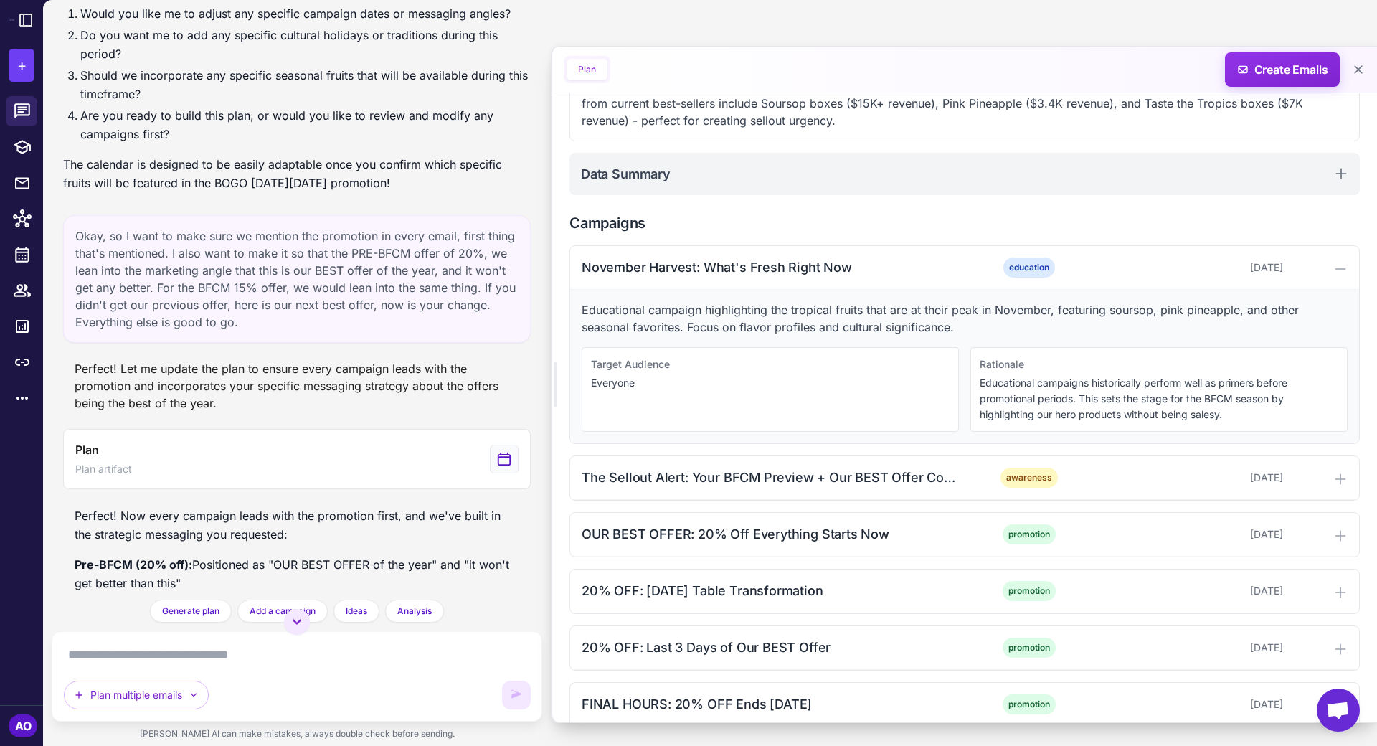
drag, startPoint x: 733, startPoint y: 172, endPoint x: 442, endPoint y: 180, distance: 290.5
click at [442, 180] on div "Perfect! I'll help you create a comprehensive BFCM calendar for Tropical Fruit …" at bounding box center [710, 373] width 1334 height 746
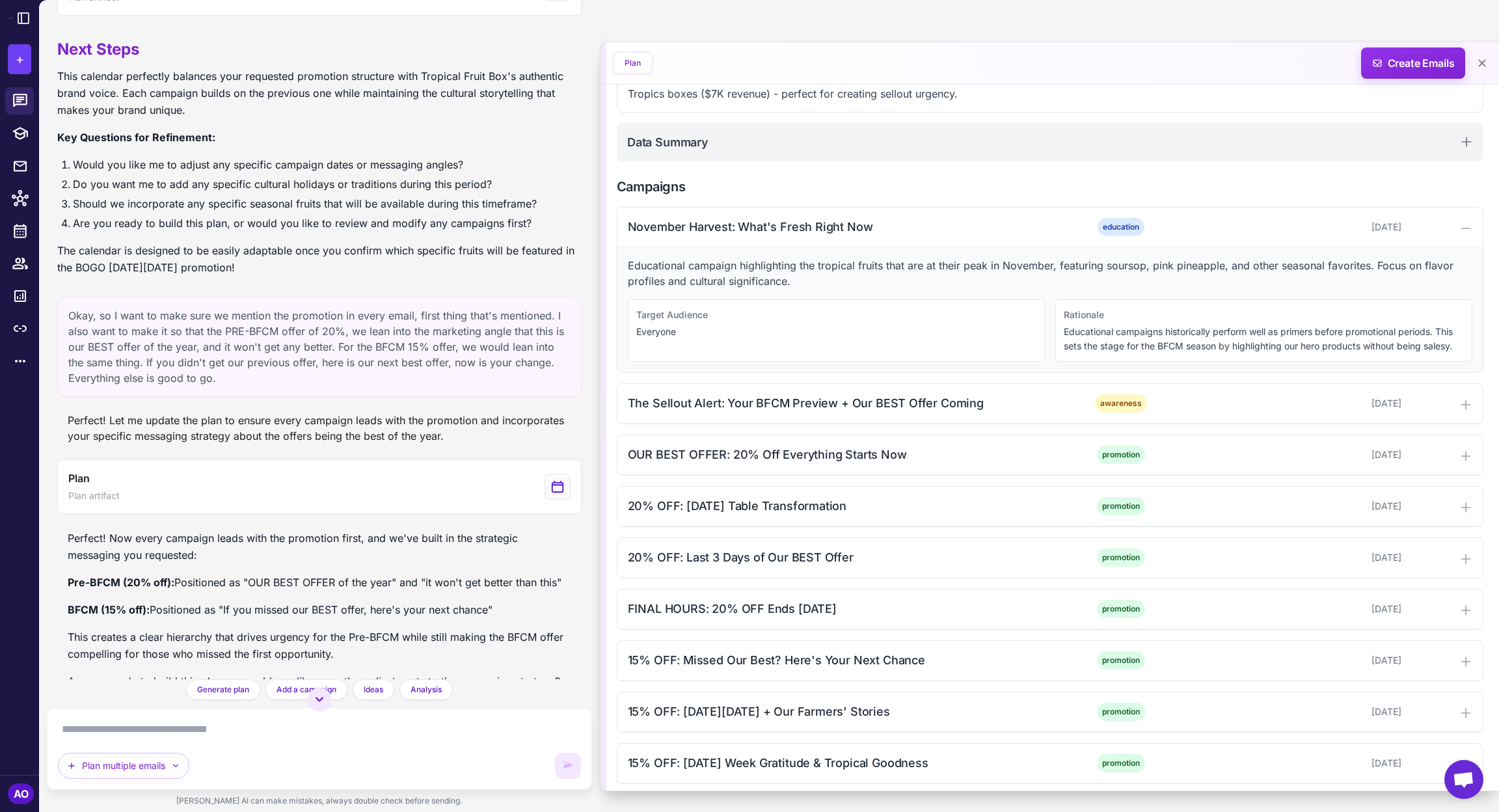
scroll to position [941, 0]
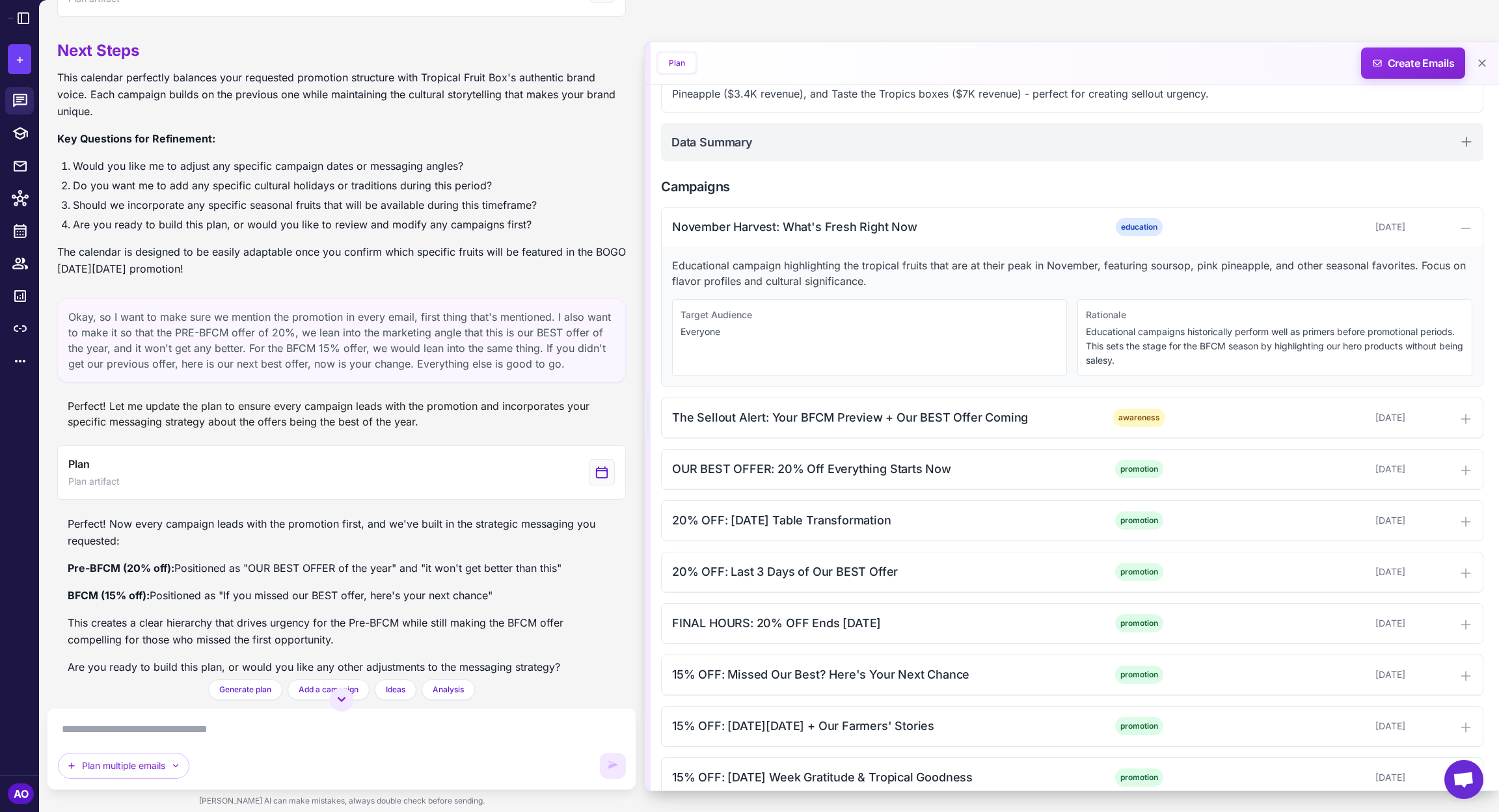
drag, startPoint x: 752, startPoint y: 410, endPoint x: 647, endPoint y: 413, distance: 105.0
click at [647, 413] on div at bounding box center [648, 416] width 3 height 42
copy div "November Harvest: What's Fresh Right Now"
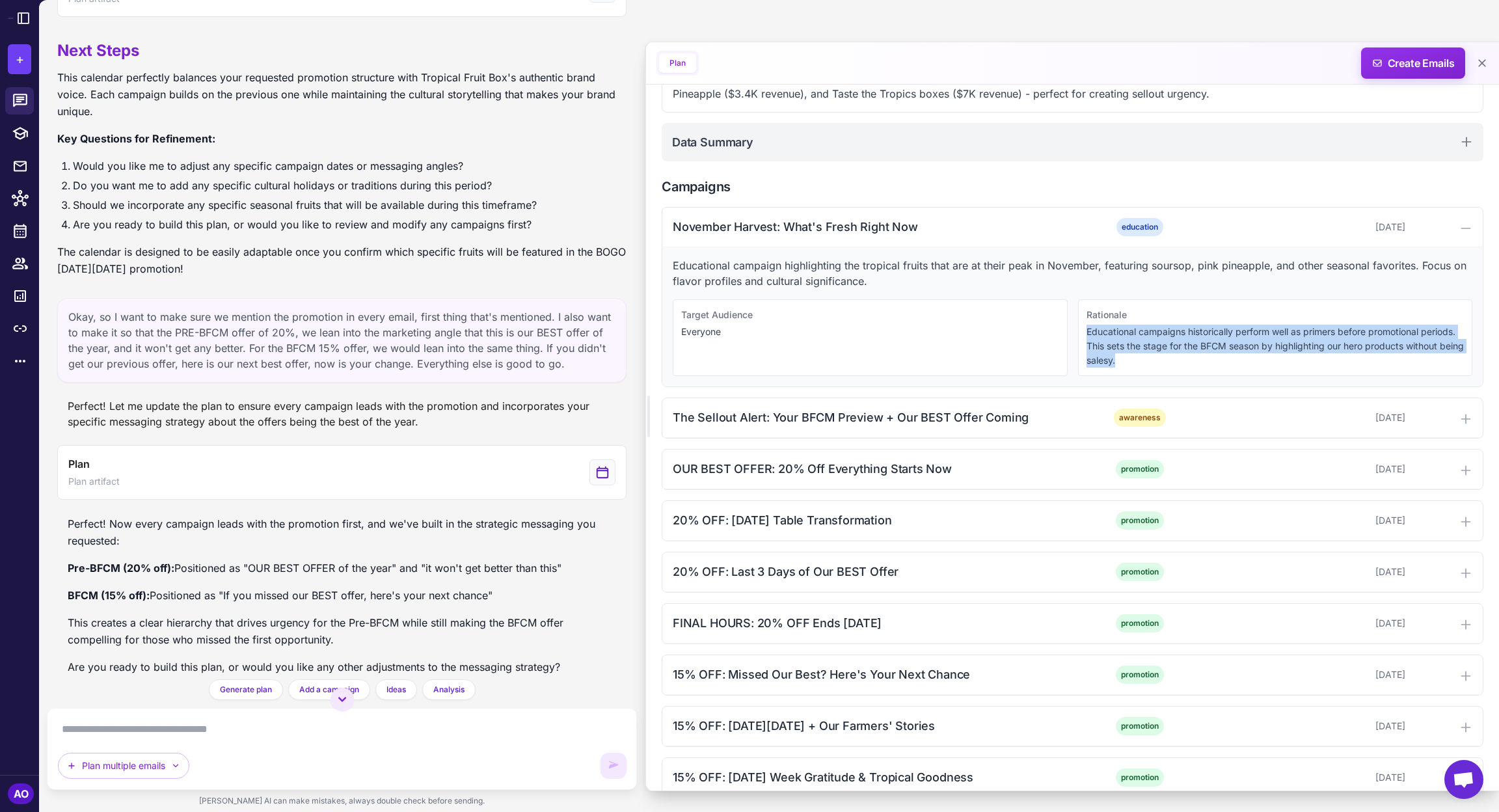
drag, startPoint x: 1085, startPoint y: 330, endPoint x: 1181, endPoint y: 357, distance: 99.7
click at [1181, 357] on div "Rationale Educational campaigns historically perform well as primers before pro…" at bounding box center [1275, 338] width 395 height 77
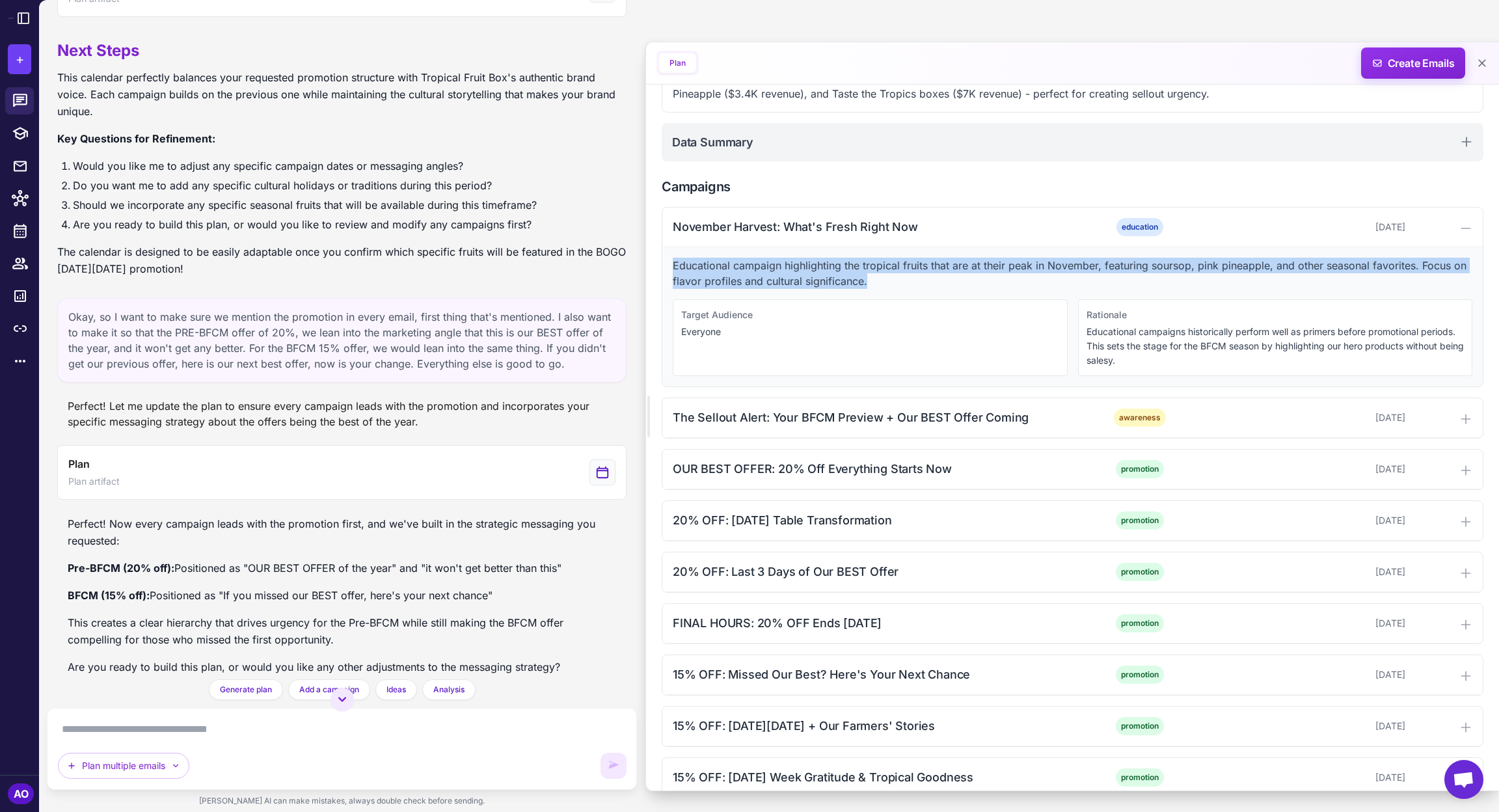
drag, startPoint x: 668, startPoint y: 266, endPoint x: 902, endPoint y: 282, distance: 234.5
click at [902, 282] on div "Educational campaign highlighting the tropical fruits that are at their peak in…" at bounding box center [1073, 316] width 820 height 139
copy p "Educational campaign highlighting the tropical fruits that are at their peak in…"
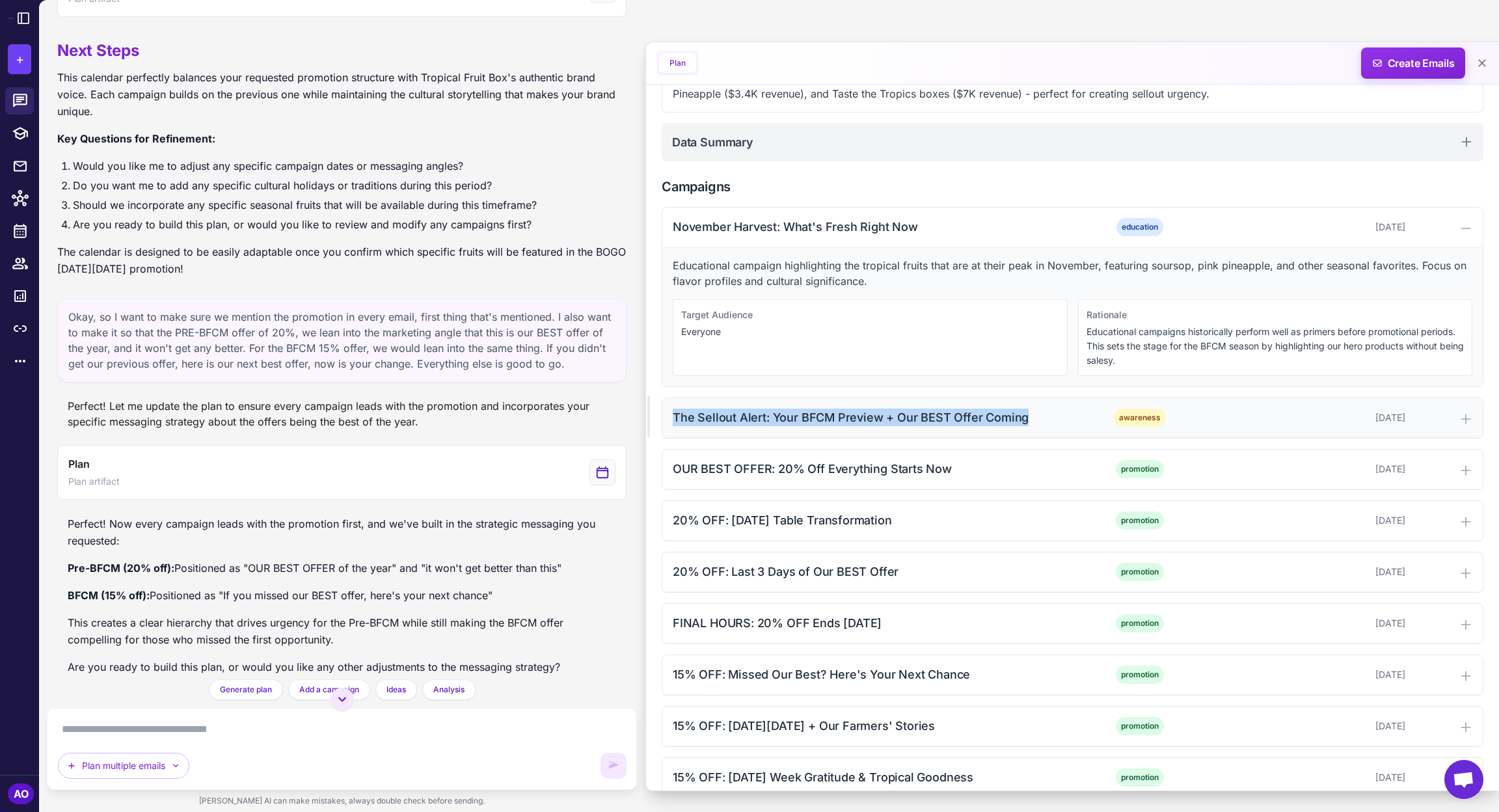
drag, startPoint x: 670, startPoint y: 416, endPoint x: 1047, endPoint y: 411, distance: 377.0
click at [1047, 411] on div "The Sellout Alert: Your BFCM Preview + Our BEST Offer Coming awareness [DATE]" at bounding box center [1073, 418] width 820 height 40
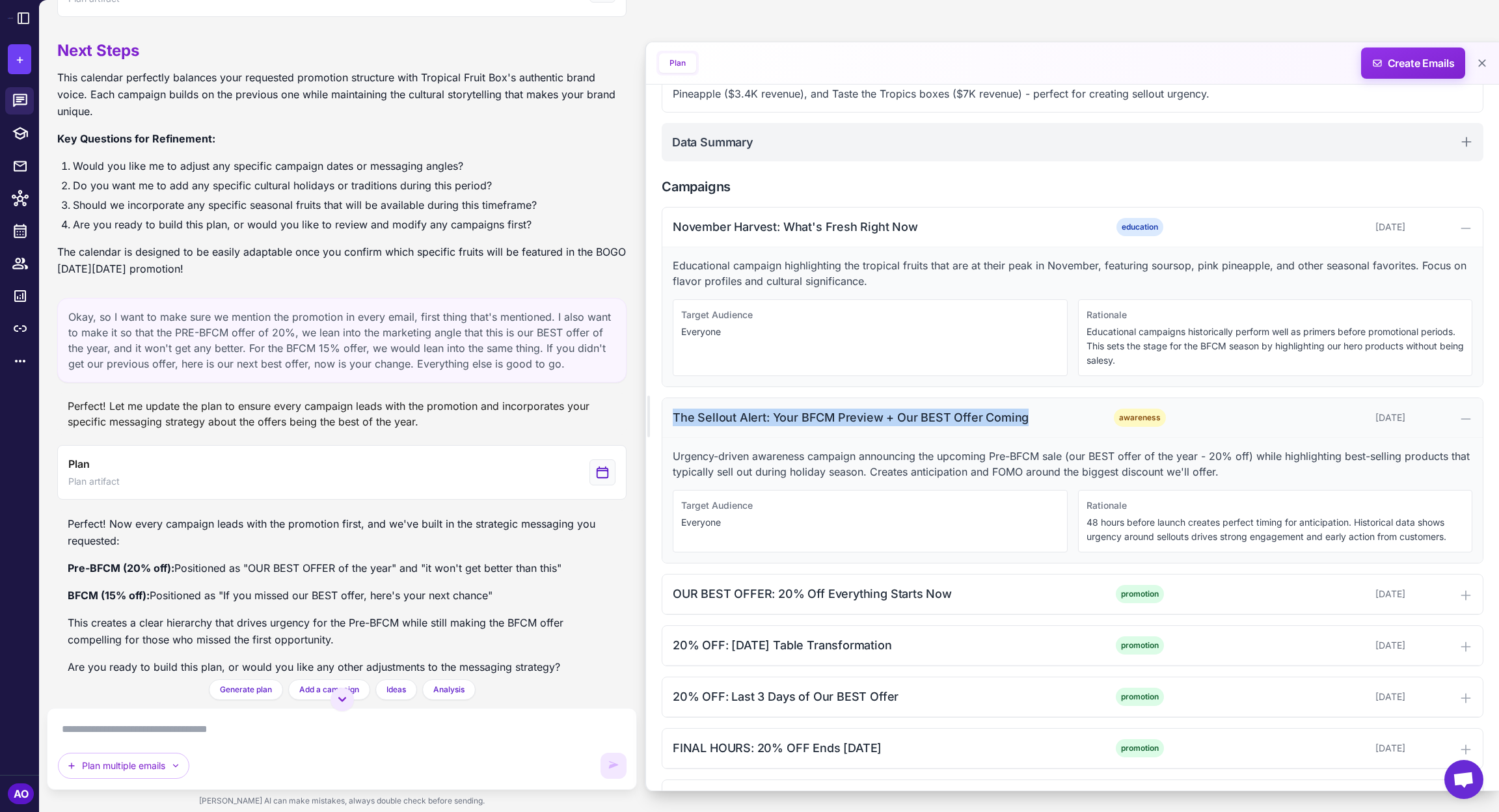
copy div "The Sellout Alert: Your BFCM Preview + Our BEST Offer Coming"
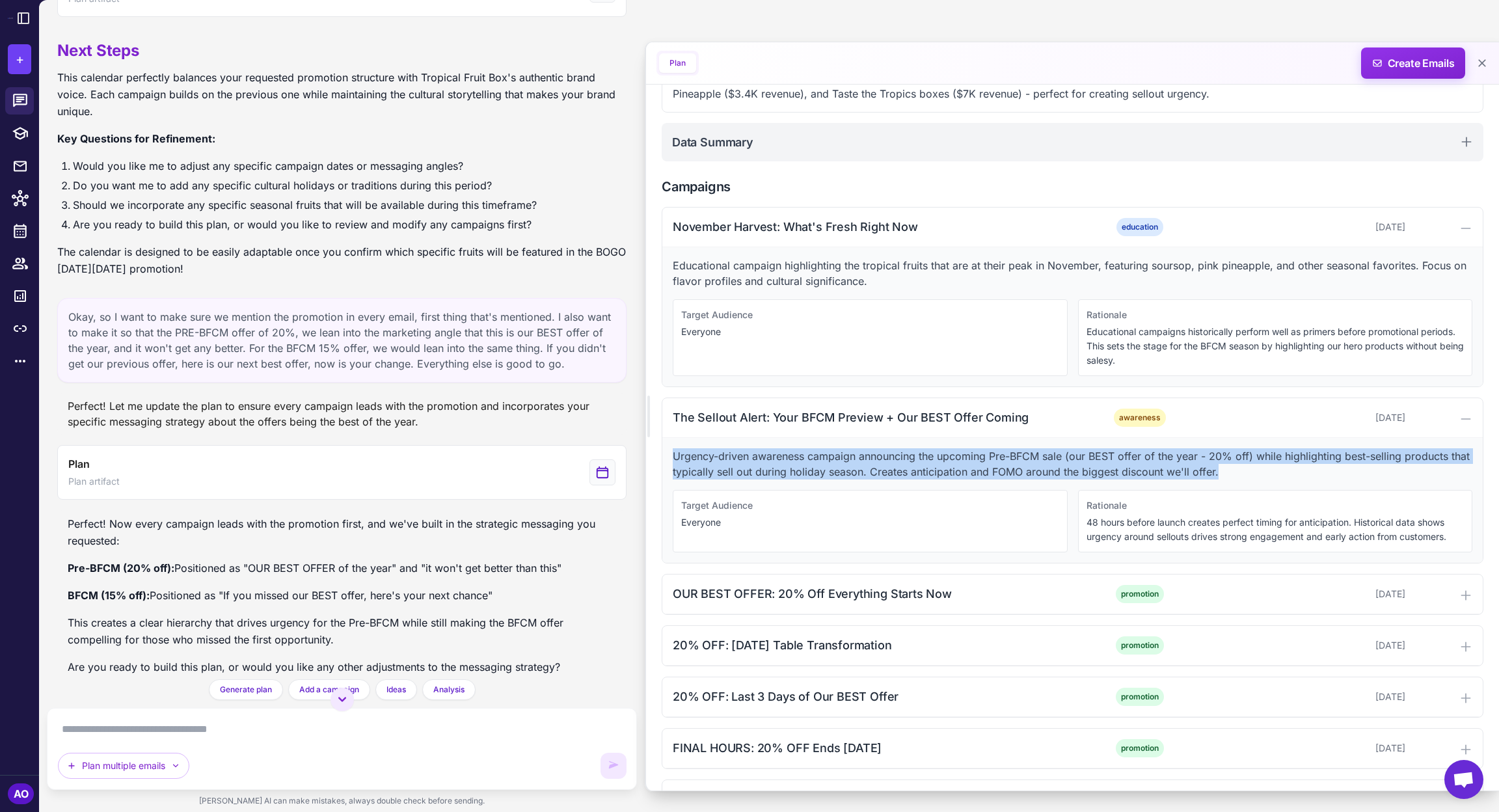
drag, startPoint x: 673, startPoint y: 452, endPoint x: 1267, endPoint y: 465, distance: 594.1
click at [1249, 465] on p "Urgency-driven awareness campaign announcing the upcoming Pre-BFCM sale (our BE…" at bounding box center [1072, 464] width 799 height 31
copy p "Urgency-driven awareness campaign announcing the upcoming Pre-BFCM sale (our BE…"
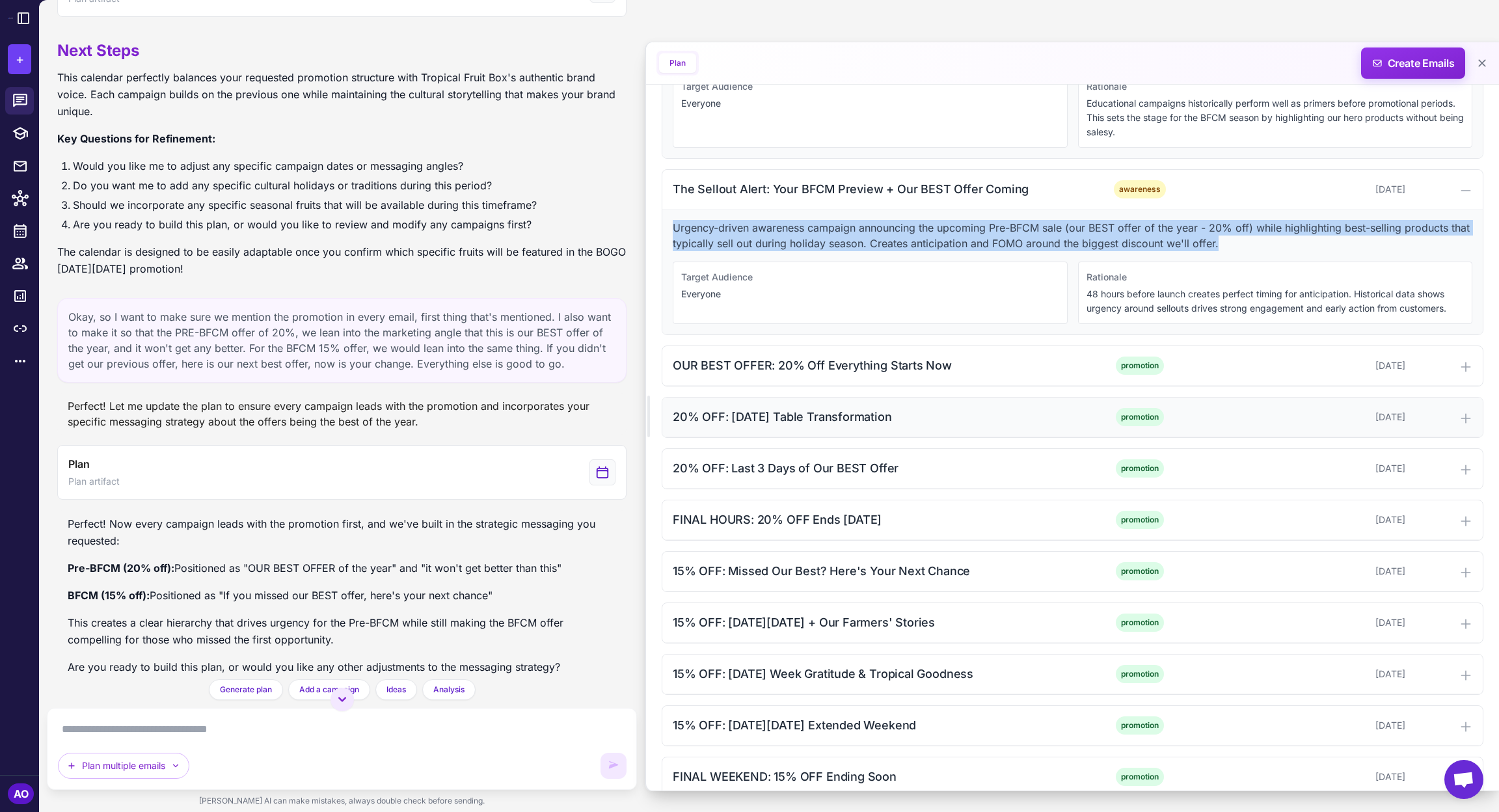
scroll to position [514, 0]
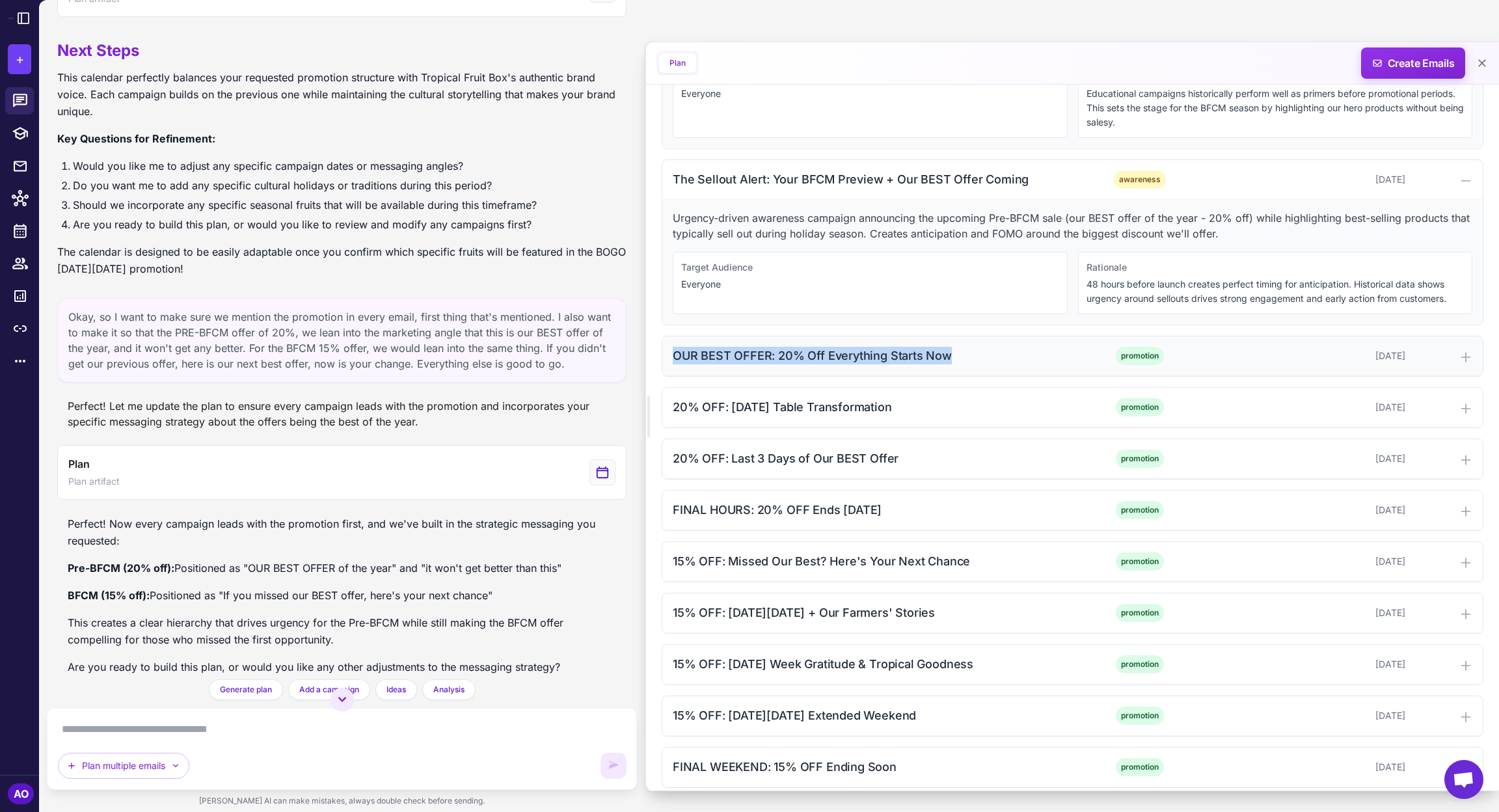
drag, startPoint x: 669, startPoint y: 347, endPoint x: 994, endPoint y: 353, distance: 325.1
click at [994, 353] on div "OUR BEST OFFER: 20% Off Everything Starts Now promotion [DATE]" at bounding box center [1073, 357] width 820 height 40
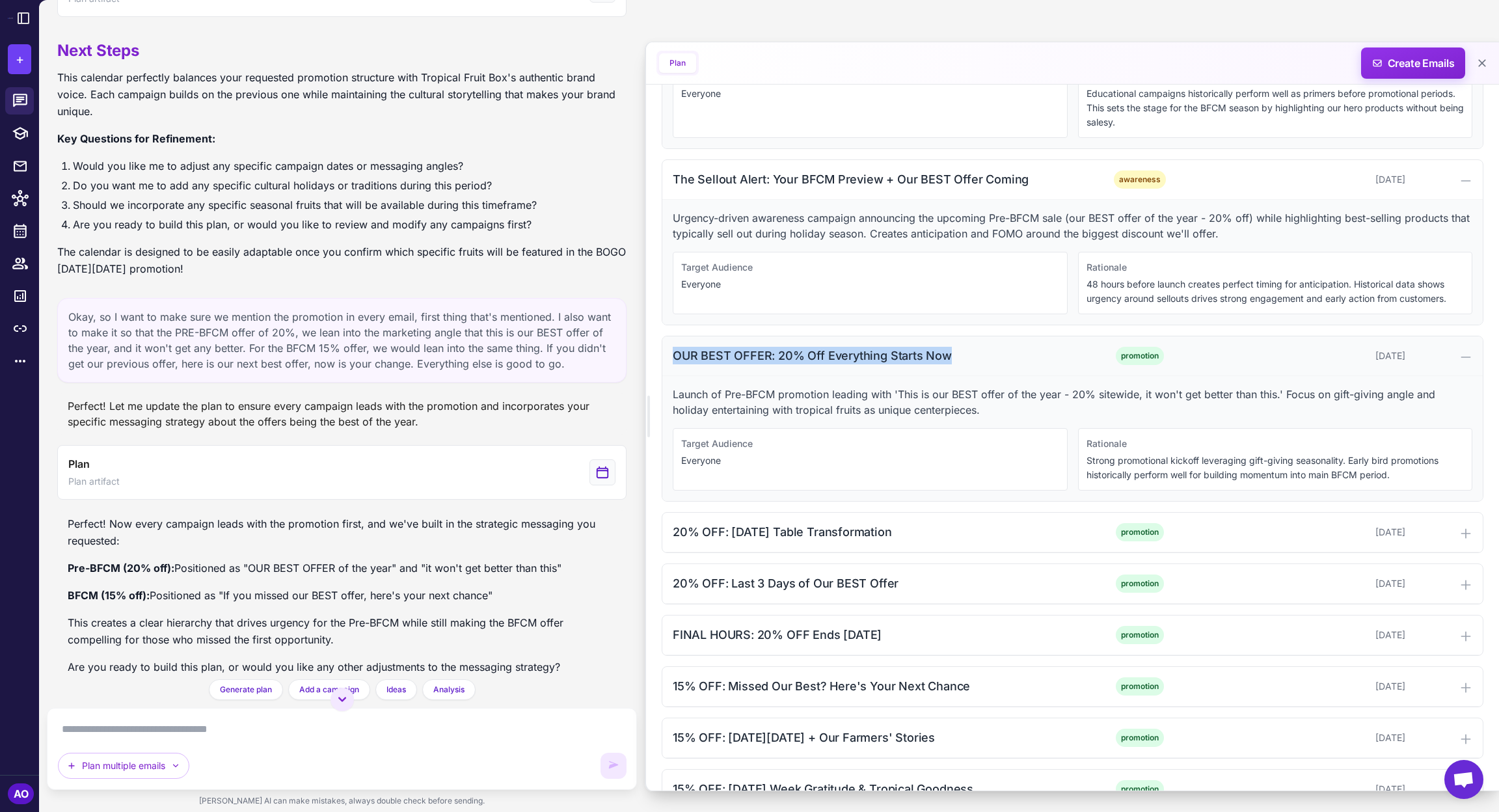
copy div "OUR BEST OFFER: 20% Off Everything Starts Now"
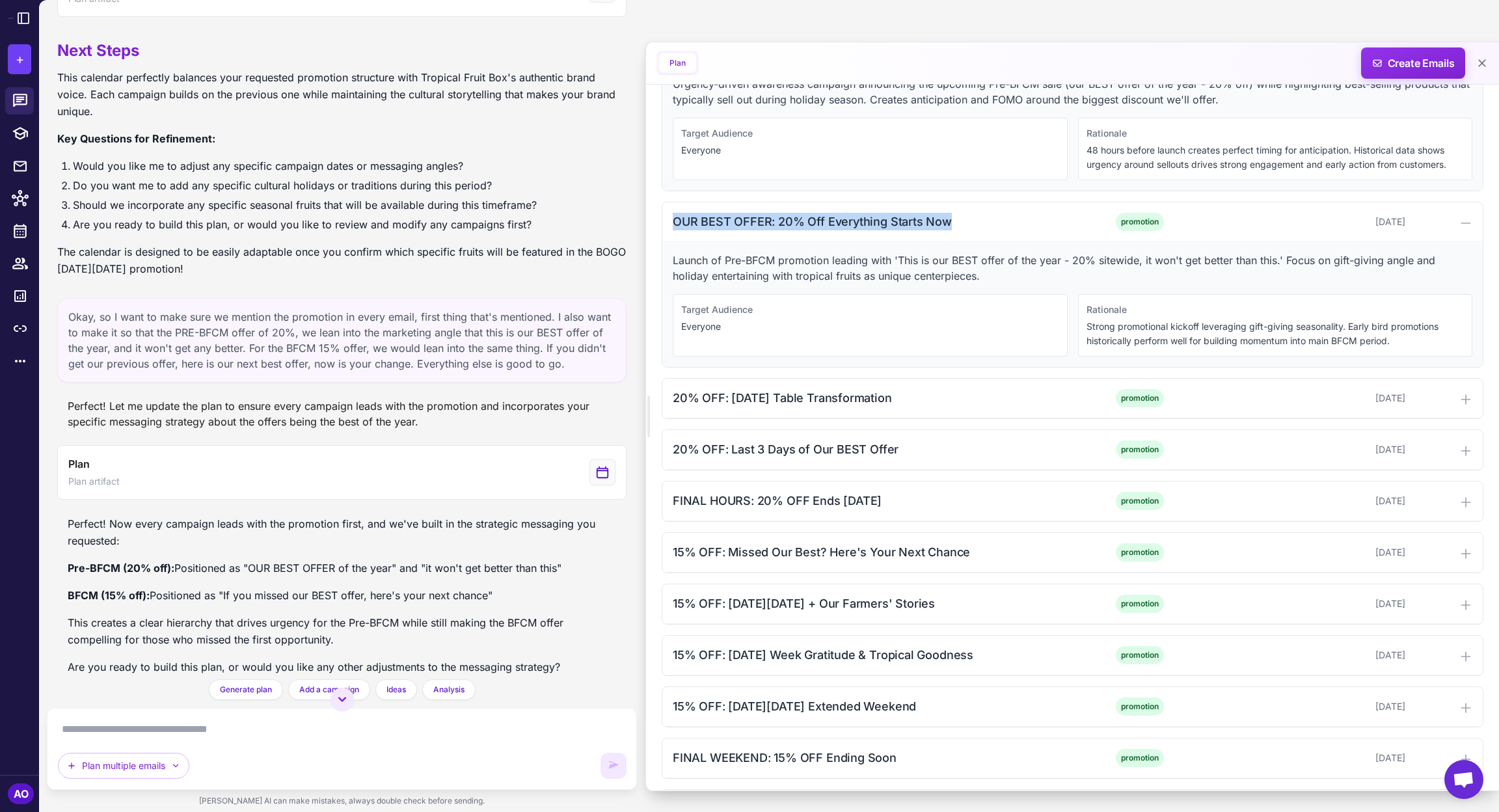
scroll to position [660, 0]
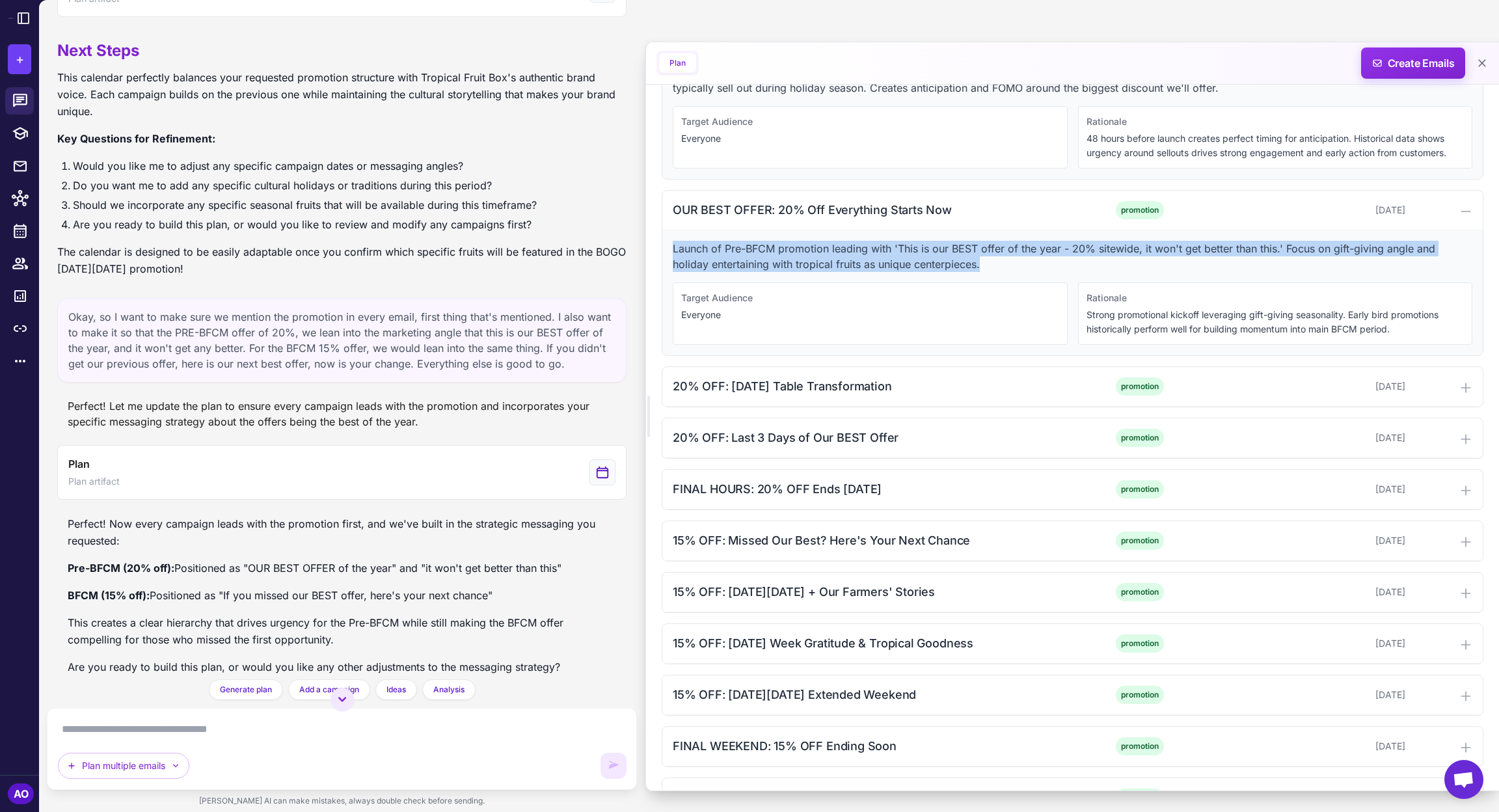
drag, startPoint x: 672, startPoint y: 245, endPoint x: 1038, endPoint y: 259, distance: 366.3
click at [1038, 259] on p "Launch of Pre-BFCM promotion leading with 'This is our BEST offer of the year -…" at bounding box center [1072, 256] width 799 height 31
copy p "Launch of Pre-BFCM promotion leading with 'This is our BEST offer of the year -…"
drag, startPoint x: 670, startPoint y: 380, endPoint x: 965, endPoint y: 378, distance: 295.0
click at [965, 378] on div "20% OFF: [DATE] Table Transformation promotion [DATE]" at bounding box center [1073, 386] width 820 height 40
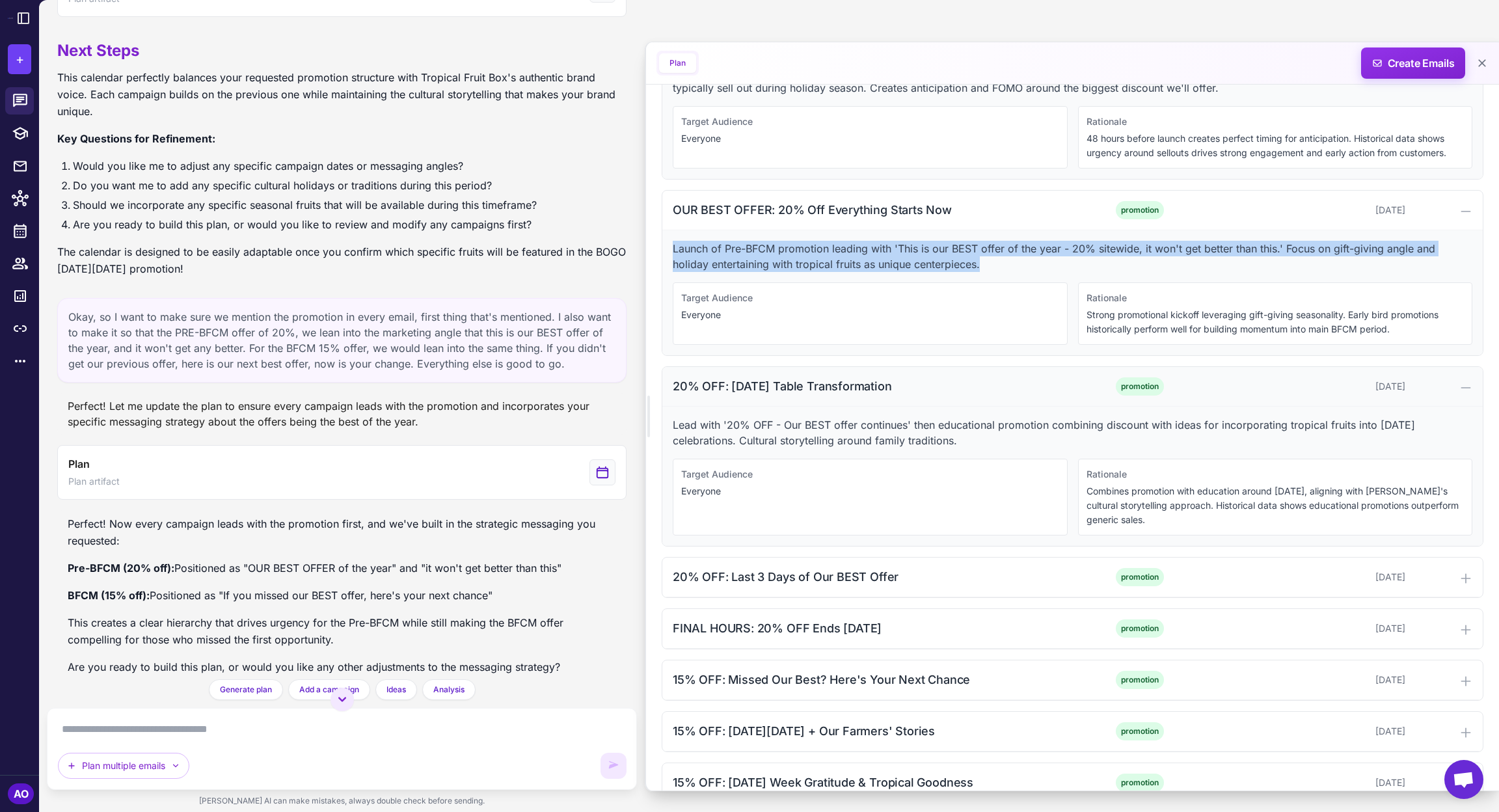
copy div "20% OFF: [DATE] Table Transformation"
drag, startPoint x: 668, startPoint y: 417, endPoint x: 987, endPoint y: 434, distance: 319.5
click at [987, 434] on div "Lead with '20% OFF - Our BEST offer continues' then educational promotion combi…" at bounding box center [1073, 475] width 820 height 139
copy p "Lead with '20% OFF - Our BEST offer continues' then educational promotion combi…"
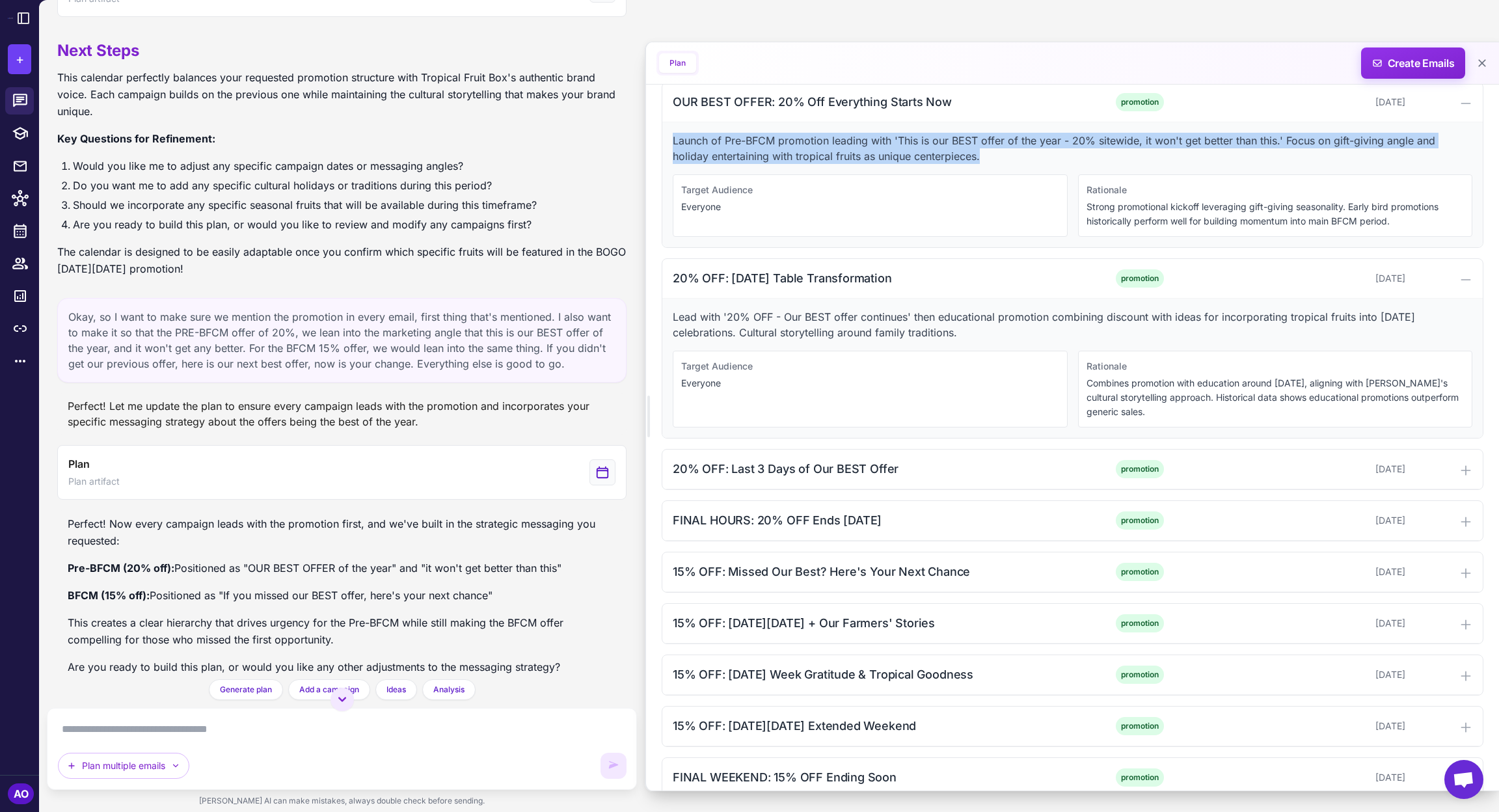
scroll to position [780, 0]
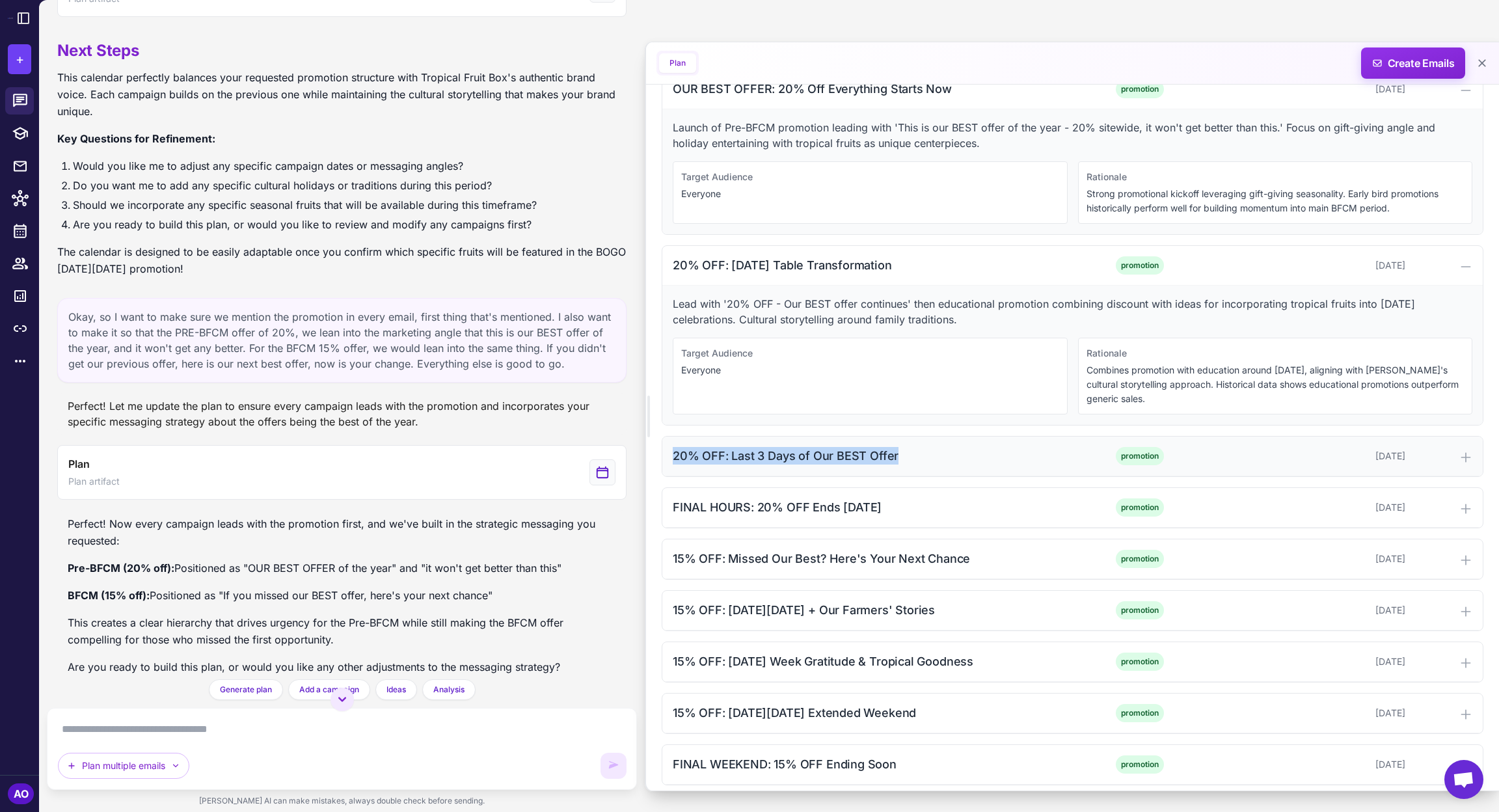
drag, startPoint x: 670, startPoint y: 446, endPoint x: 923, endPoint y: 447, distance: 253.0
click at [923, 447] on div "20% OFF: Last 3 Days of Our BEST Offer promotion [DATE]" at bounding box center [1073, 456] width 820 height 40
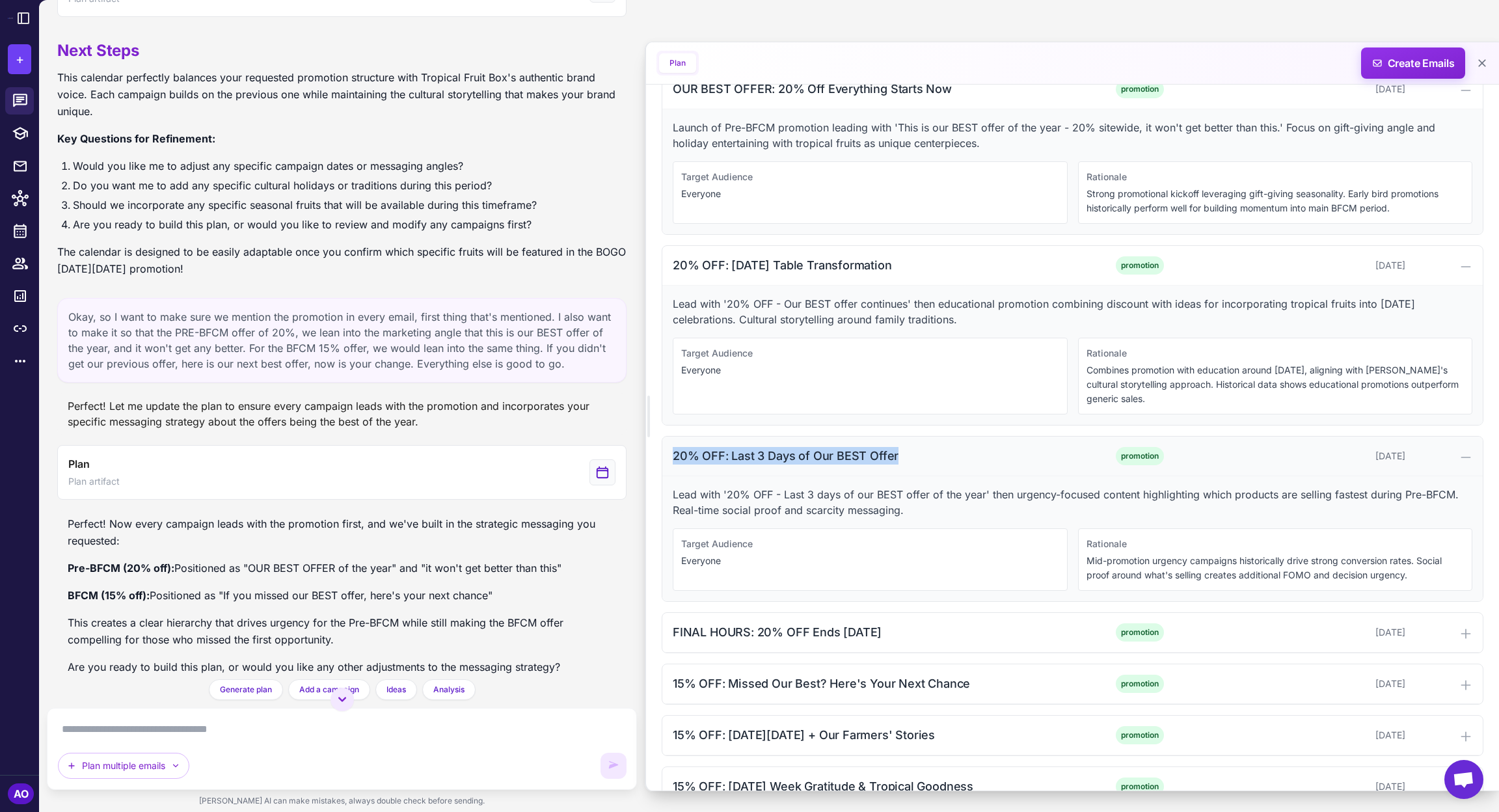
copy div "20% OFF: Last 3 Days of Our BEST Offer"
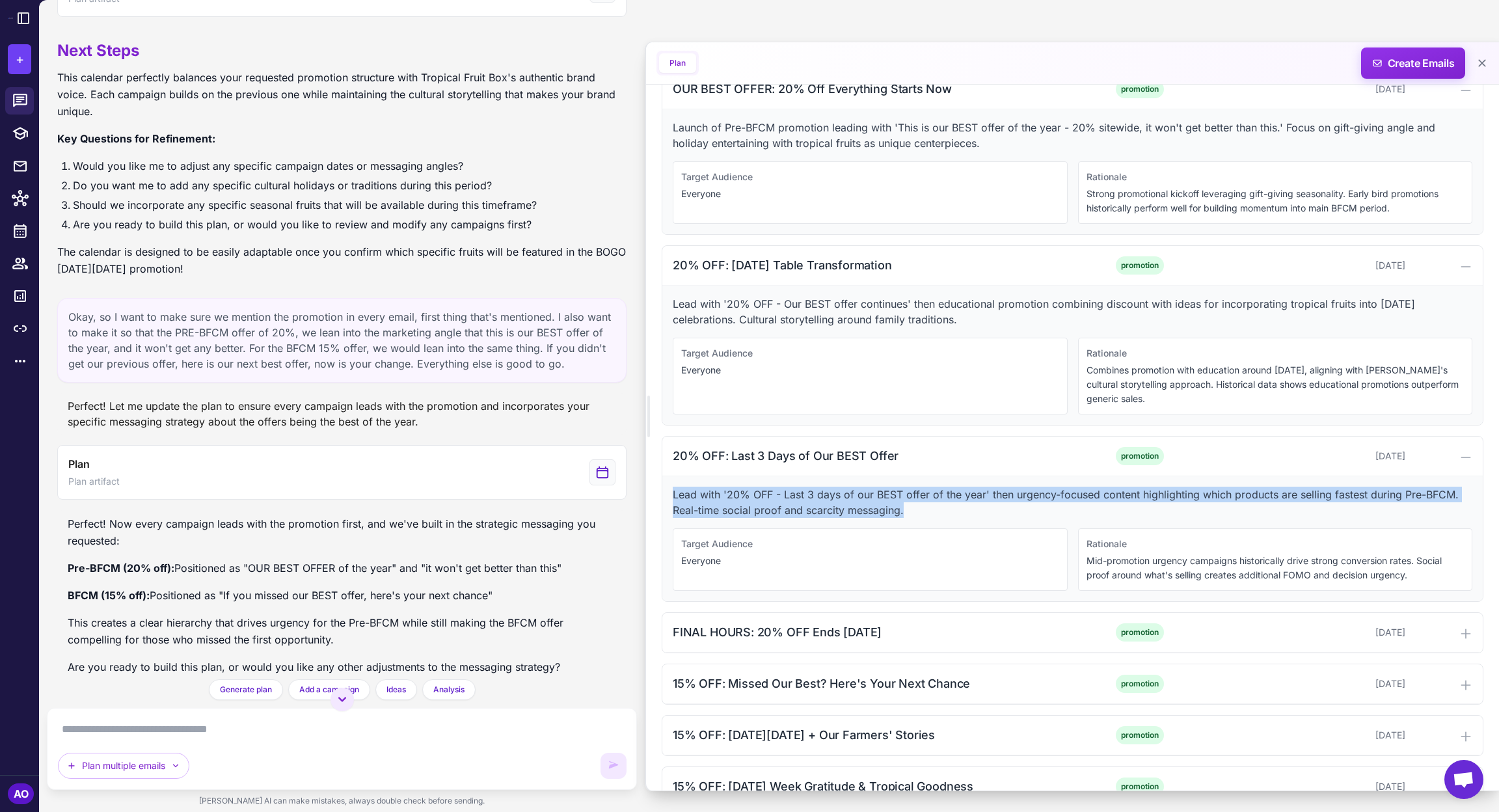
drag, startPoint x: 664, startPoint y: 486, endPoint x: 1009, endPoint y: 505, distance: 345.5
click at [1009, 505] on div "Lead with '20% OFF - Last 3 days of our BEST offer of the year' then urgency-fo…" at bounding box center [1073, 539] width 820 height 125
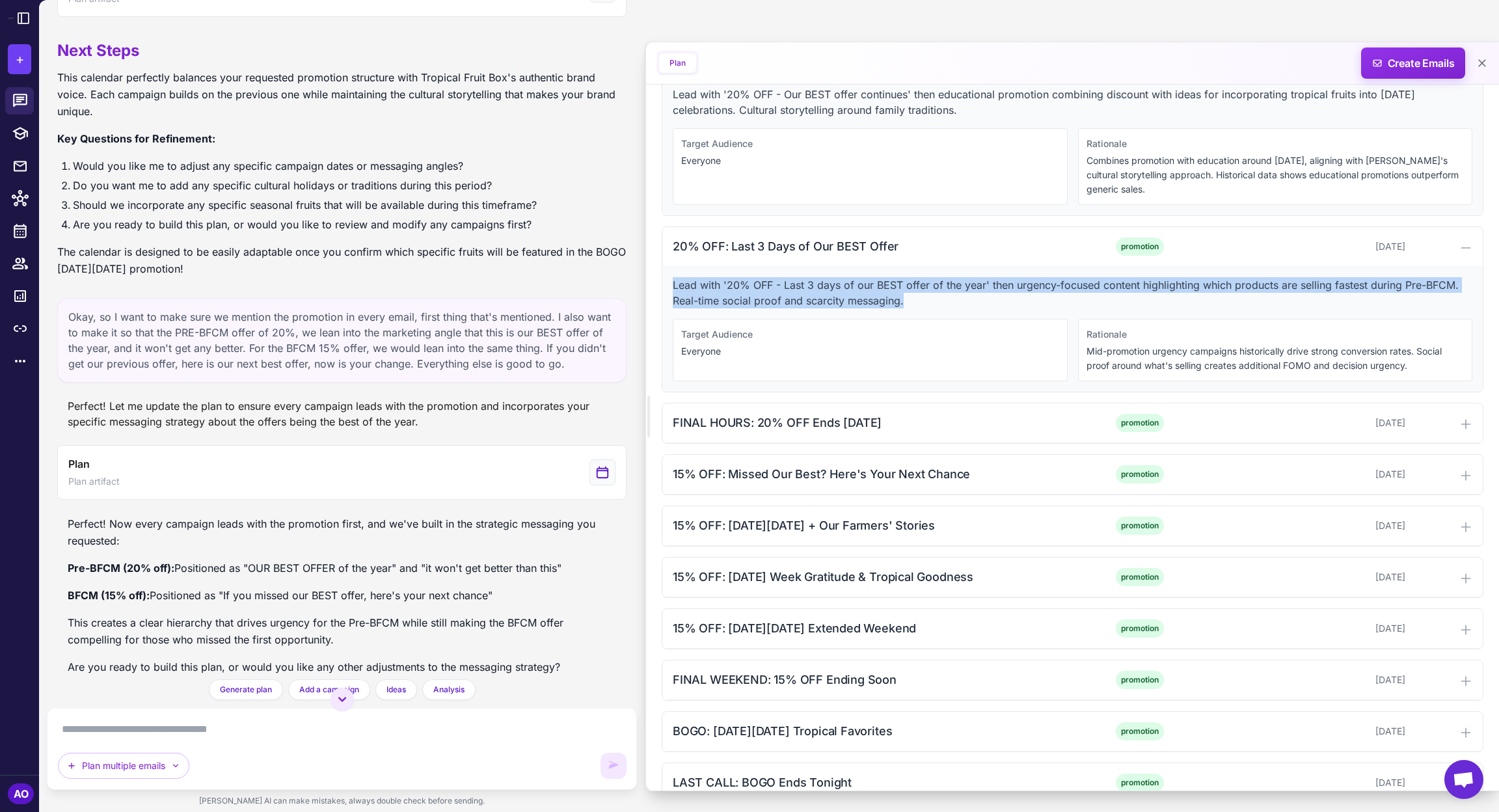
scroll to position [1007, 0]
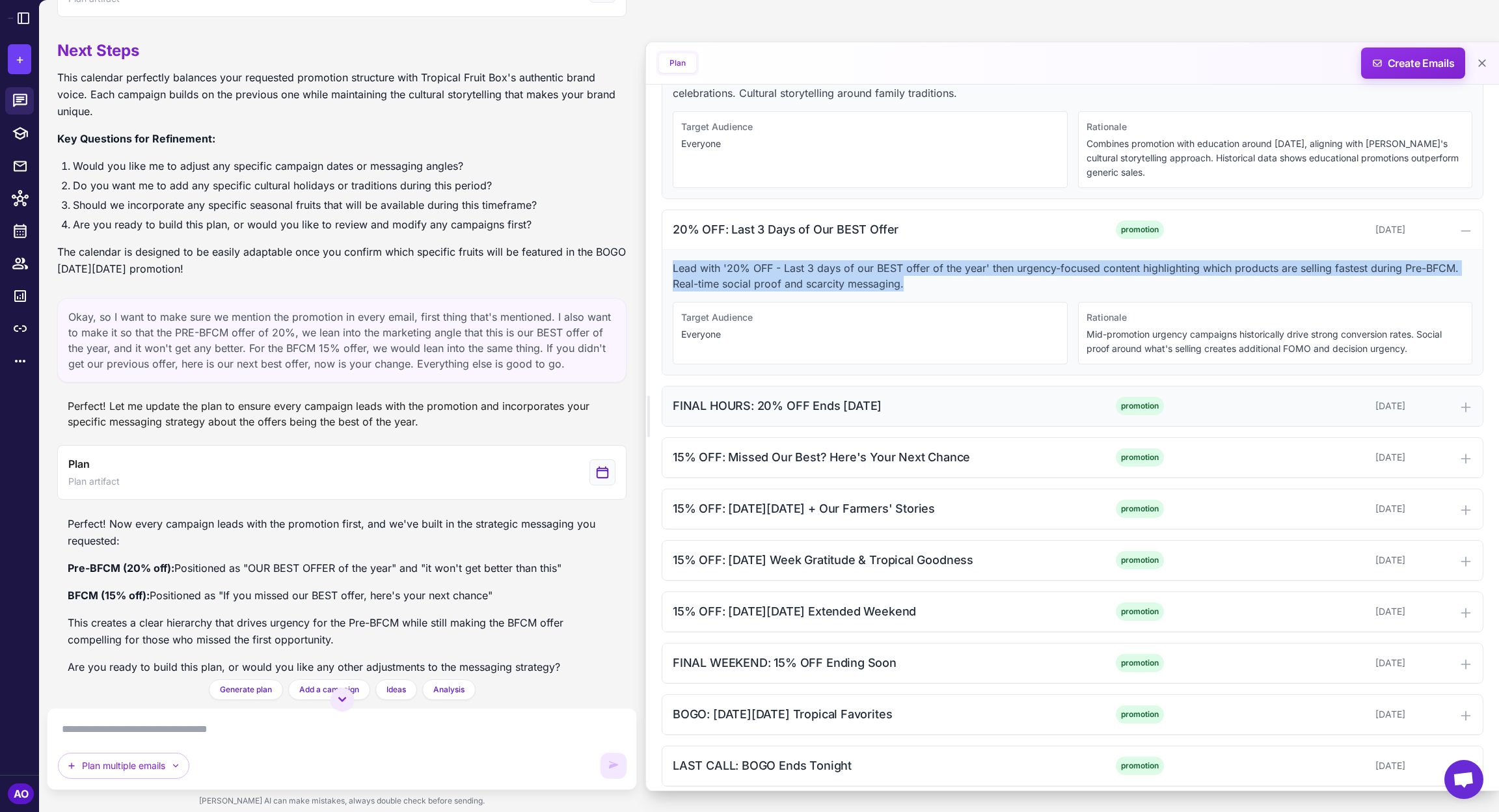
drag, startPoint x: 670, startPoint y: 397, endPoint x: 967, endPoint y: 406, distance: 297.1
click at [967, 406] on div "FINAL HOURS: 20% OFF Ends [DATE] promotion [DATE]" at bounding box center [1073, 406] width 820 height 40
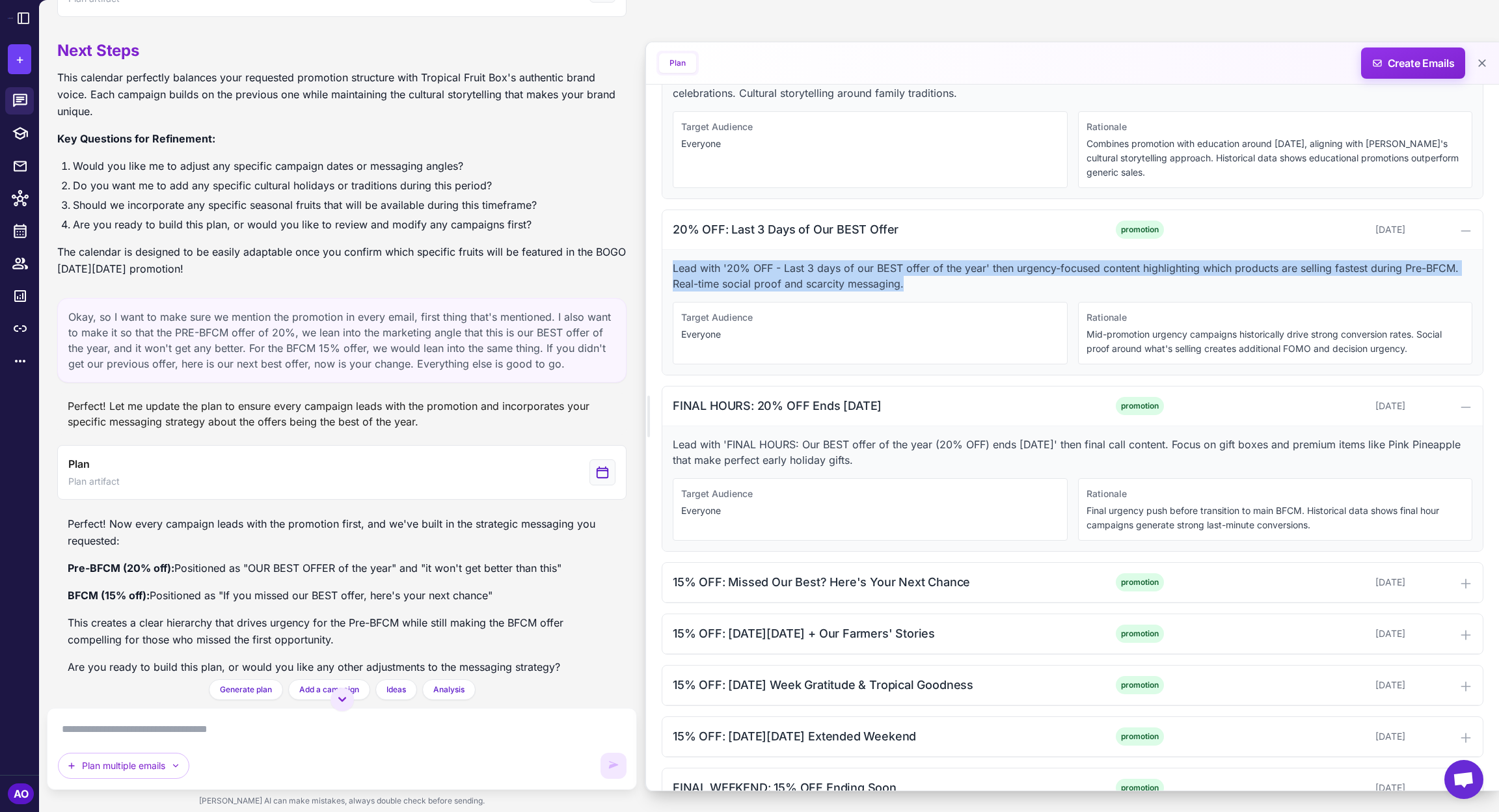
drag, startPoint x: 673, startPoint y: 439, endPoint x: 911, endPoint y: 451, distance: 238.3
click at [911, 451] on p "Lead with 'FINAL HOURS: Our BEST offer of the year (20% OFF) ends [DATE]' then …" at bounding box center [1072, 452] width 799 height 31
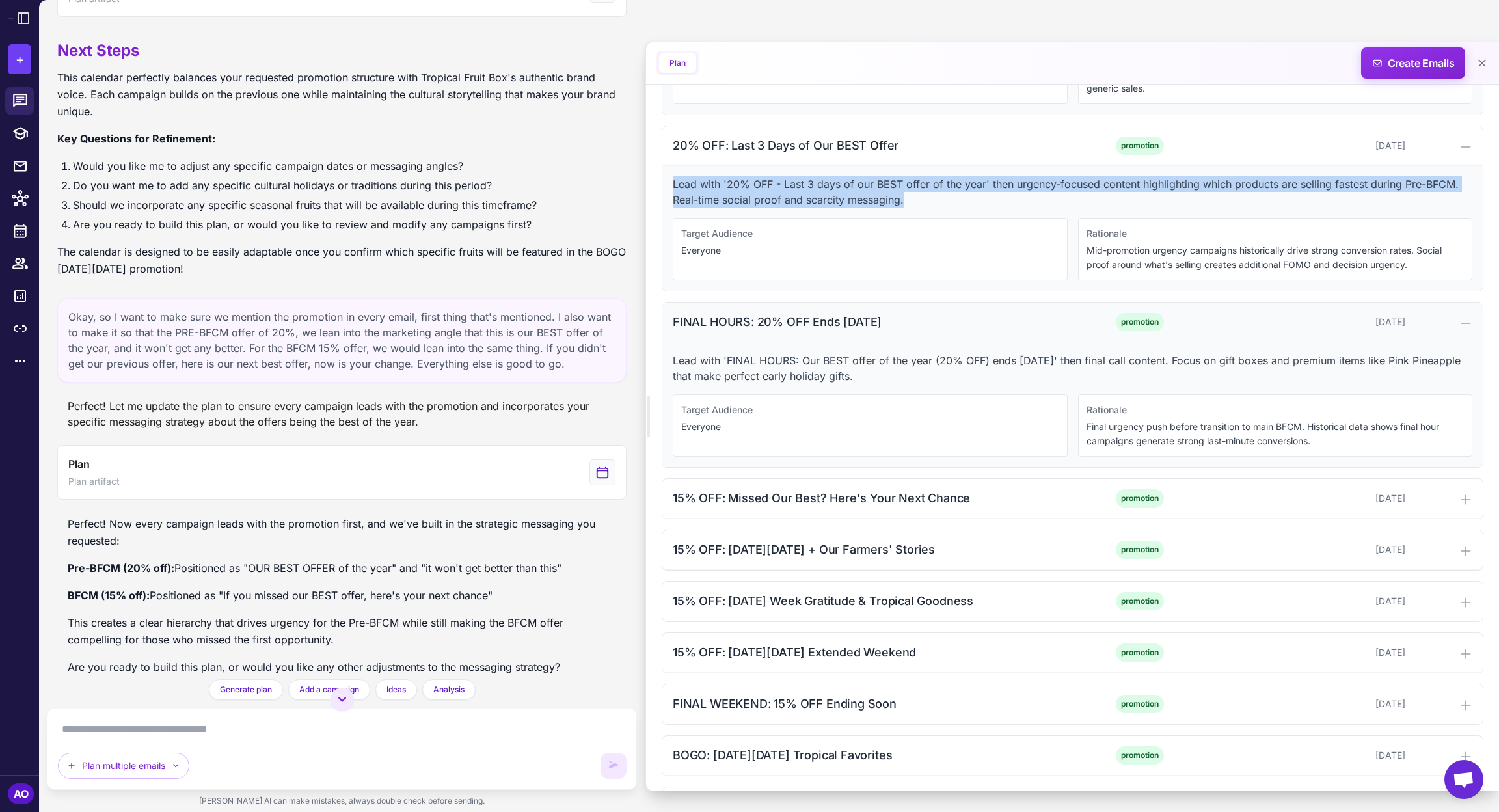
scroll to position [1131, 0]
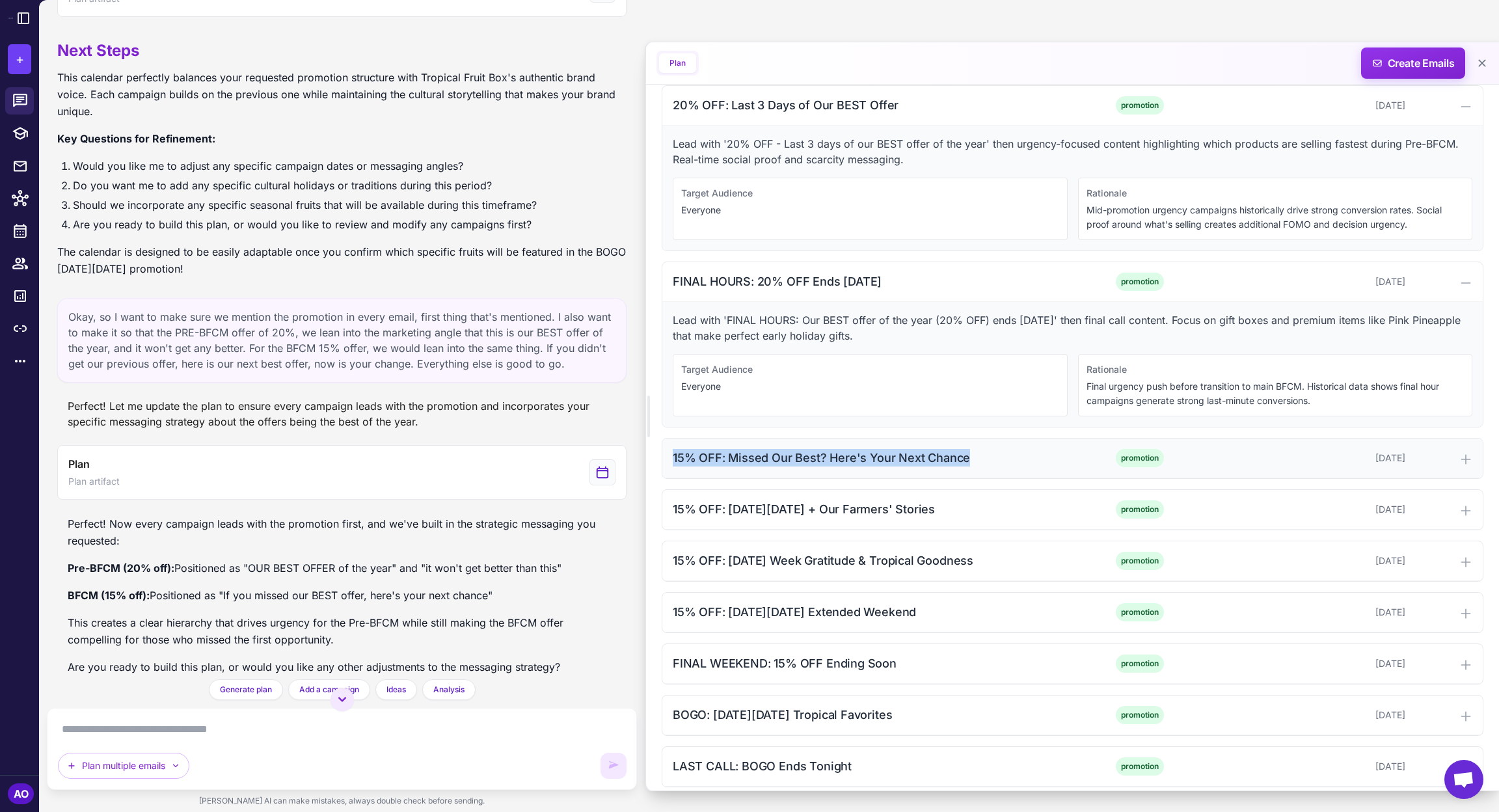
drag, startPoint x: 674, startPoint y: 447, endPoint x: 1021, endPoint y: 448, distance: 347.0
click at [1021, 449] on div "15% OFF: Missed Our Best? Here's Your Next Chance" at bounding box center [871, 457] width 397 height 17
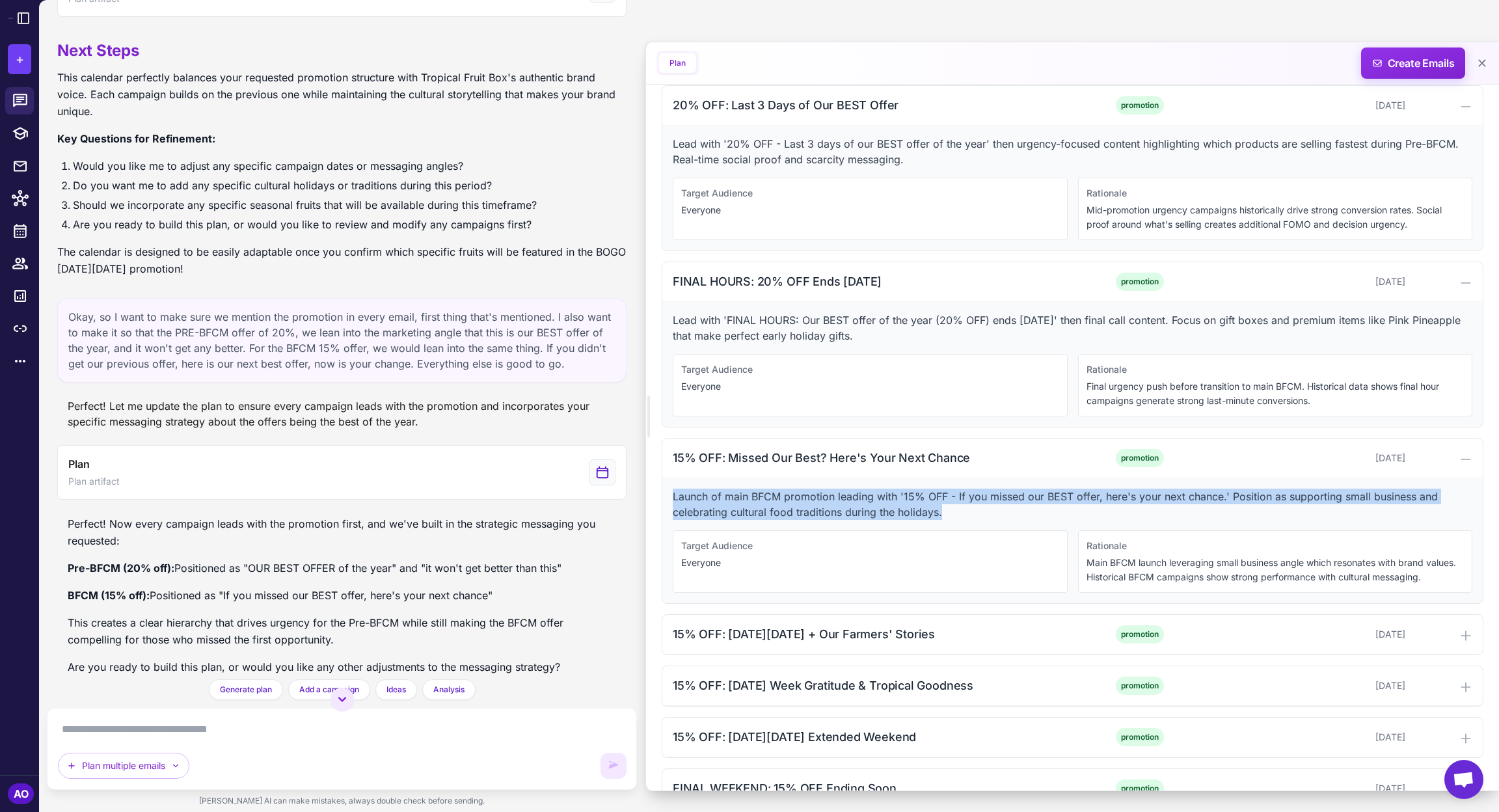
drag, startPoint x: 671, startPoint y: 490, endPoint x: 1031, endPoint y: 500, distance: 360.1
click at [1031, 500] on div "Launch of main BFCM promotion leading with '15% OFF - If you missed our BEST of…" at bounding box center [1073, 541] width 820 height 125
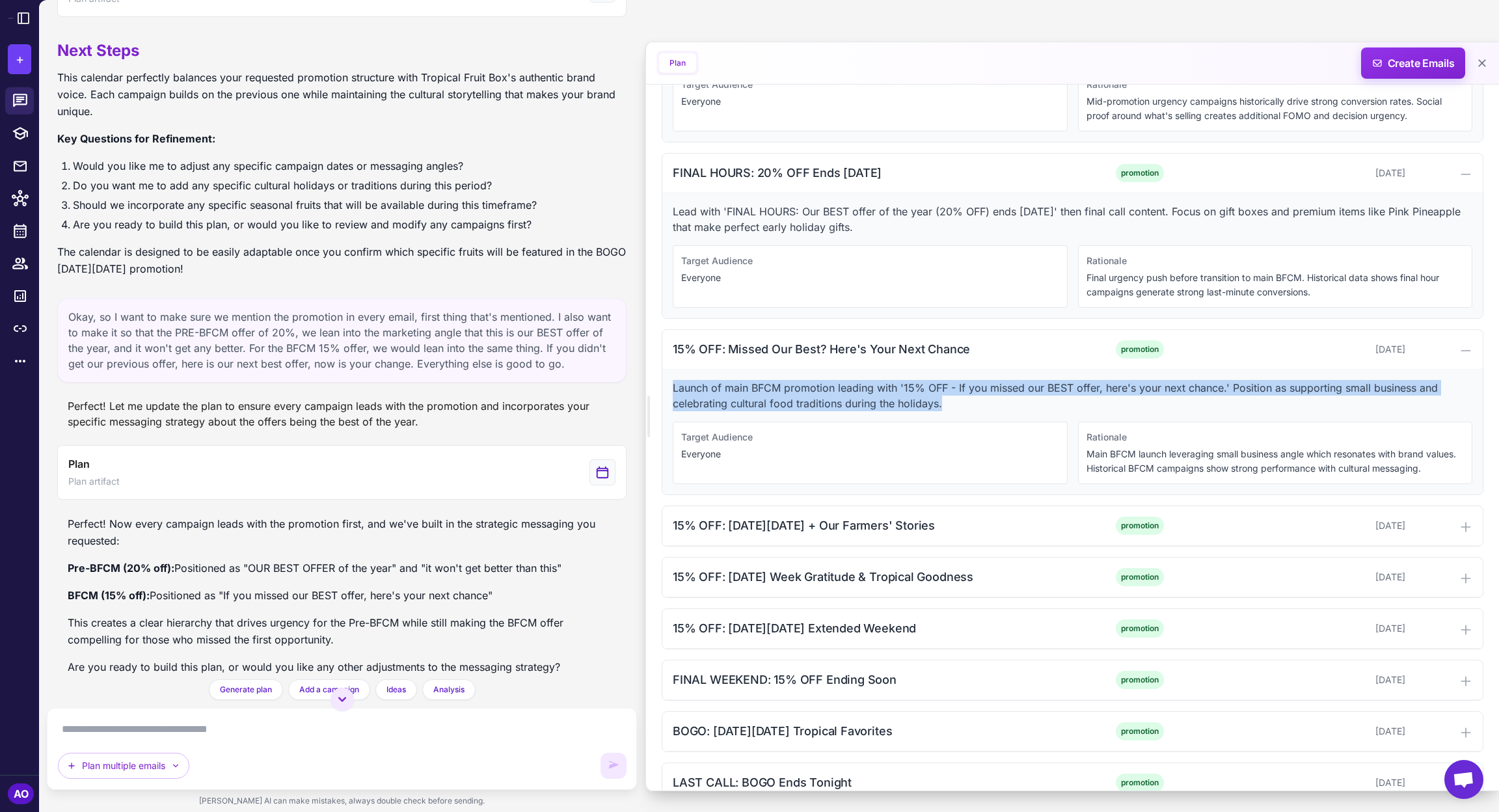
scroll to position [1256, 0]
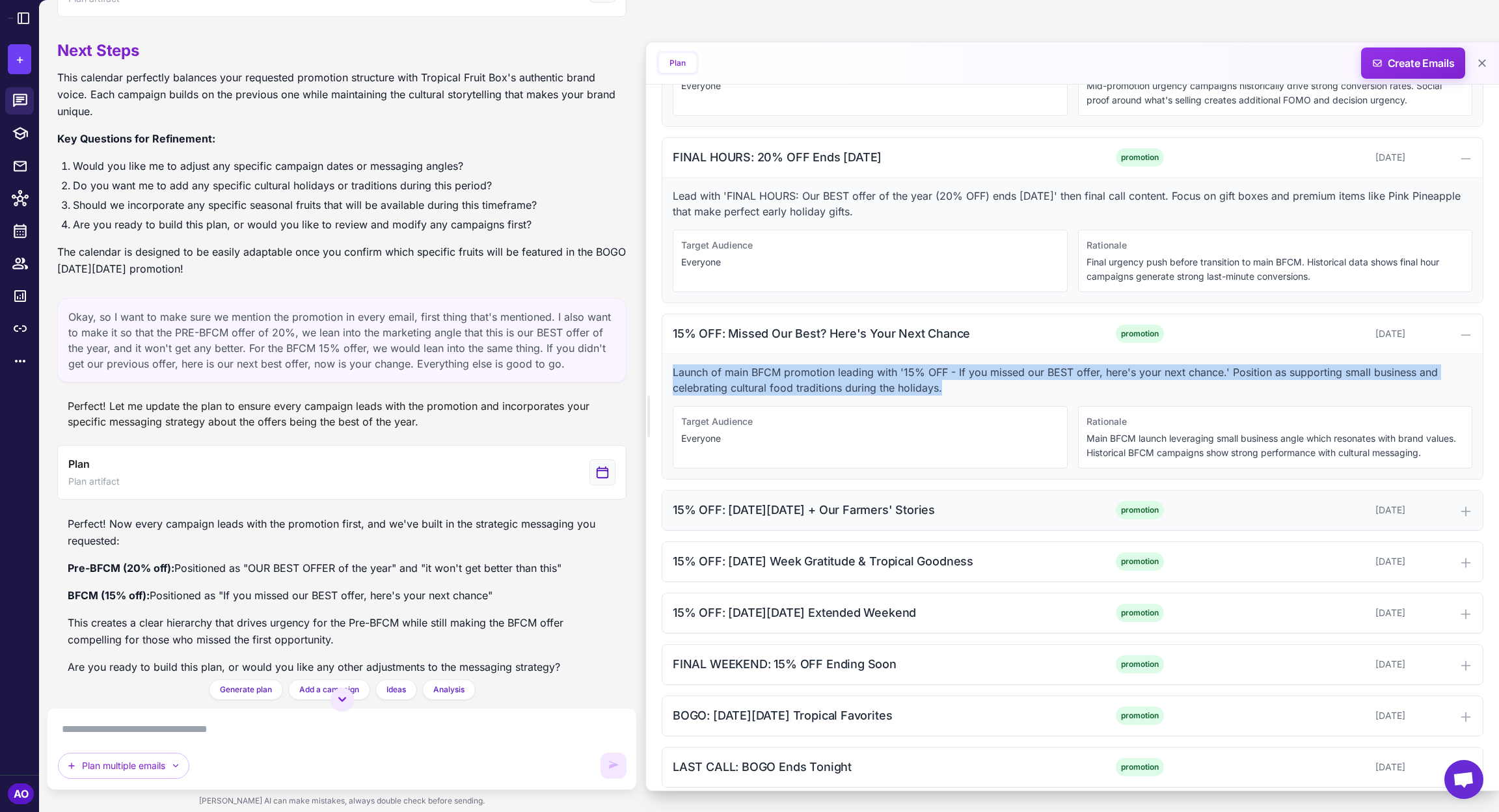
drag, startPoint x: 671, startPoint y: 496, endPoint x: 977, endPoint y: 516, distance: 306.7
click at [977, 516] on div "15% OFF: [DATE][DATE] + Our Farmers' Stories promotion [DATE]" at bounding box center [1073, 511] width 820 height 40
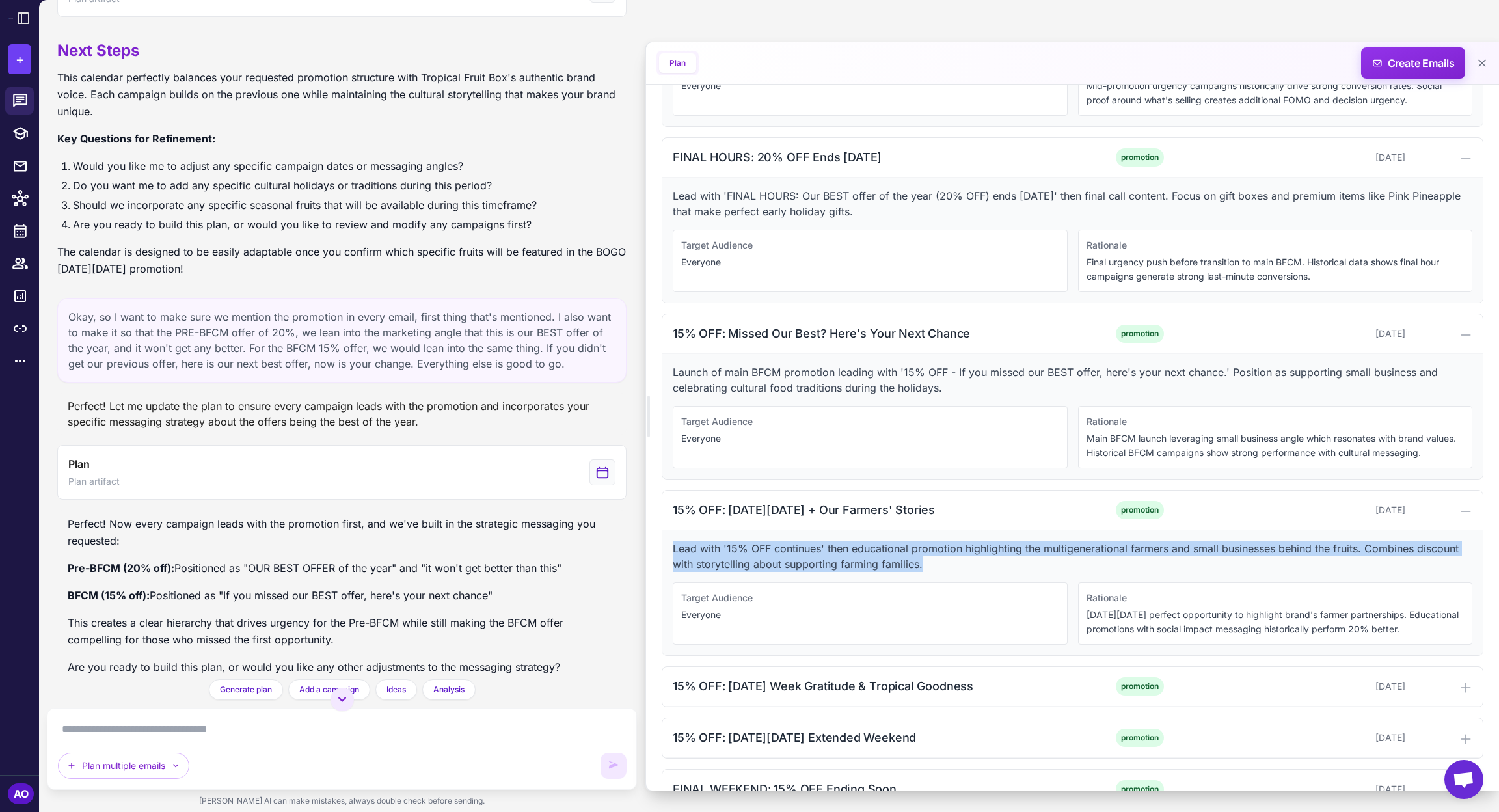
drag, startPoint x: 669, startPoint y: 534, endPoint x: 969, endPoint y: 557, distance: 300.9
click at [969, 557] on div "Lead with '15% OFF continues' then educational promotion highlighting the multi…" at bounding box center [1073, 592] width 820 height 125
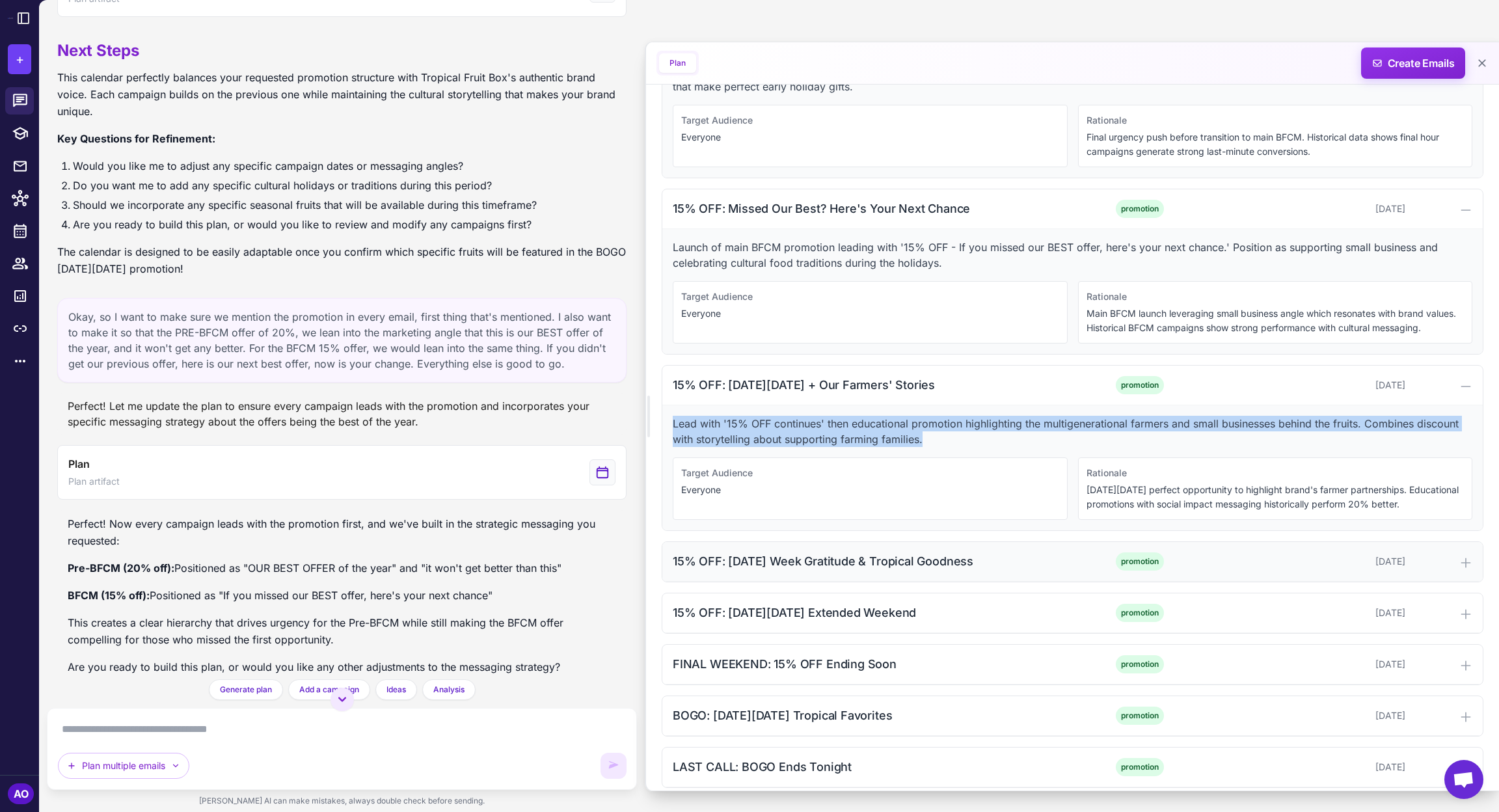
drag, startPoint x: 667, startPoint y: 548, endPoint x: 1068, endPoint y: 544, distance: 401.0
click at [1068, 544] on div "15% OFF: [DATE] Week Gratitude & Tropical Goodness promotion [DATE]" at bounding box center [1073, 562] width 820 height 40
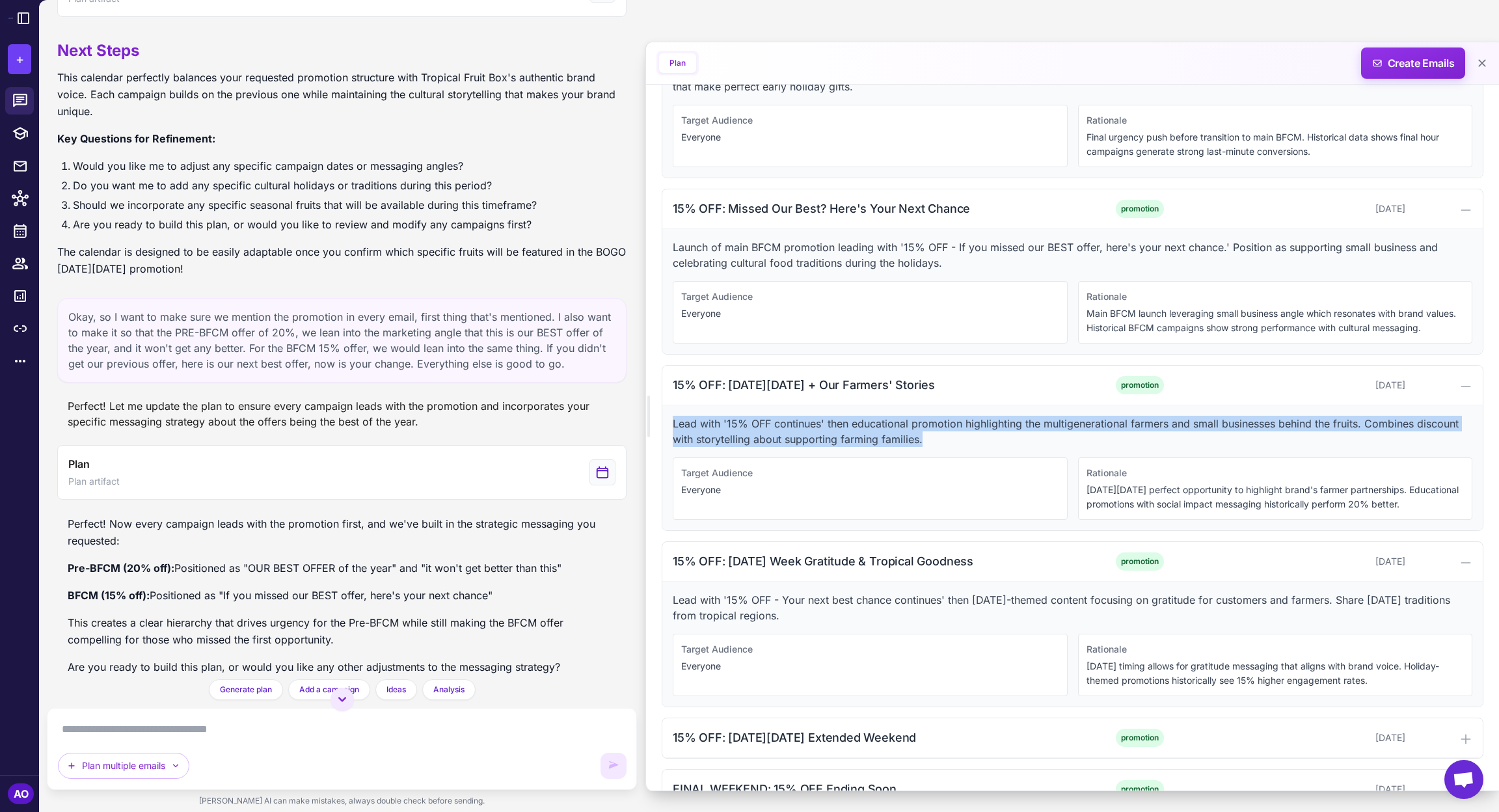
drag, startPoint x: 671, startPoint y: 591, endPoint x: 857, endPoint y: 600, distance: 186.2
click at [857, 600] on div "Lead with '15% OFF - Your next best chance continues' then [DATE]-themed conten…" at bounding box center [1073, 644] width 820 height 125
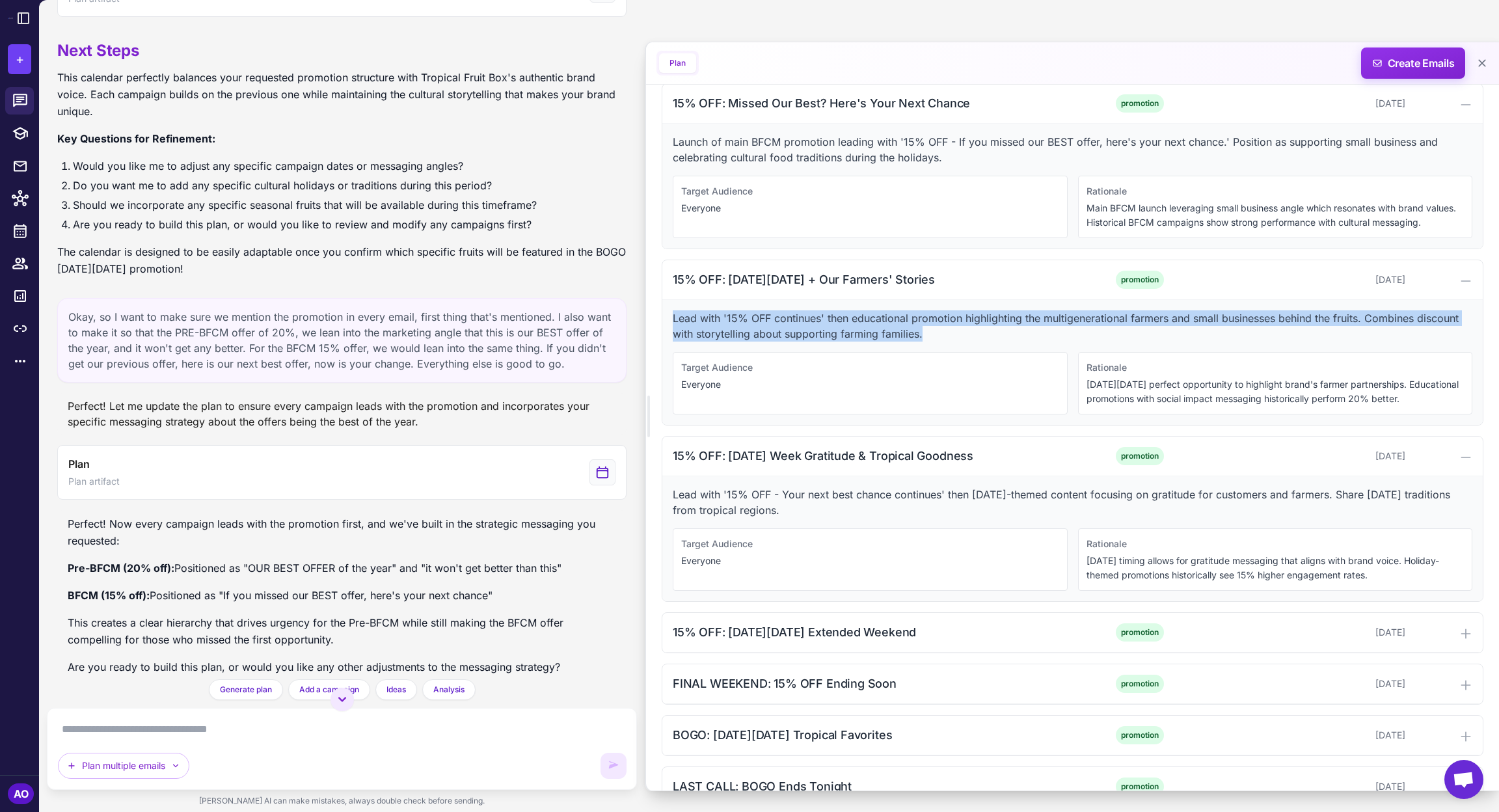
scroll to position [1504, 0]
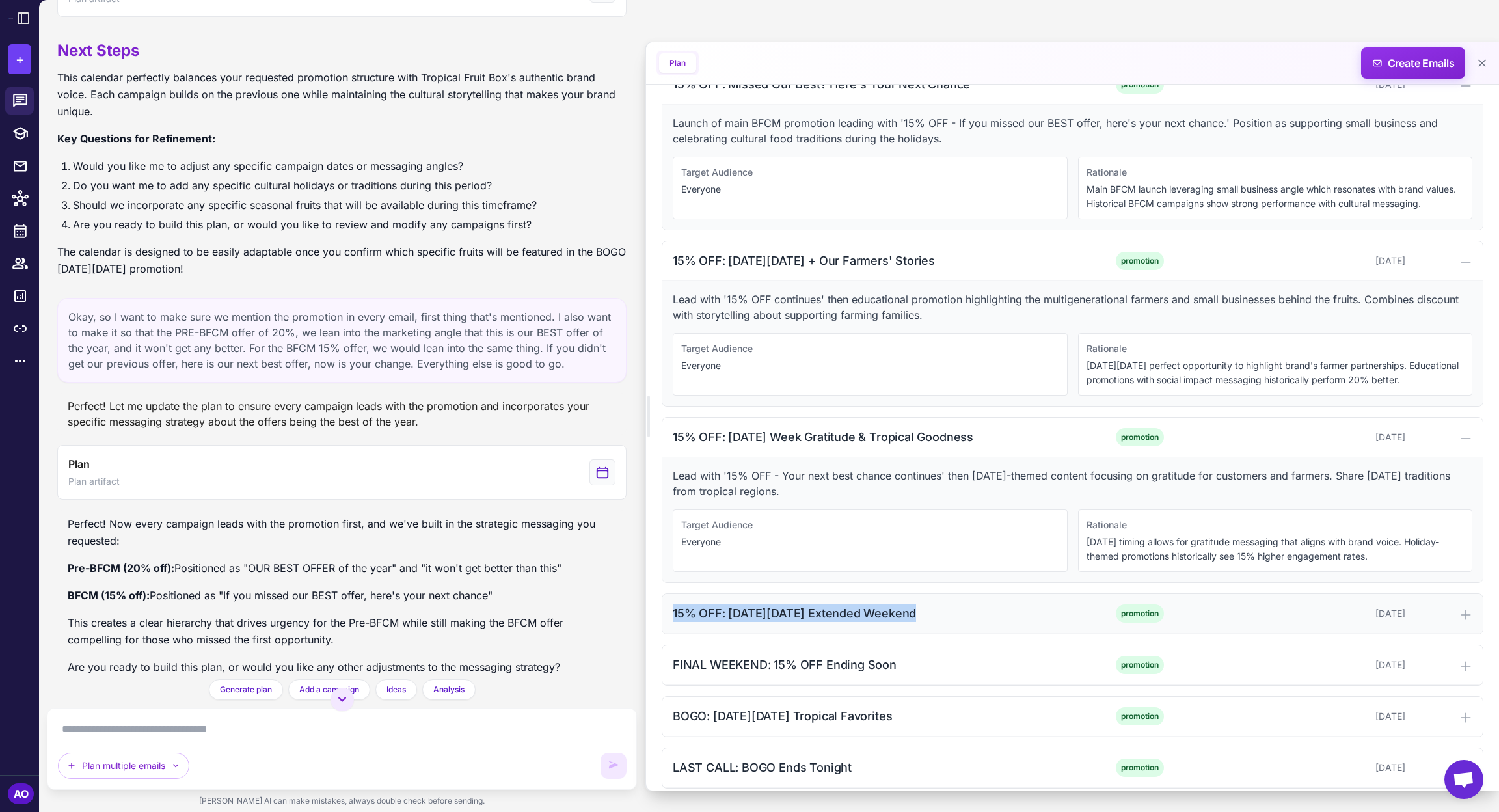
drag, startPoint x: 668, startPoint y: 601, endPoint x: 927, endPoint y: 605, distance: 259.0
click at [927, 605] on div "15% OFF: [DATE][DATE] Extended Weekend promotion [DATE]" at bounding box center [1073, 614] width 820 height 40
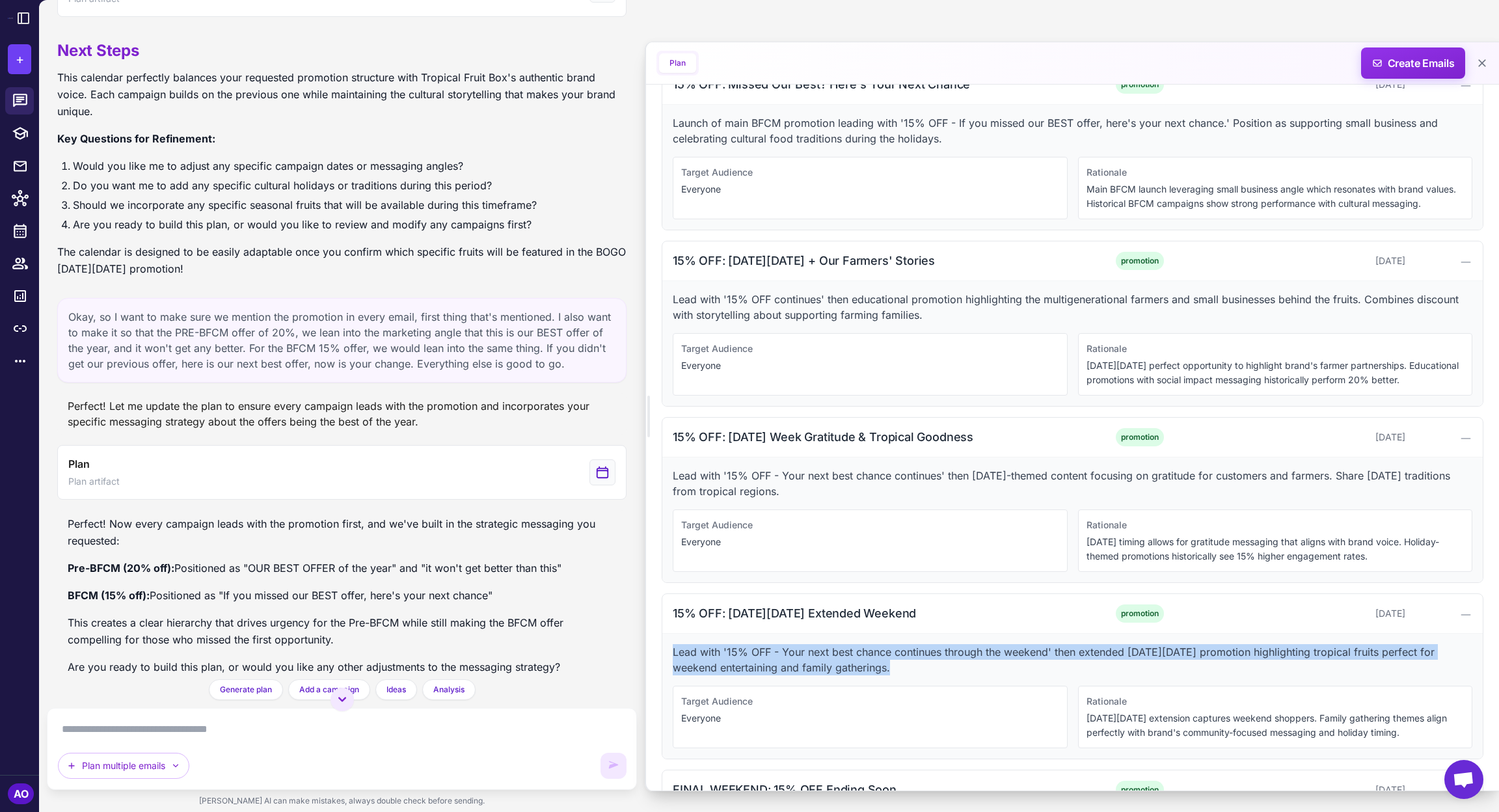
drag, startPoint x: 671, startPoint y: 641, endPoint x: 903, endPoint y: 660, distance: 232.8
click at [903, 660] on div "Lead with '15% OFF - Your next best chance continues through the weekend' then …" at bounding box center [1073, 696] width 820 height 125
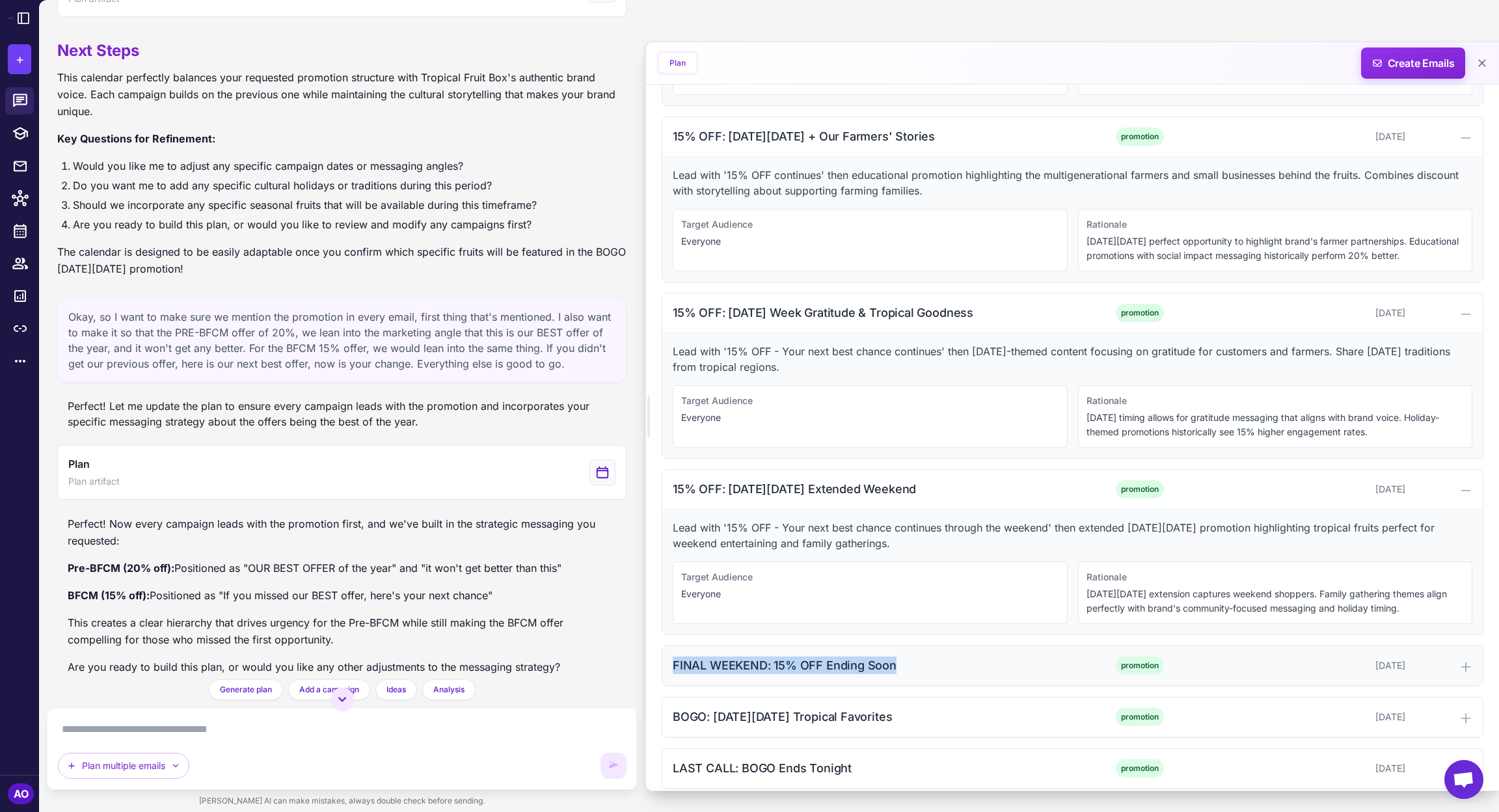
drag, startPoint x: 670, startPoint y: 651, endPoint x: 929, endPoint y: 654, distance: 259.0
click at [929, 654] on div "FINAL WEEKEND: 15% OFF Ending Soon promotion [DATE]" at bounding box center [1073, 666] width 820 height 40
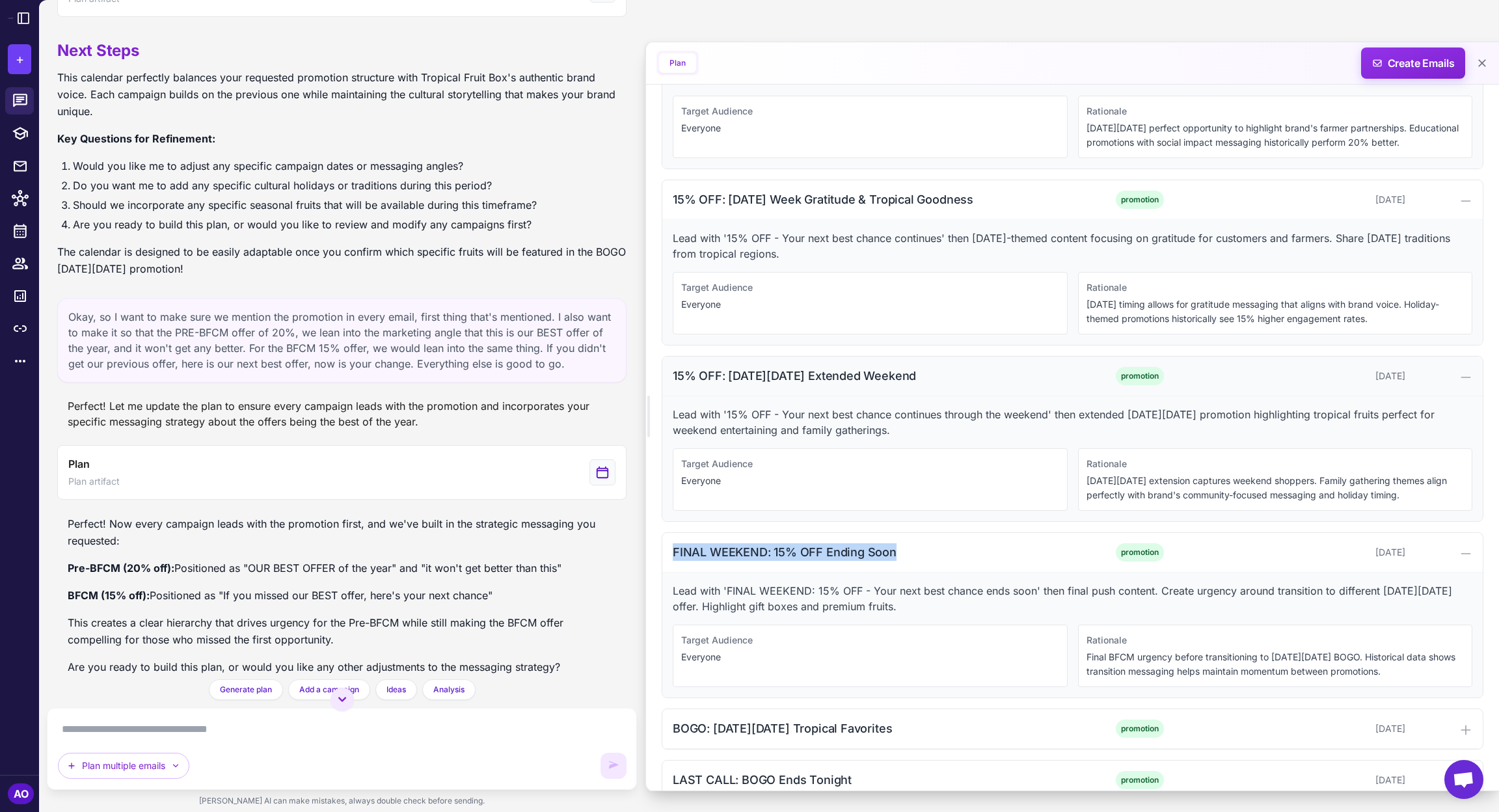
scroll to position [1754, 0]
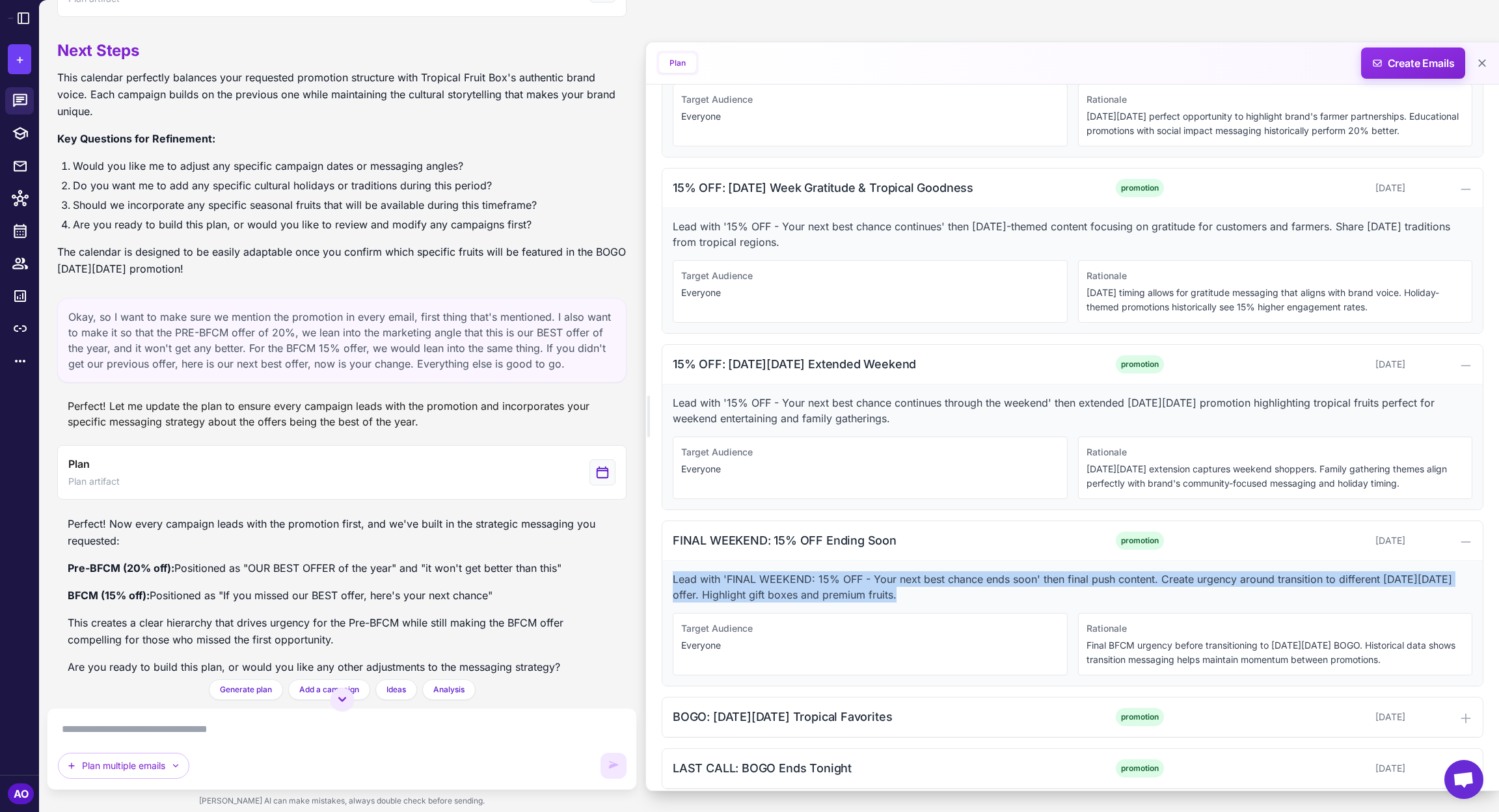
drag, startPoint x: 671, startPoint y: 563, endPoint x: 975, endPoint y: 589, distance: 305.1
click at [975, 589] on div "Lead with 'FINAL WEEKEND: 15% OFF - Your next best chance ends soon' then final…" at bounding box center [1073, 623] width 820 height 125
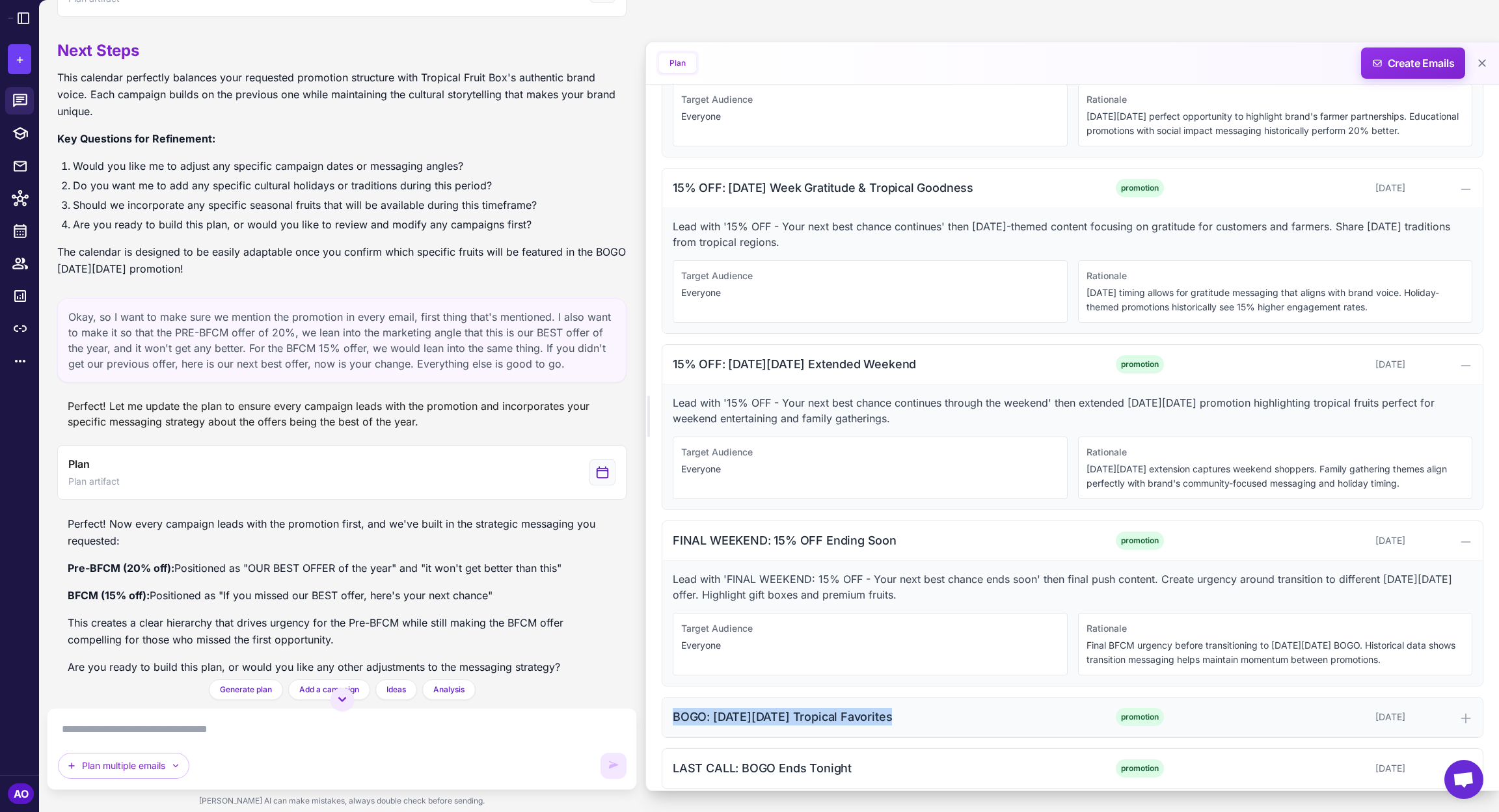
drag, startPoint x: 670, startPoint y: 709, endPoint x: 932, endPoint y: 719, distance: 262.2
click at [932, 676] on div "BOGO: [DATE][DATE] Tropical Favorites promotion [DATE]" at bounding box center [1073, 718] width 820 height 40
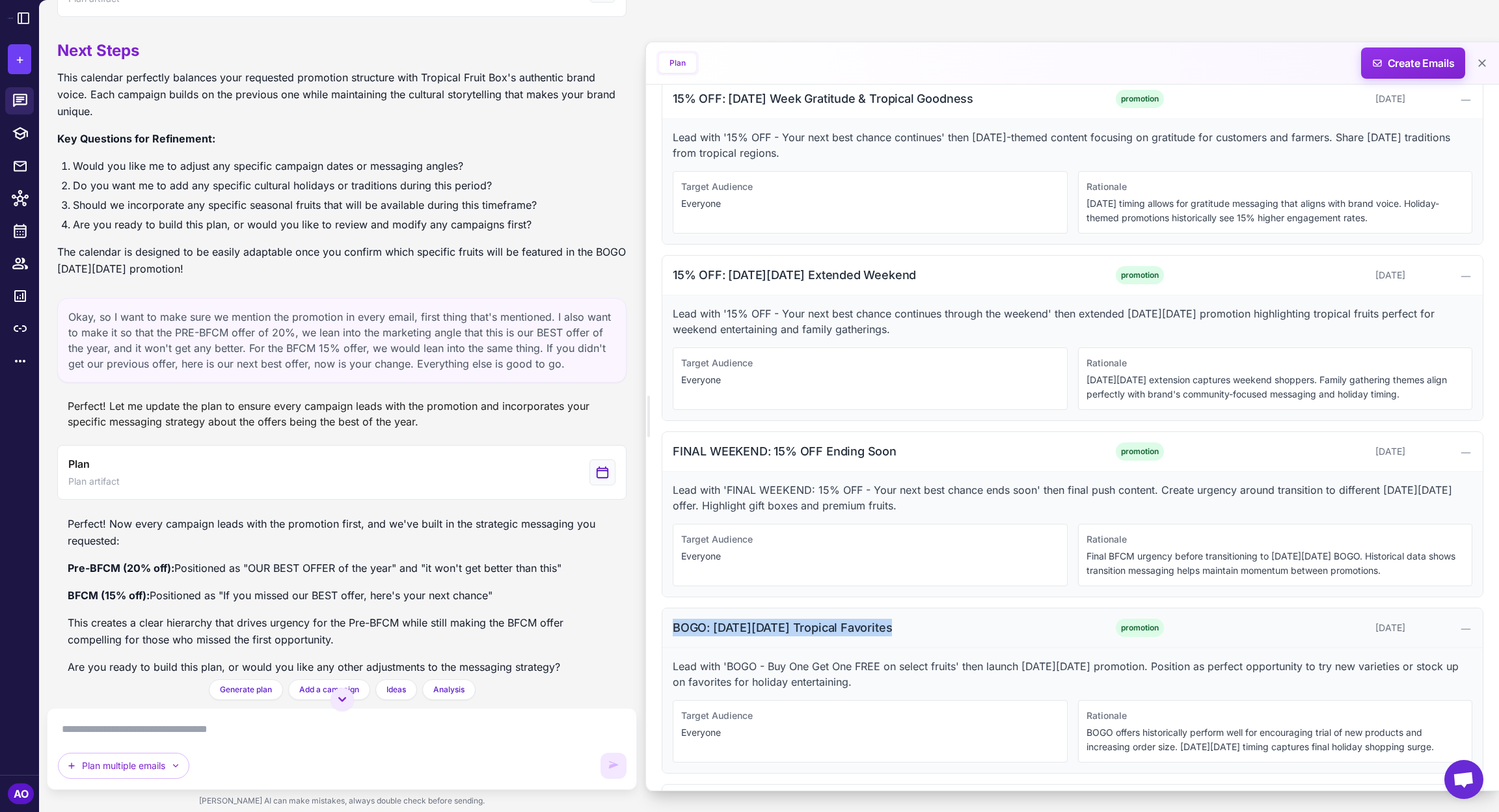
scroll to position [1878, 0]
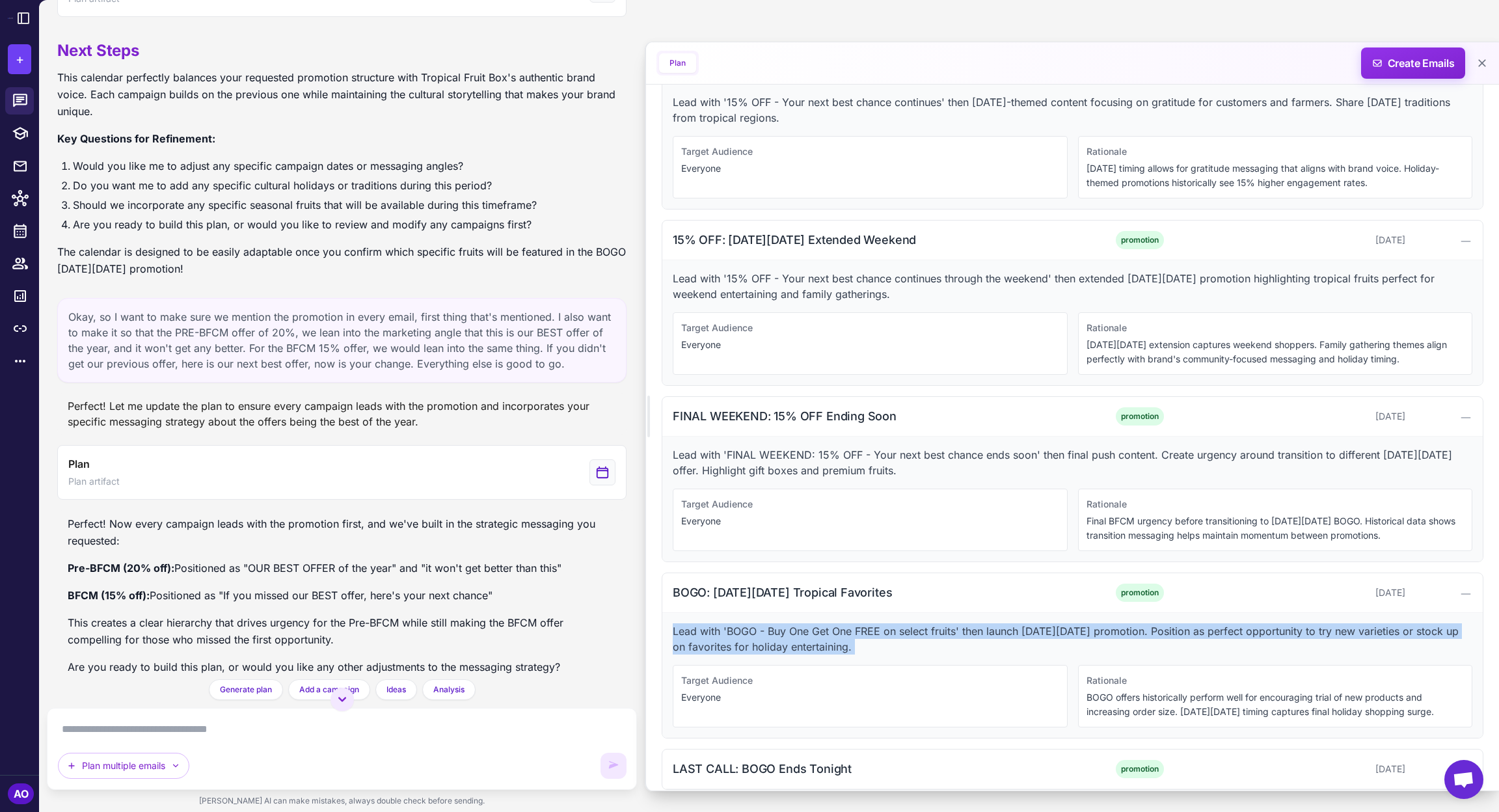
drag, startPoint x: 671, startPoint y: 612, endPoint x: 872, endPoint y: 642, distance: 203.2
click at [872, 642] on div "Lead with 'BOGO - Buy One Get One FREE on select fruits' then launch [DATE][DAT…" at bounding box center [1073, 675] width 820 height 125
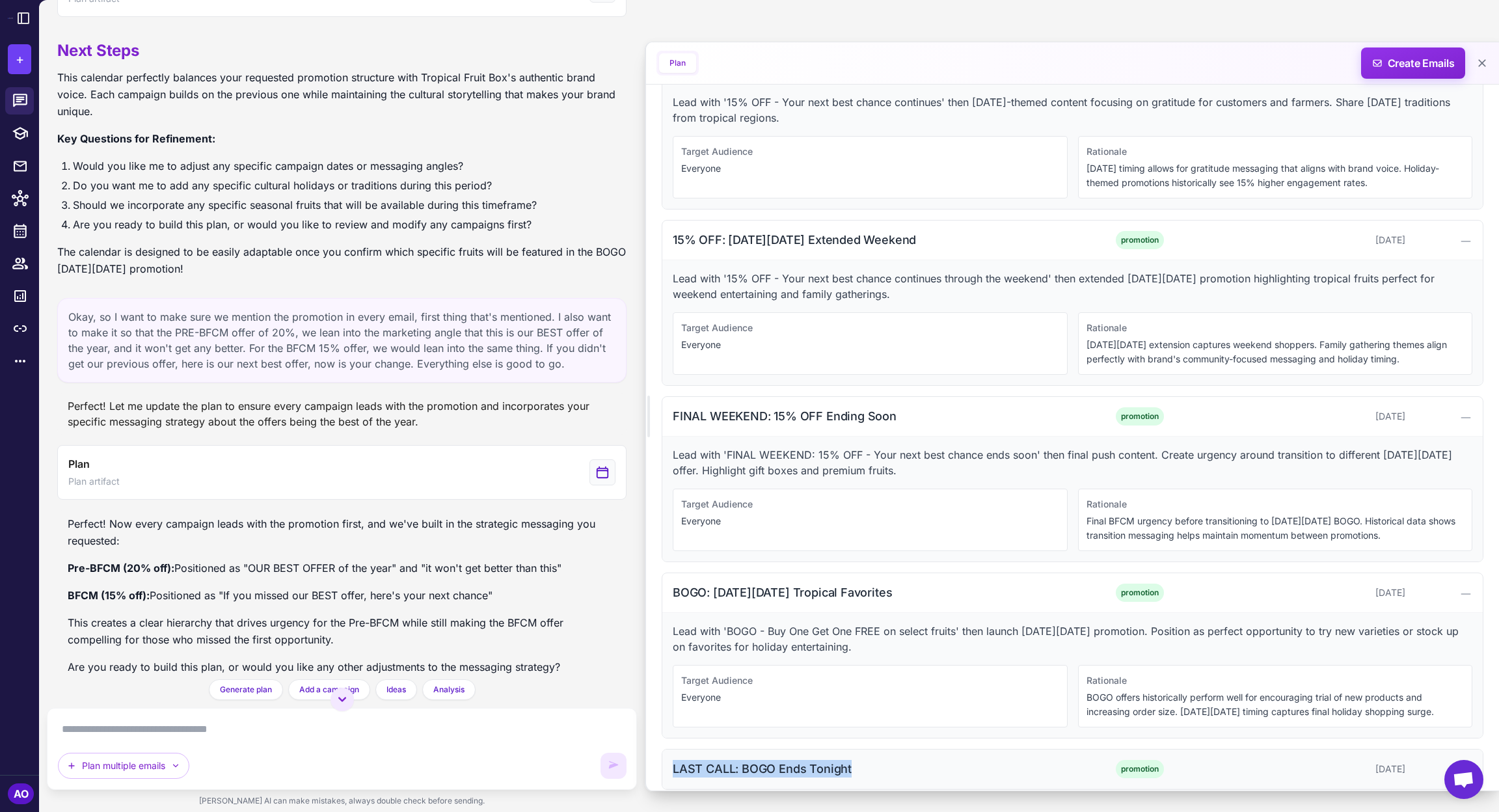
drag, startPoint x: 684, startPoint y: 753, endPoint x: 857, endPoint y: 764, distance: 173.3
click at [857, 676] on div "LAST CALL: BOGO Ends Tonight promotion [DATE]" at bounding box center [1073, 769] width 820 height 40
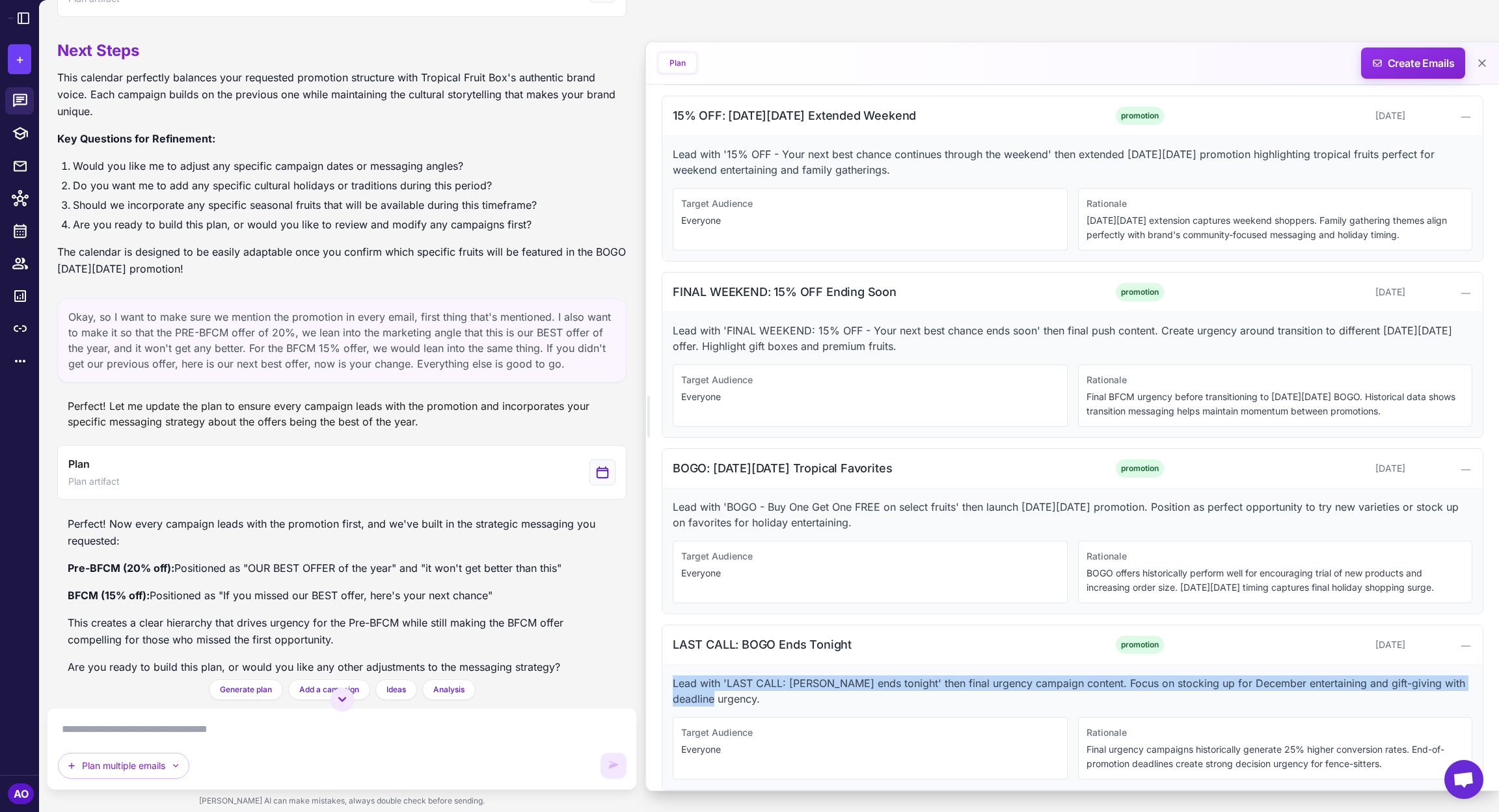
drag, startPoint x: 667, startPoint y: 666, endPoint x: 739, endPoint y: 685, distance: 74.5
click at [739, 676] on div "Lead with 'LAST CALL: [PERSON_NAME] ends tonight' then final urgency campaign c…" at bounding box center [1073, 728] width 820 height 125
